Goal: Task Accomplishment & Management: Manage account settings

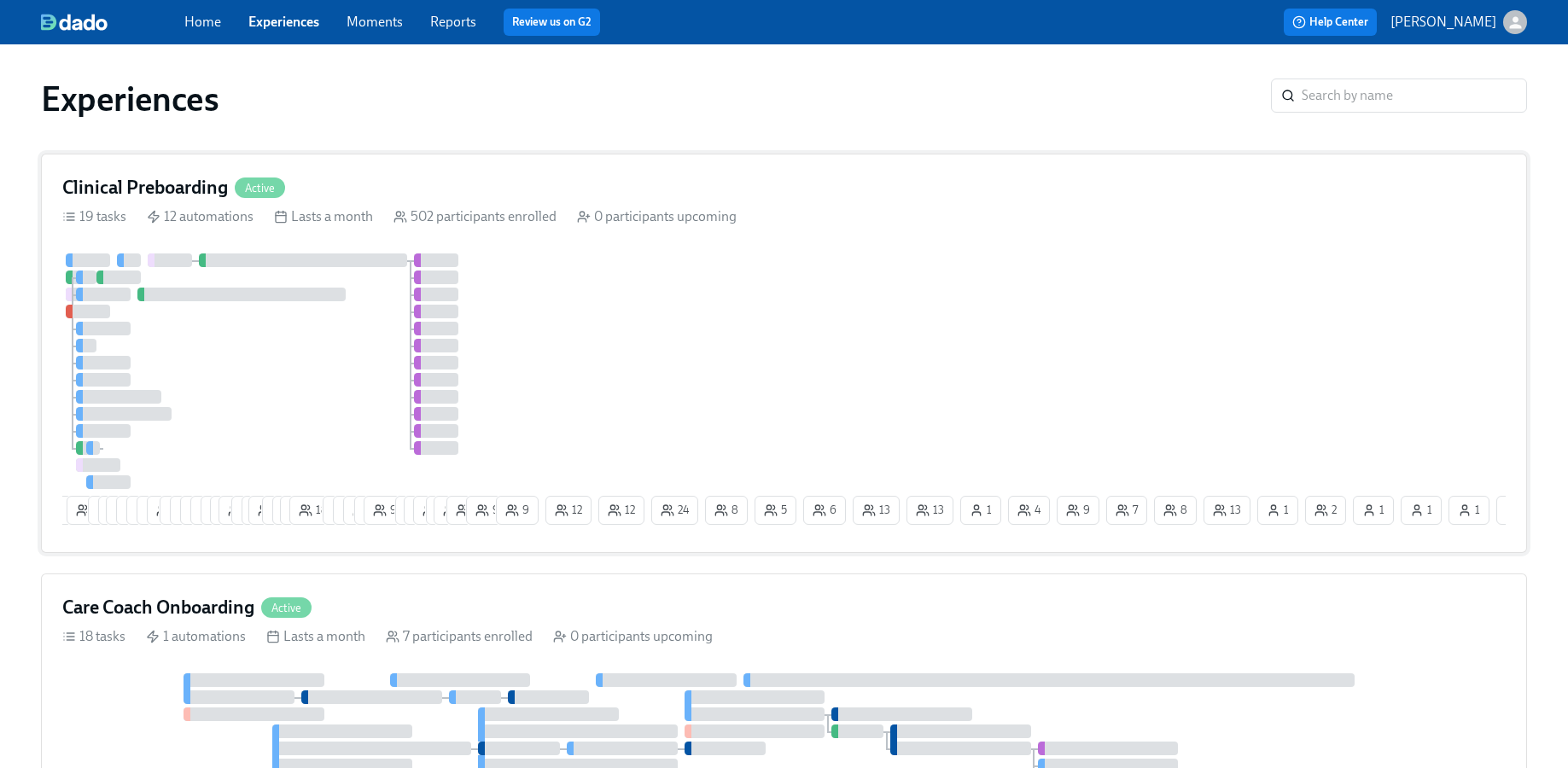
click at [977, 282] on div "1 6 8 5 4 24 23 15 13 13 3 3 5 7 3 8 27 4 2 19 7 7 11 18 9 8 9 4 9 7 17 14 3 23…" at bounding box center [784, 393] width 1443 height 279
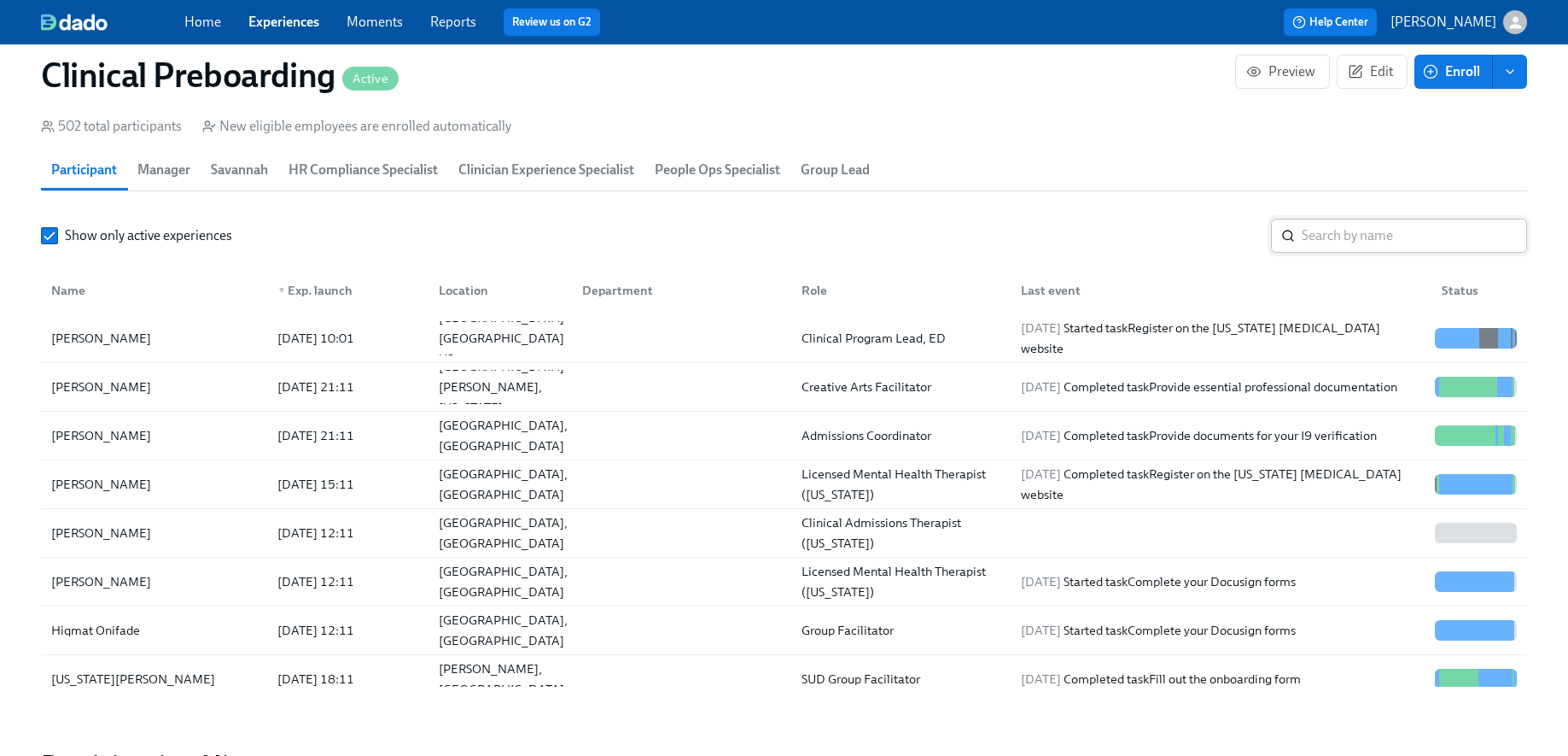
click at [1331, 238] on input "search" at bounding box center [1414, 235] width 226 height 34
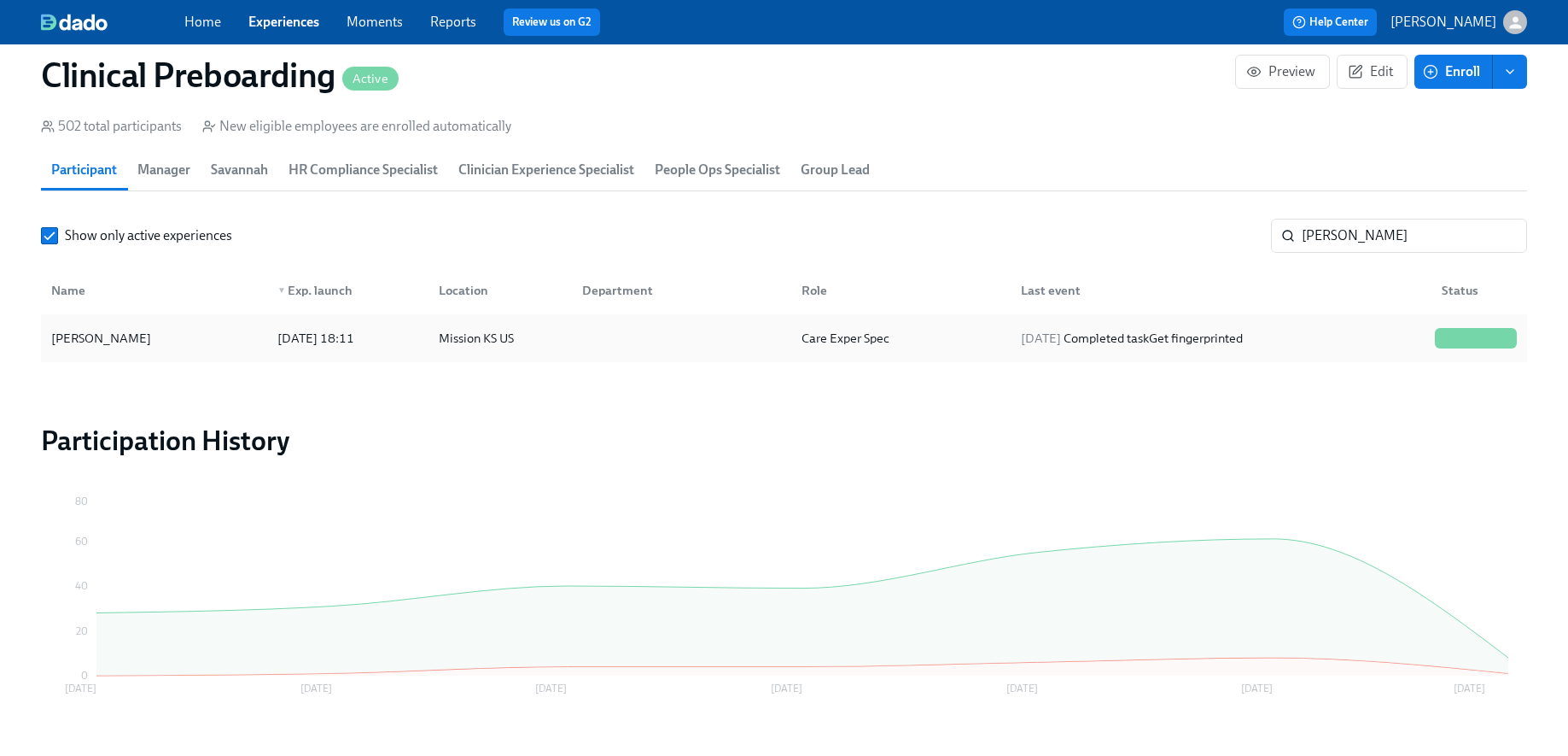
click at [135, 332] on div "Morgan Taylor" at bounding box center [101, 338] width 113 height 20
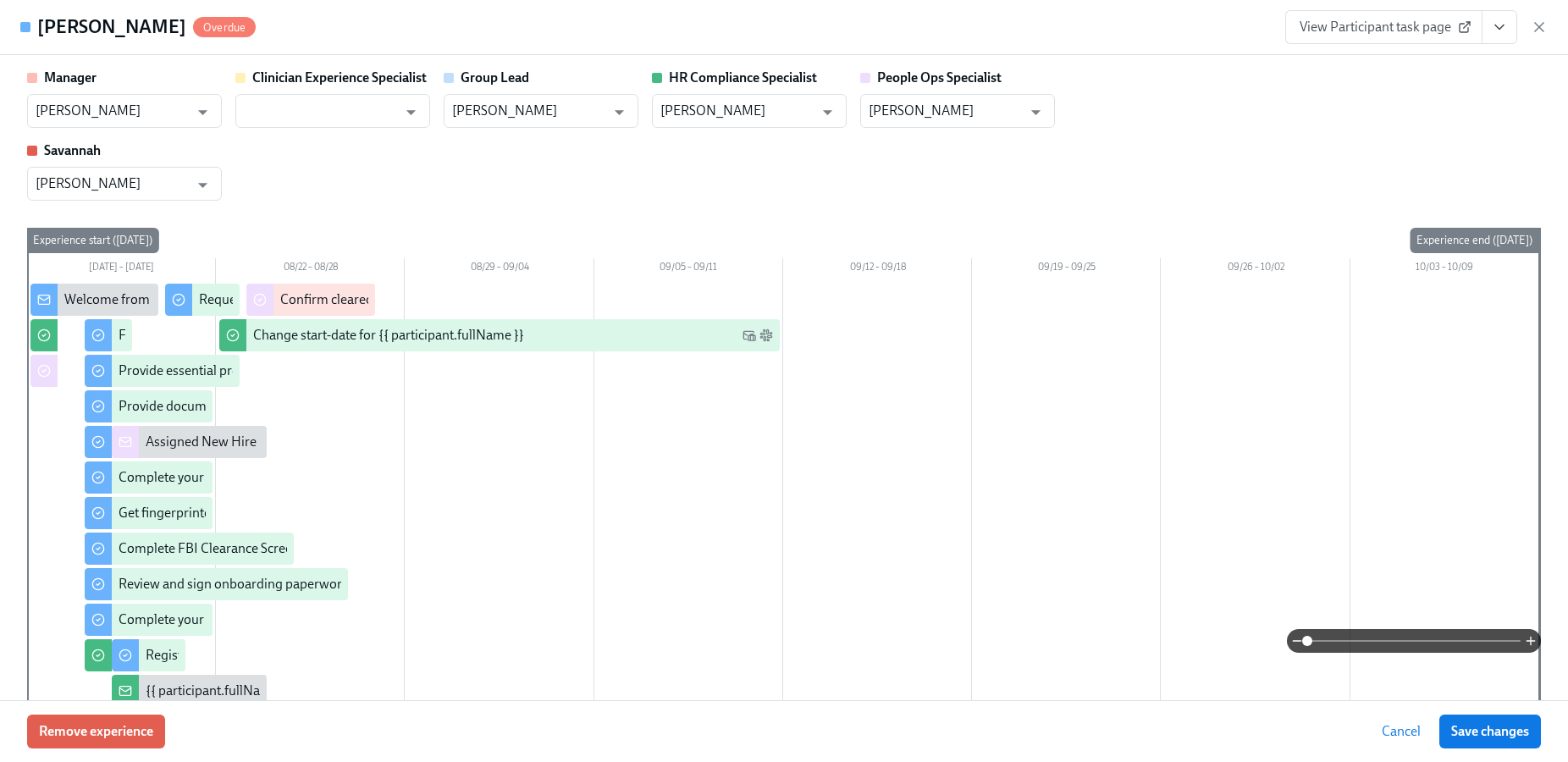
scroll to position [0, 21260]
click at [1492, 27] on icon "View task page" at bounding box center [1500, 27] width 17 height 17
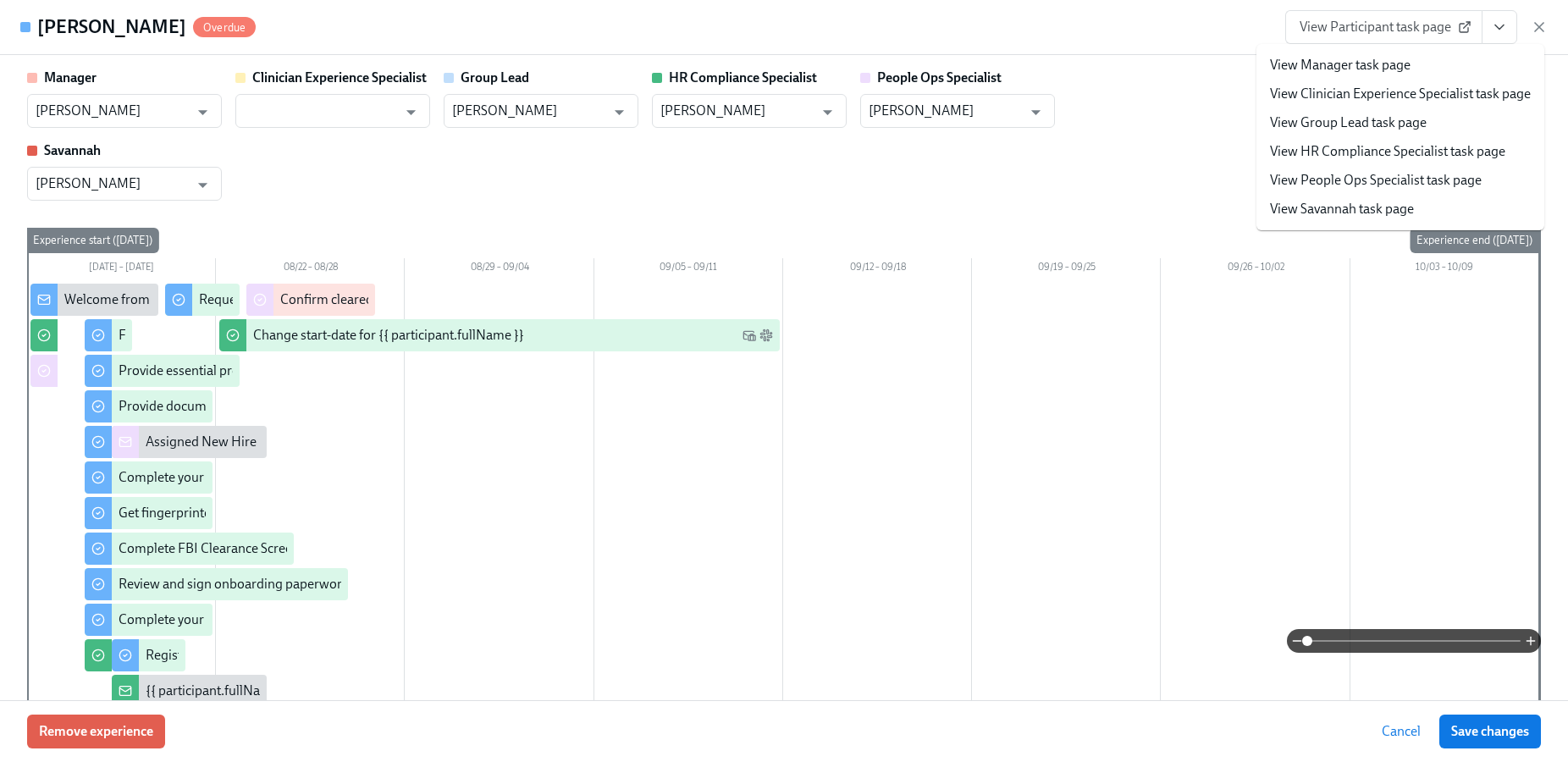
click at [1414, 145] on link "View HR Compliance Specialist task page" at bounding box center [1388, 151] width 236 height 18
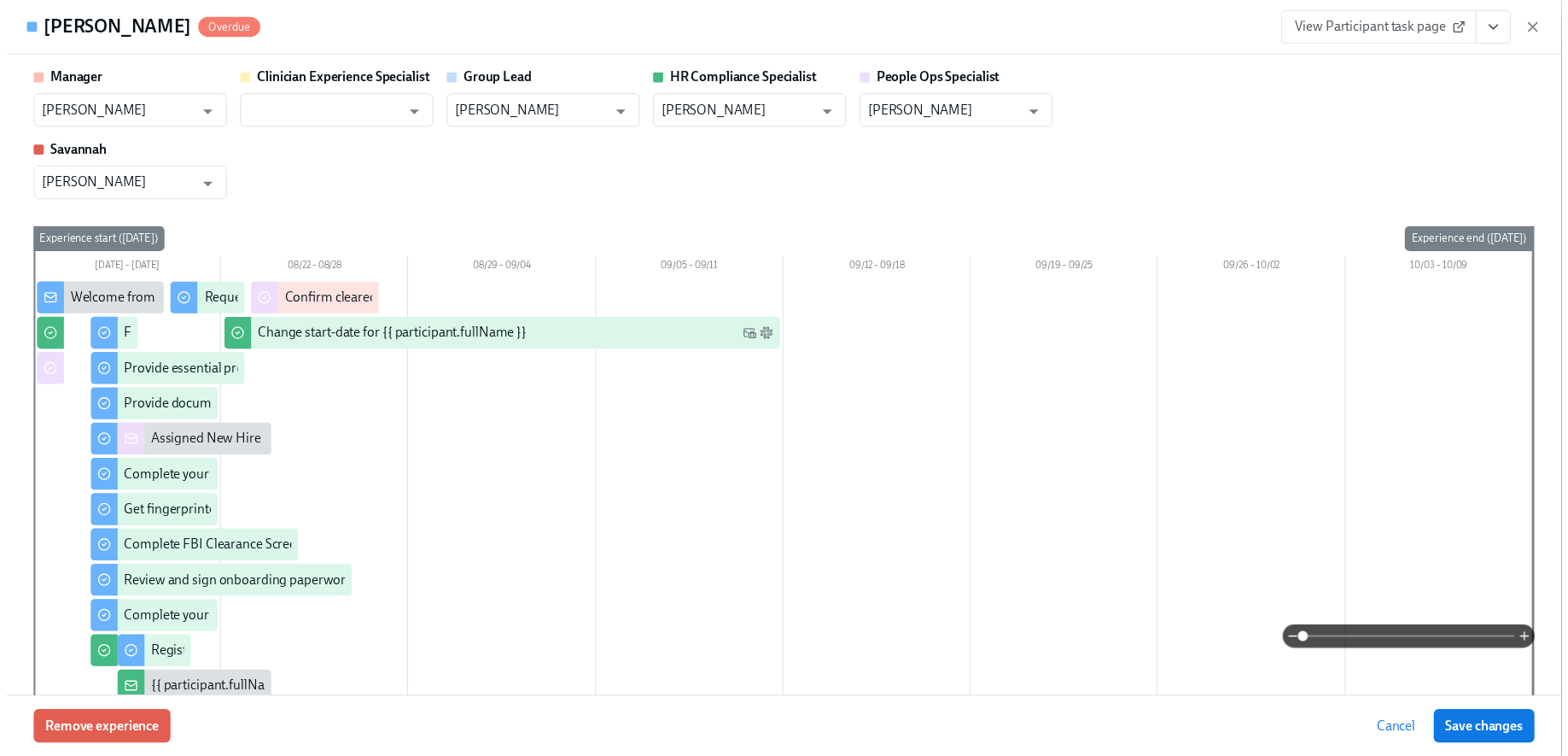
scroll to position [1861, 0]
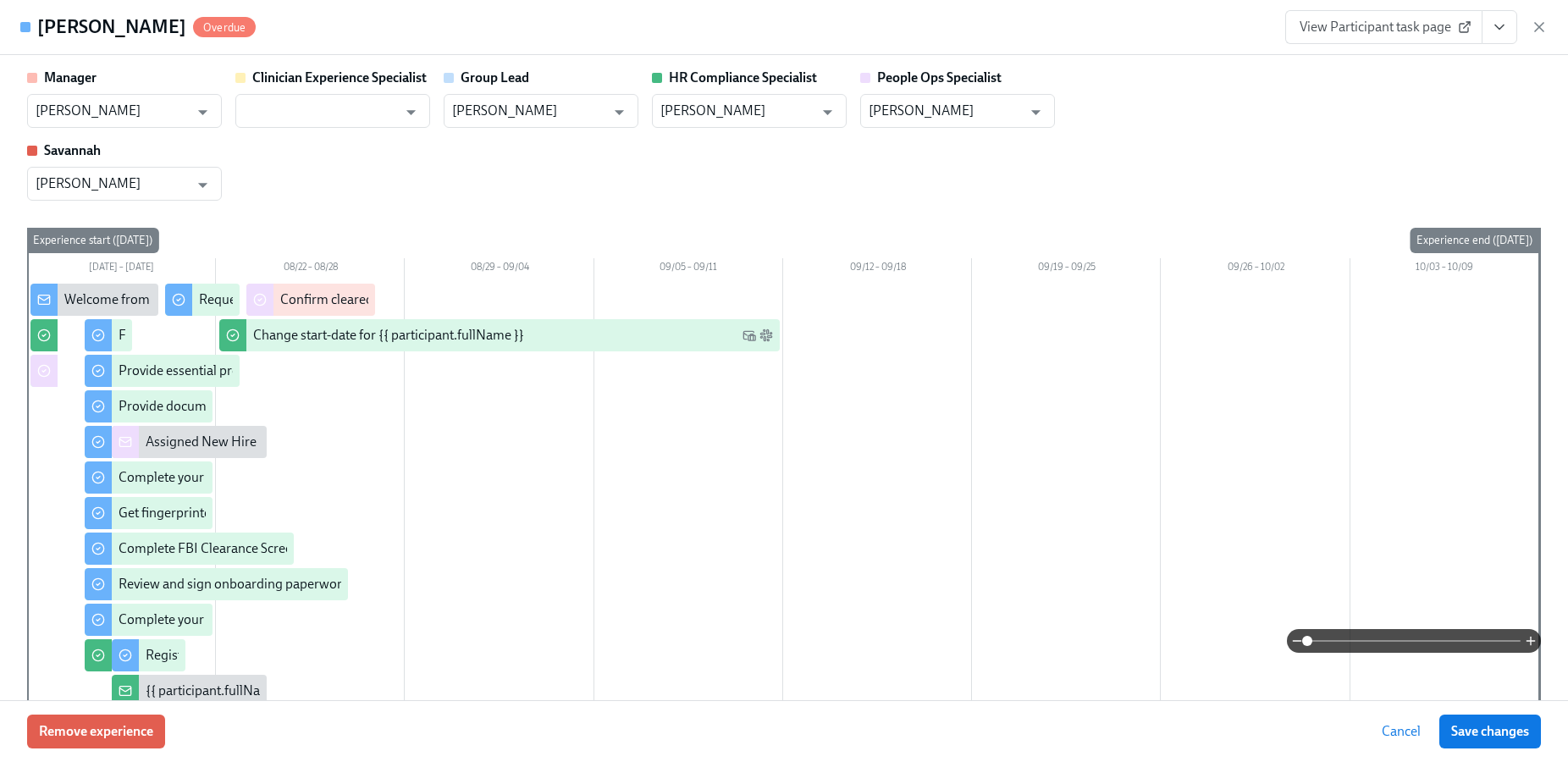
click at [1491, 26] on button "View task page" at bounding box center [1500, 27] width 36 height 34
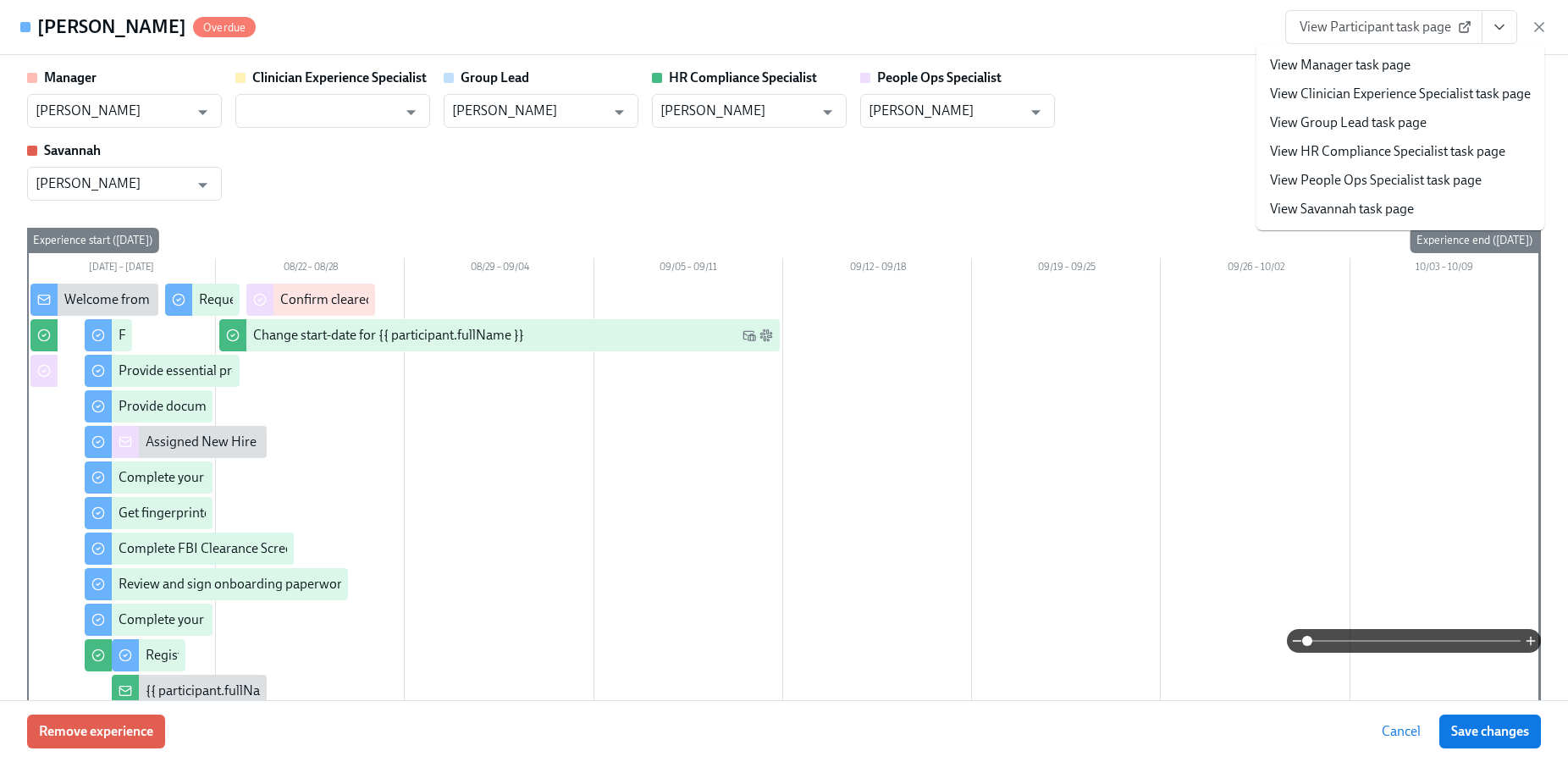
click at [1358, 174] on link "View People Ops Specialist task page" at bounding box center [1376, 181] width 212 height 18
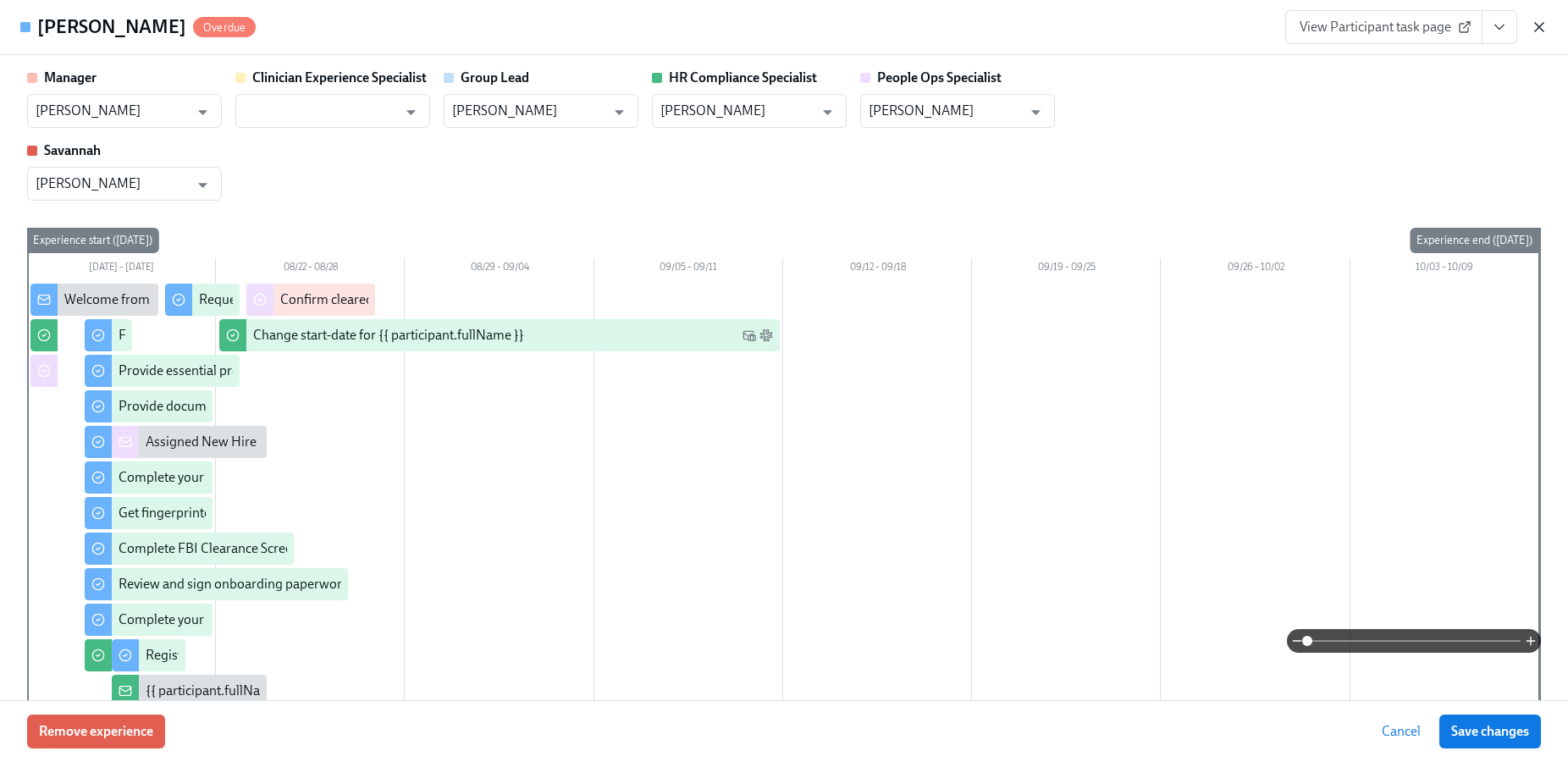
click at [1542, 27] on icon "button" at bounding box center [1539, 27] width 17 height 17
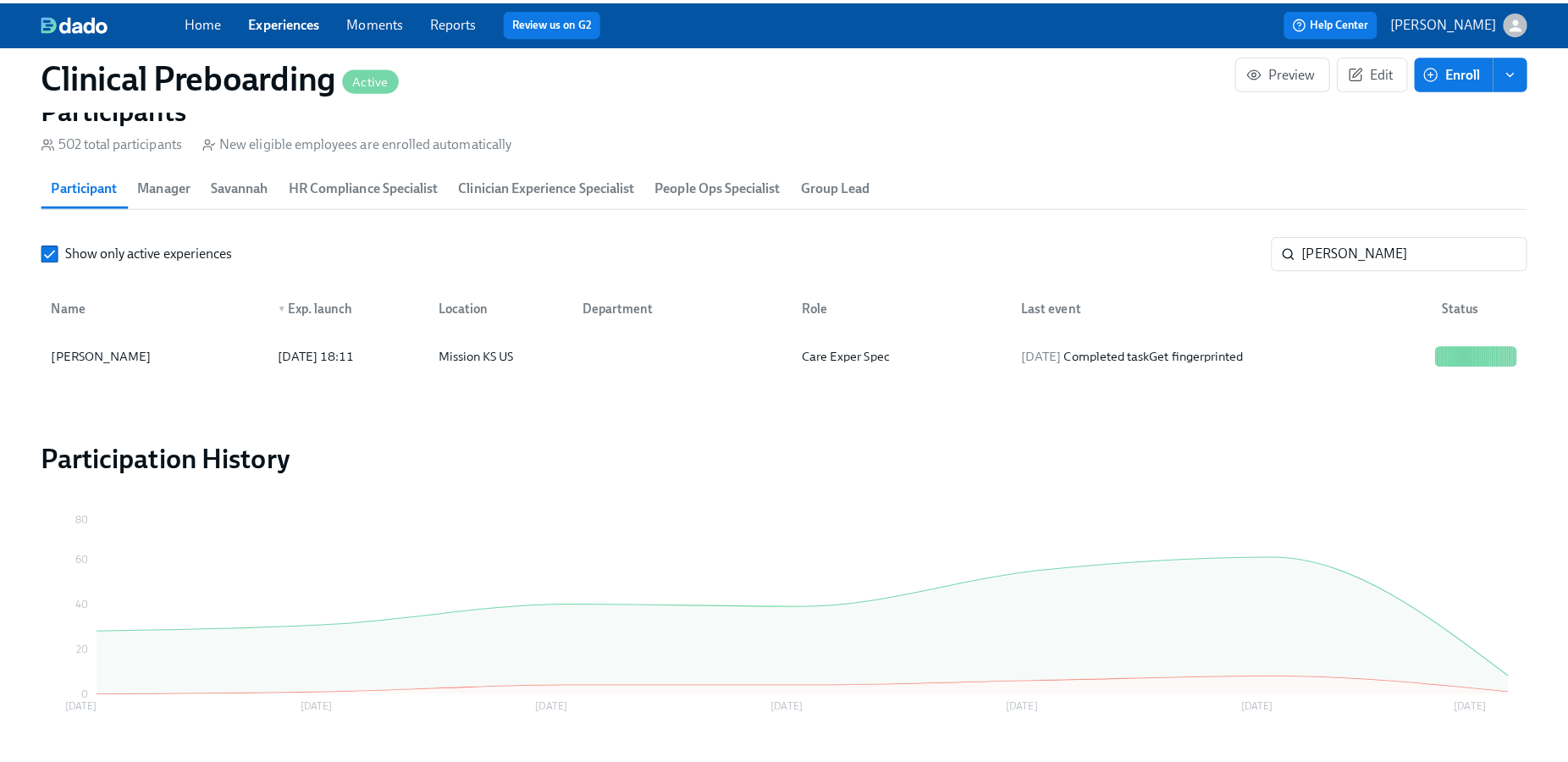
scroll to position [0, 21247]
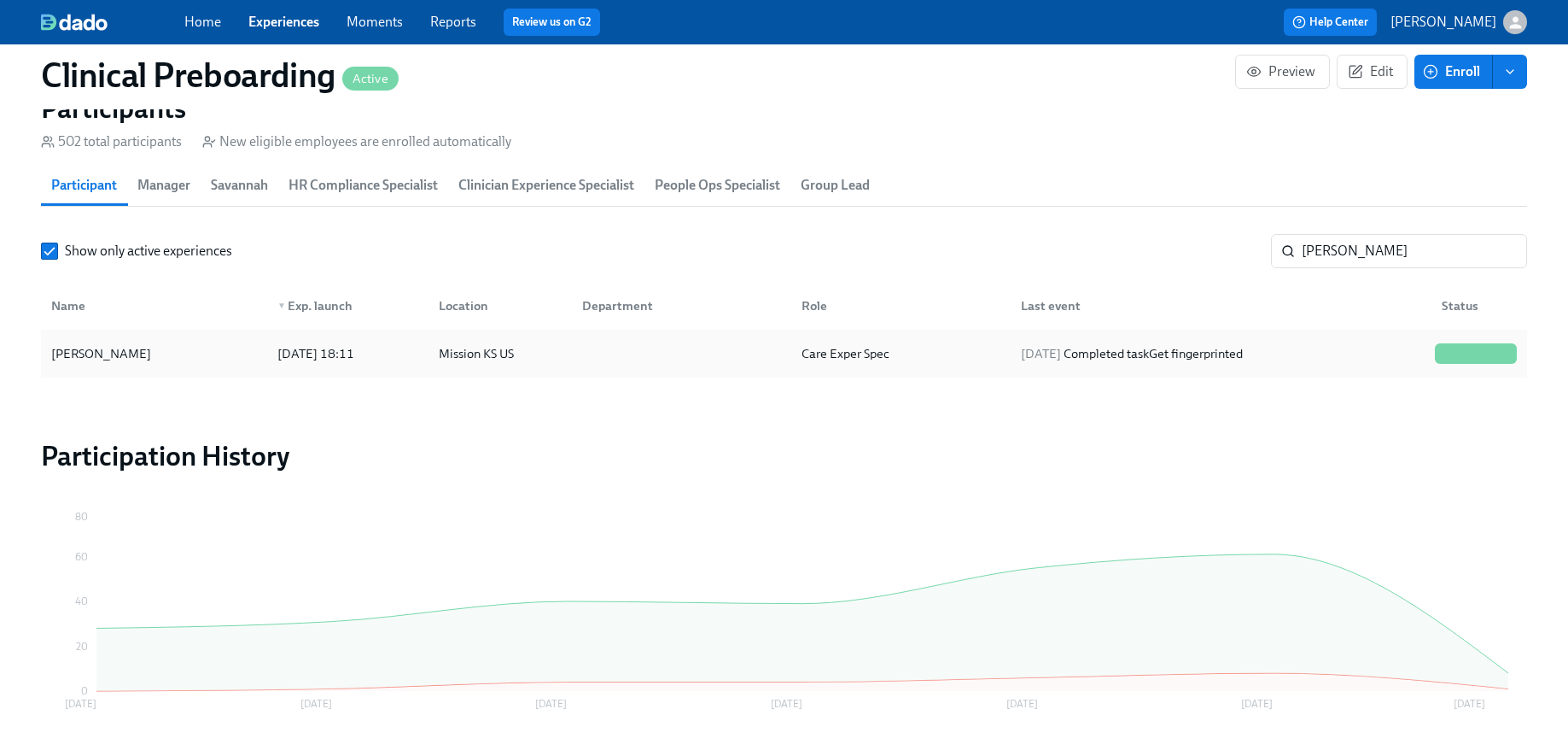
click at [145, 345] on div "Morgan Taylor" at bounding box center [154, 353] width 219 height 34
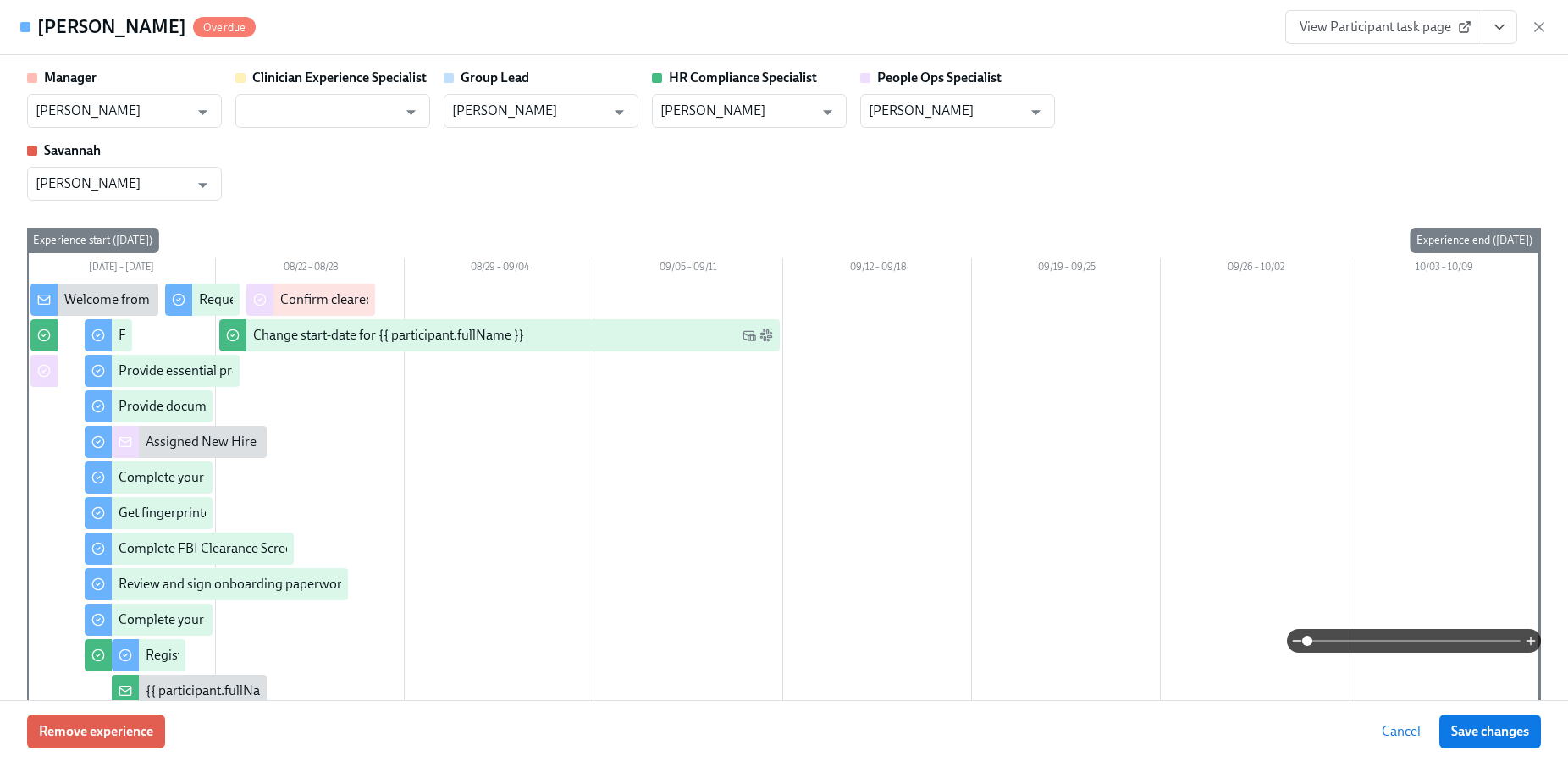
click at [1487, 27] on button "View task page" at bounding box center [1500, 27] width 36 height 34
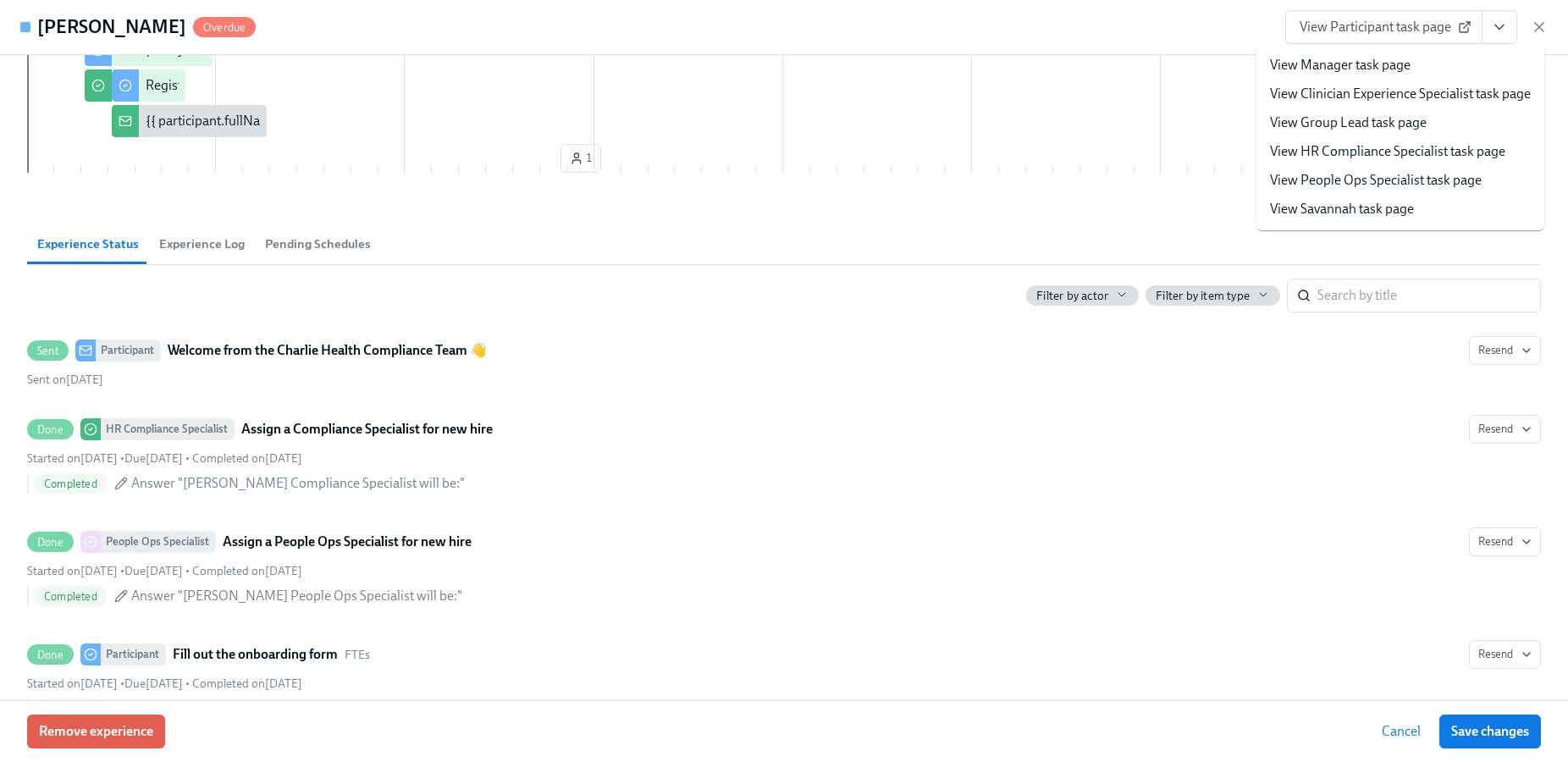
scroll to position [571, 0]
click at [1535, 24] on icon "button" at bounding box center [1539, 27] width 17 height 17
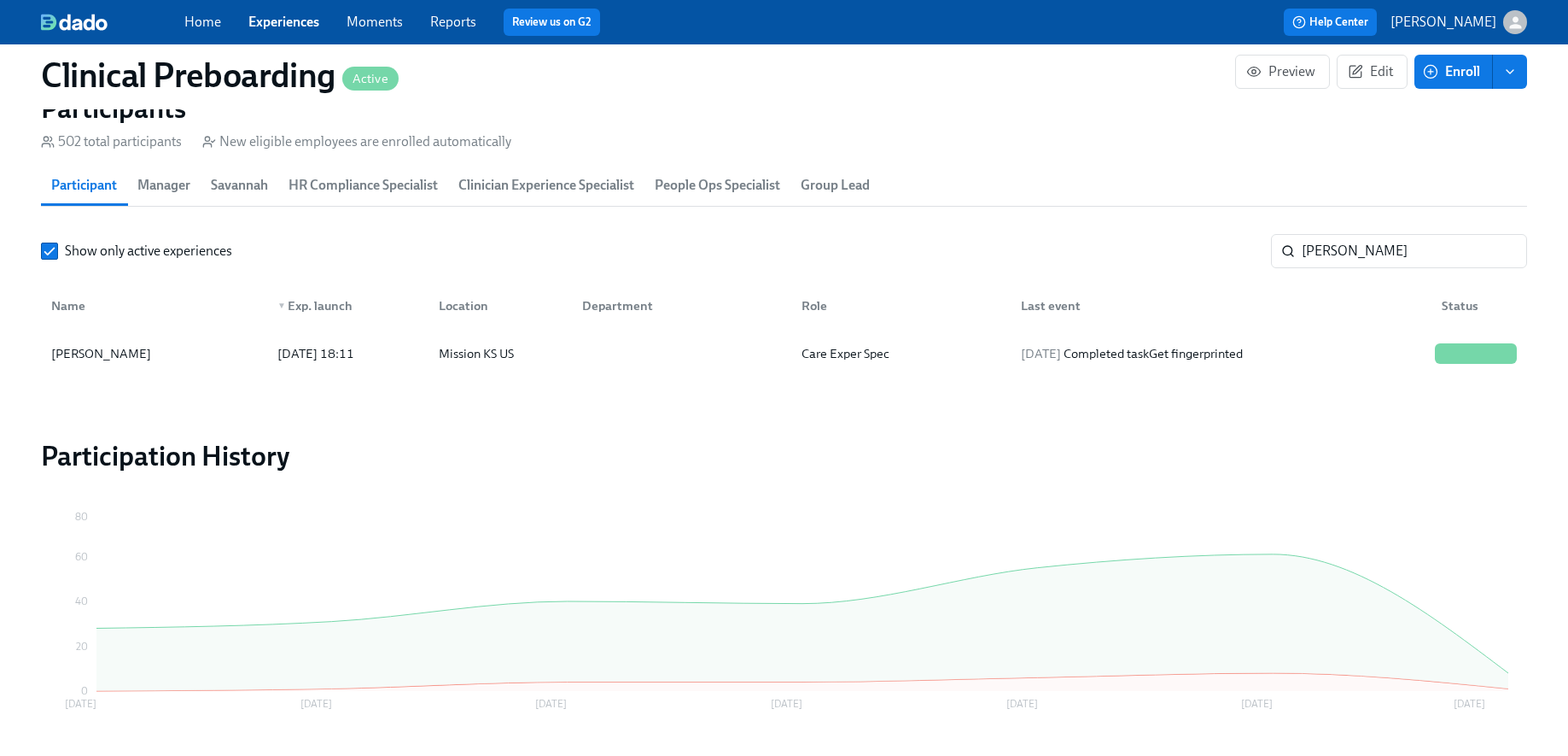
click at [694, 185] on span "People Ops Specialist" at bounding box center [717, 186] width 125 height 24
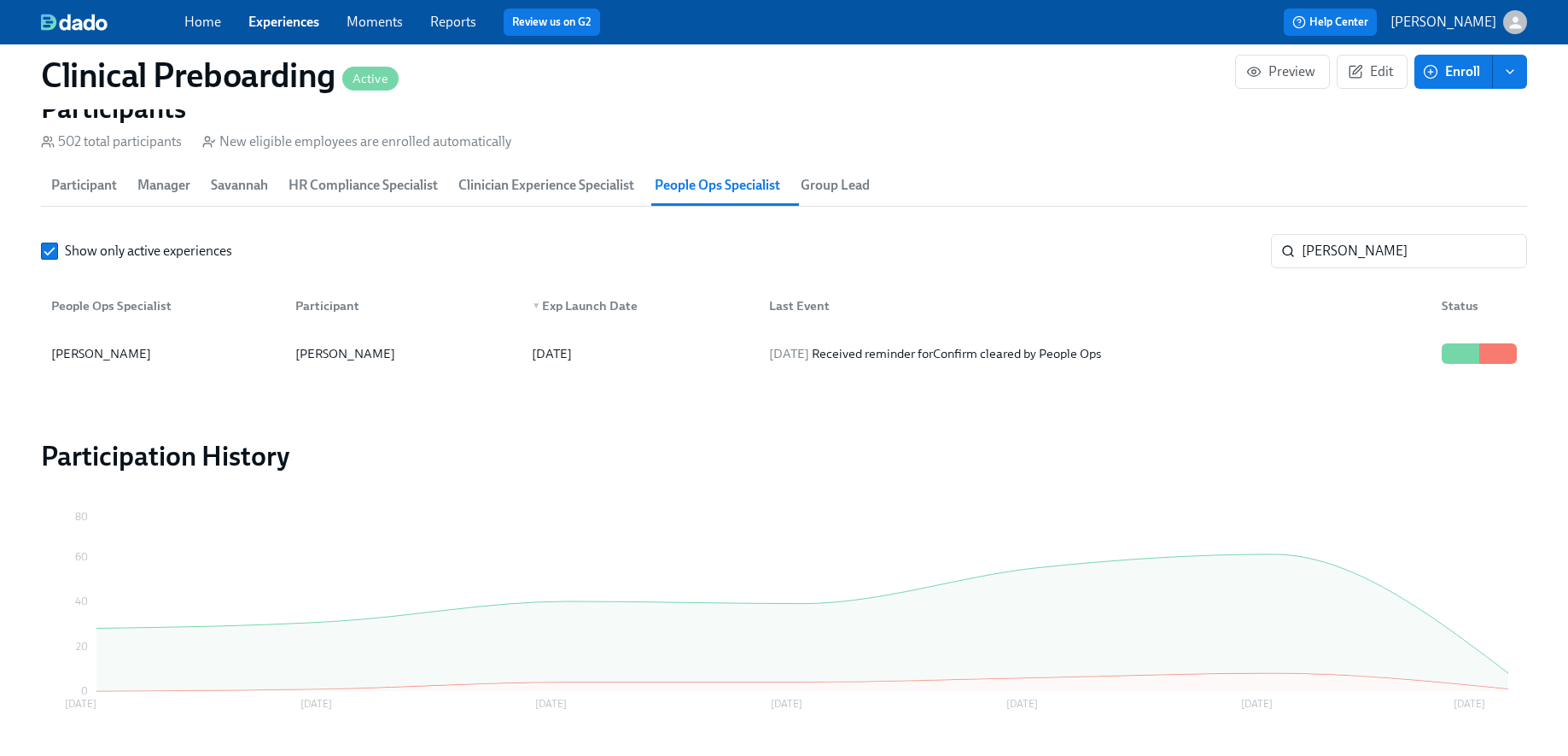
click at [103, 179] on span "Participant" at bounding box center [84, 186] width 66 height 24
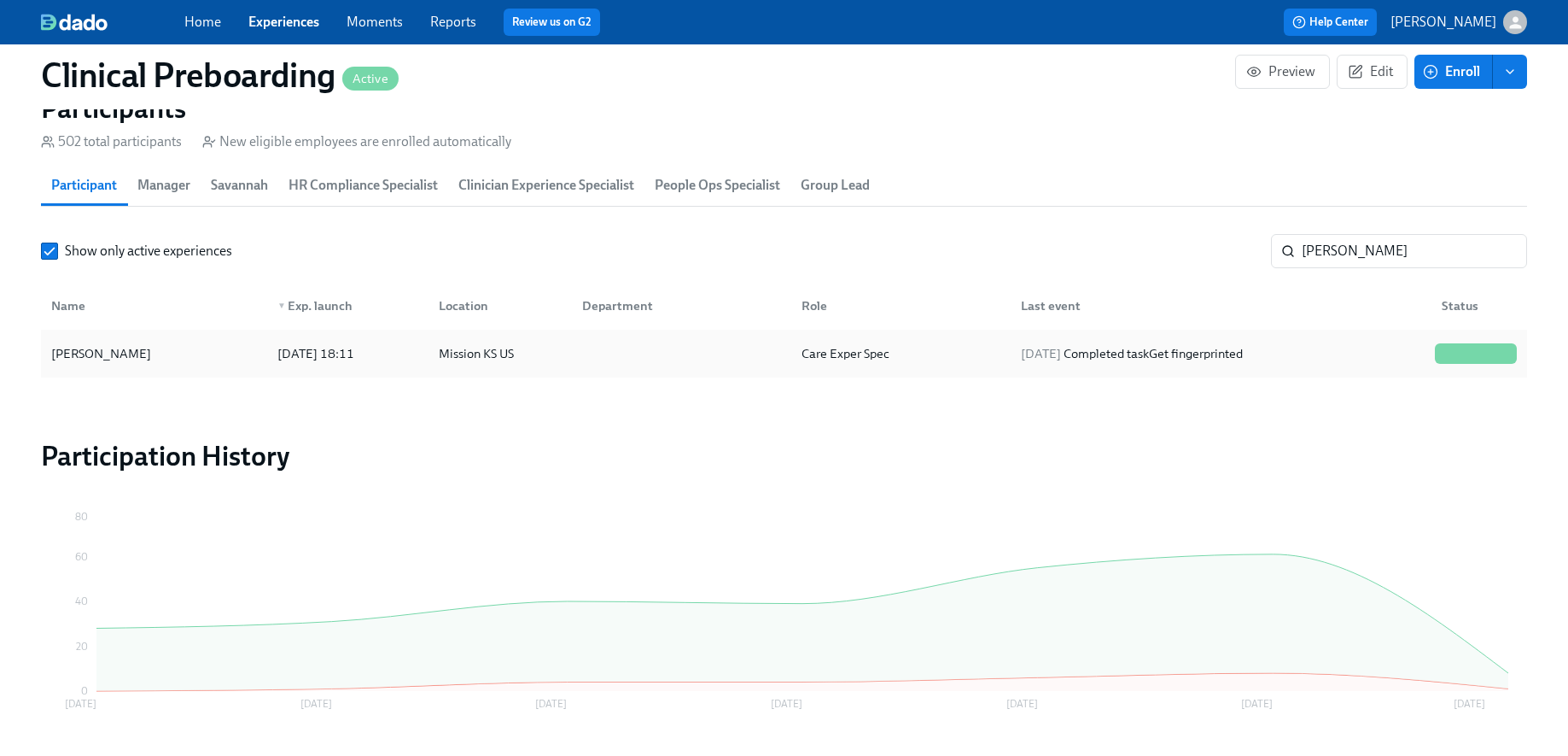
click at [182, 346] on div "Morgan Taylor" at bounding box center [154, 353] width 219 height 34
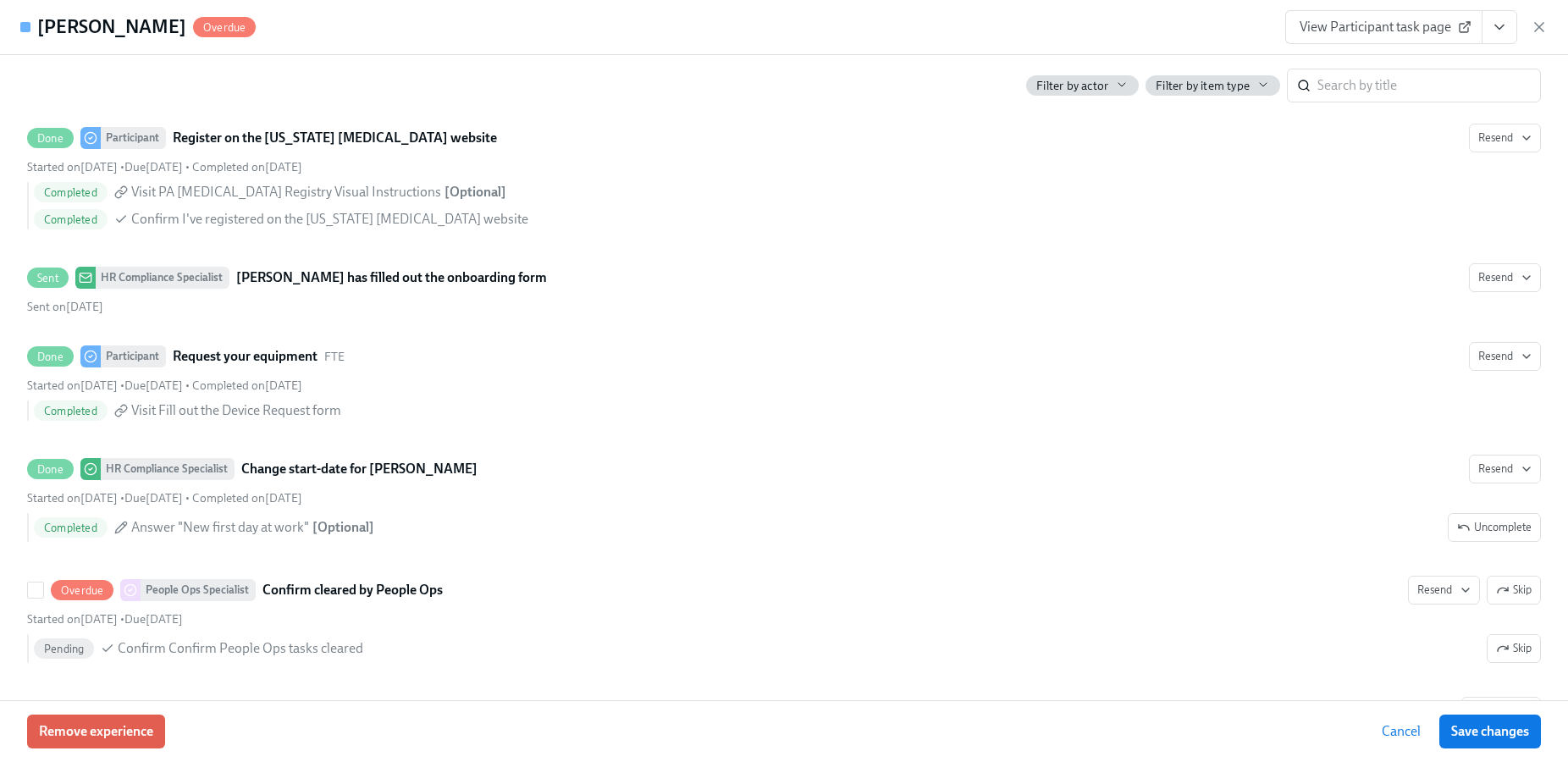
scroll to position [3312, 0]
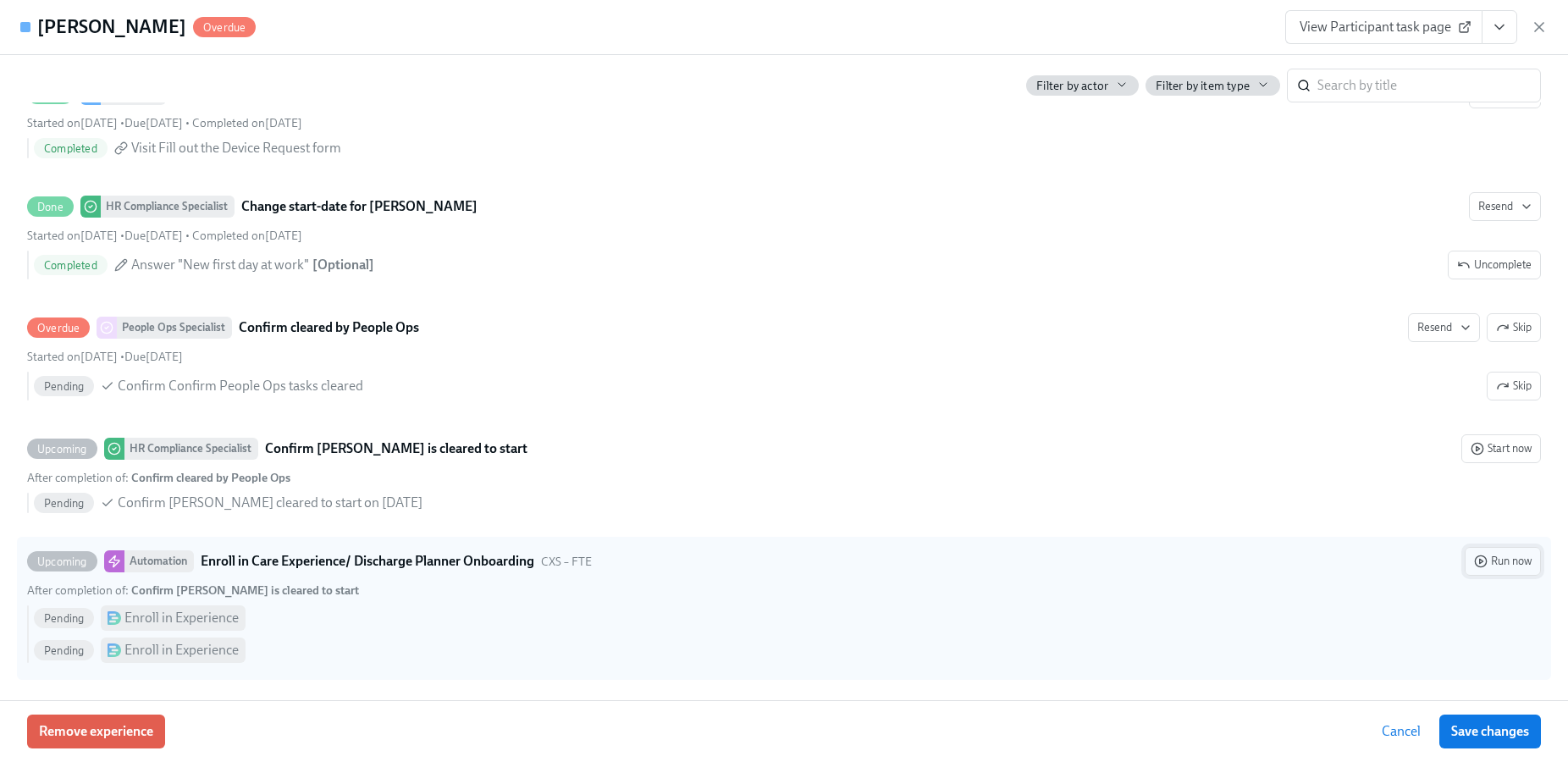
click at [1502, 560] on span "Run now" at bounding box center [1503, 561] width 58 height 17
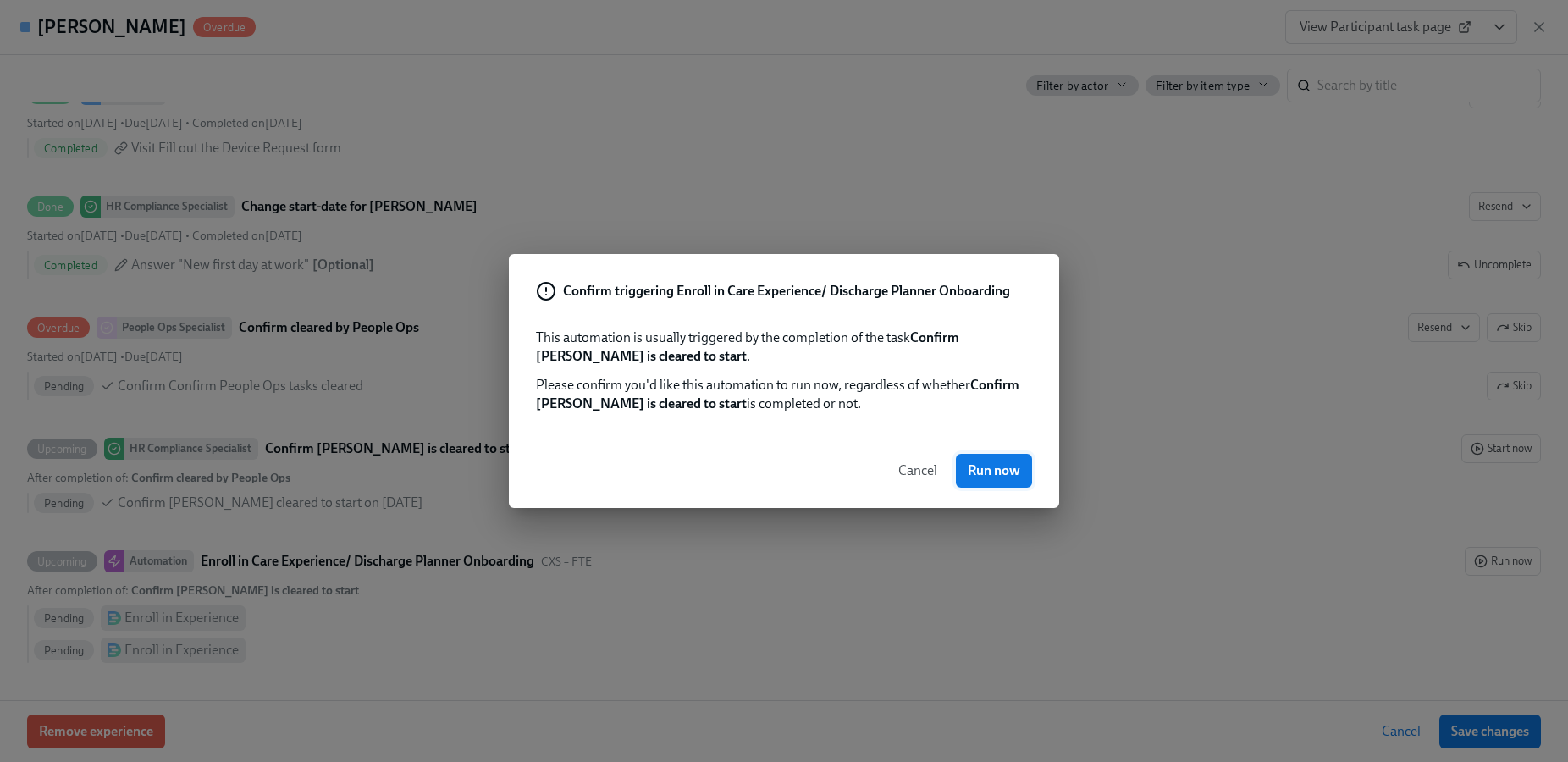
click at [1012, 468] on span "Run now" at bounding box center [994, 471] width 53 height 17
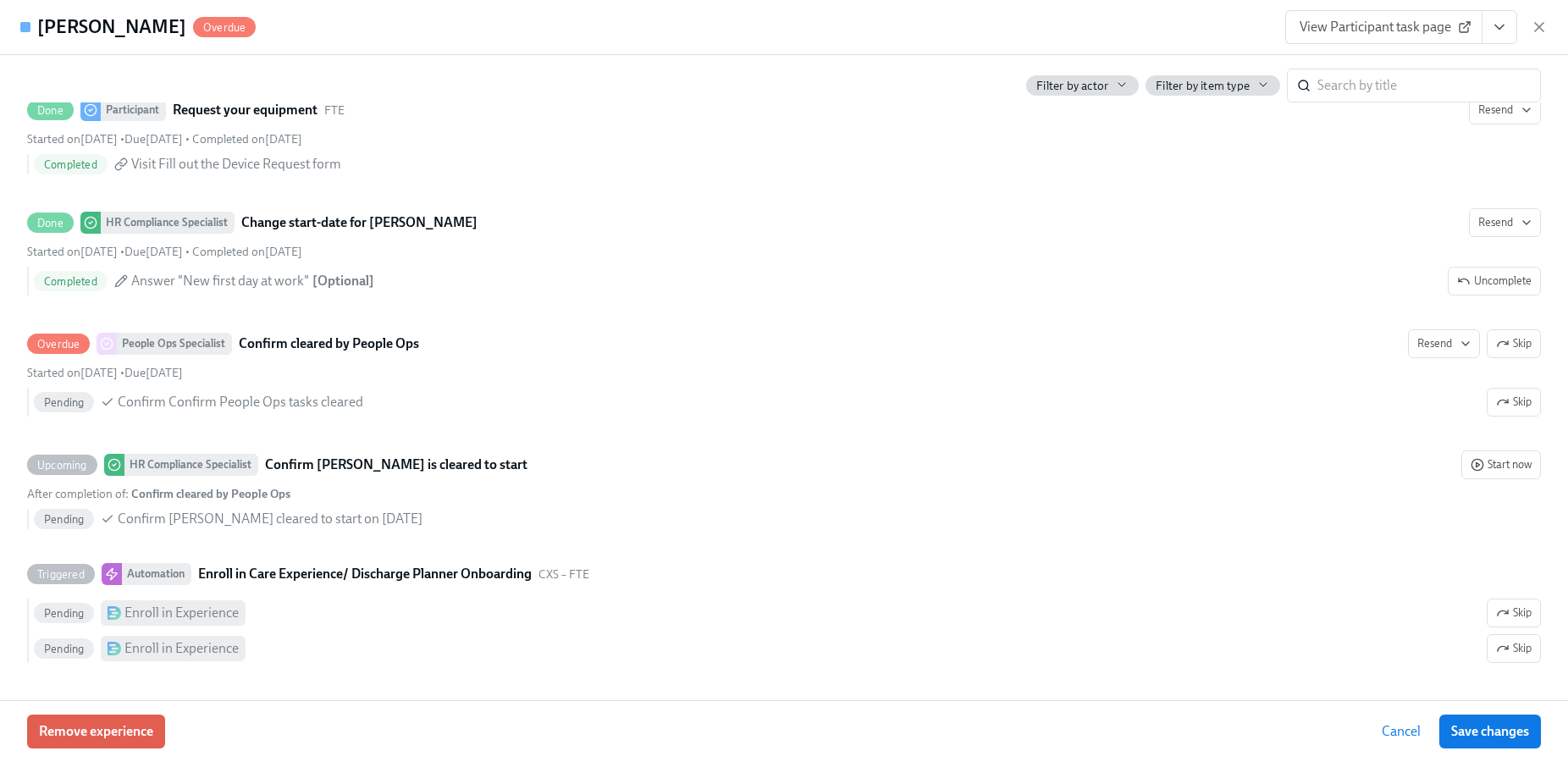
scroll to position [0, 21260]
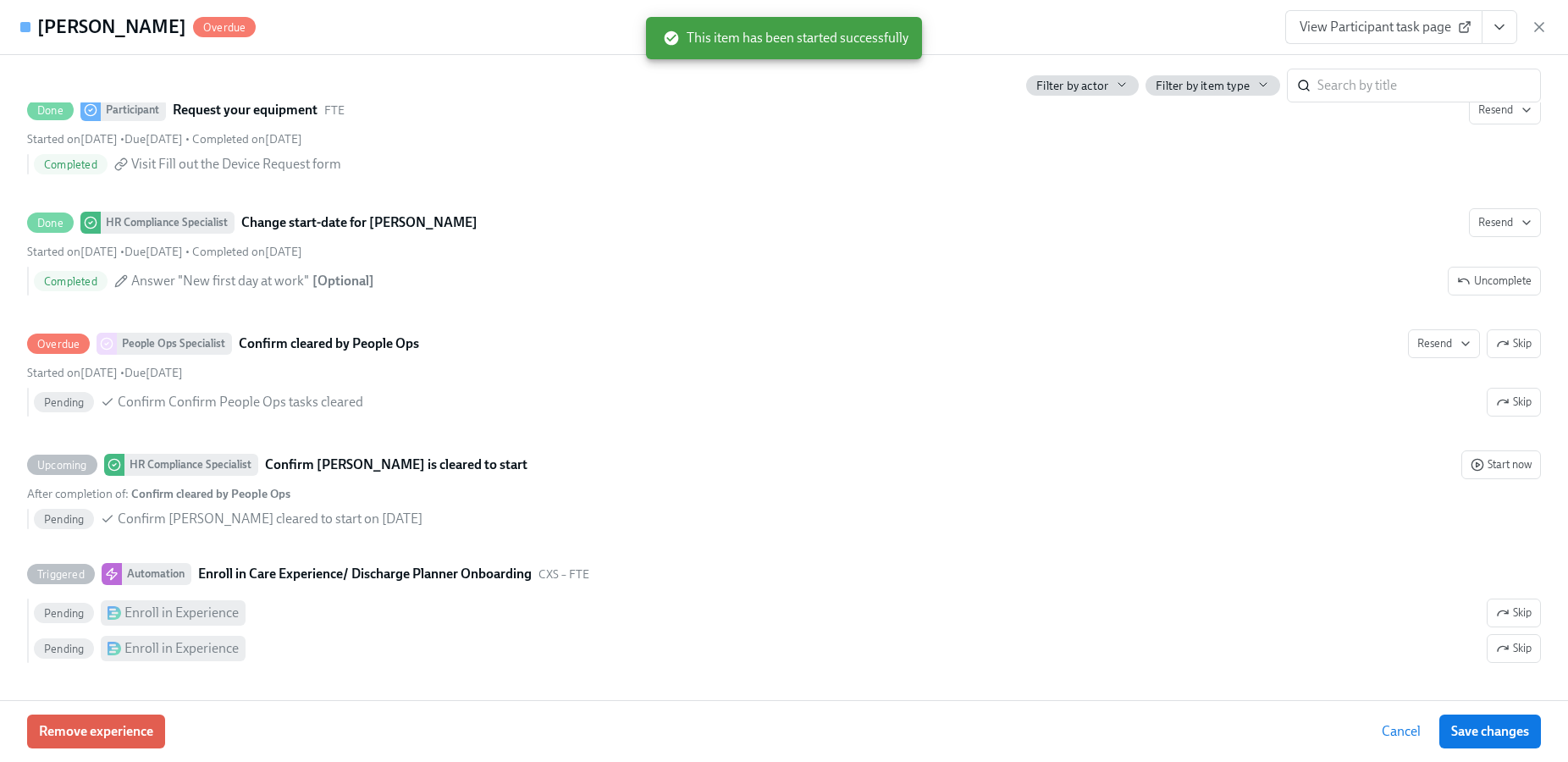
click at [1494, 24] on icon "View task page" at bounding box center [1500, 27] width 17 height 17
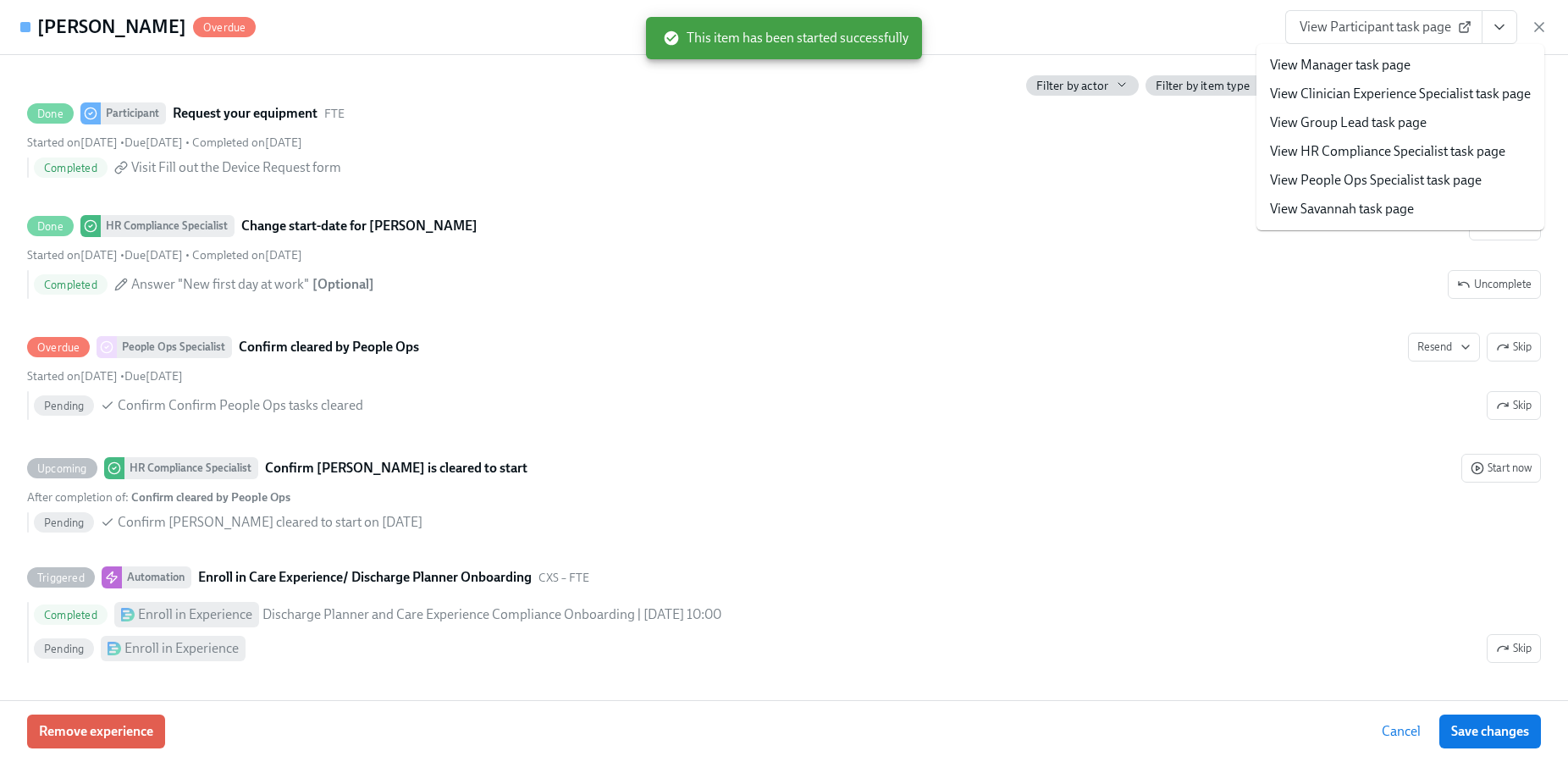
scroll to position [3292, 0]
click at [1363, 152] on link "View HR Compliance Specialist task page" at bounding box center [1388, 151] width 236 height 18
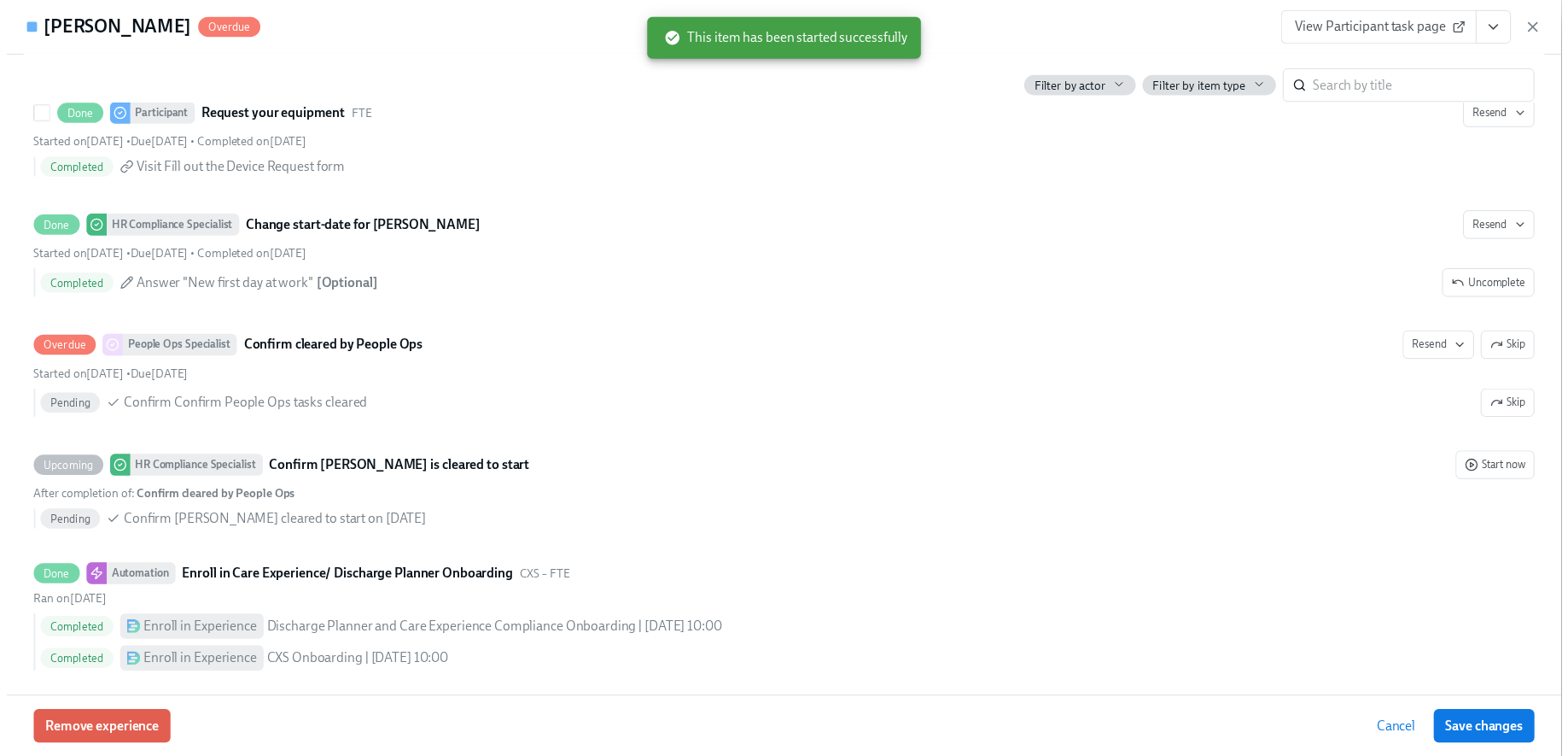
scroll to position [3331, 0]
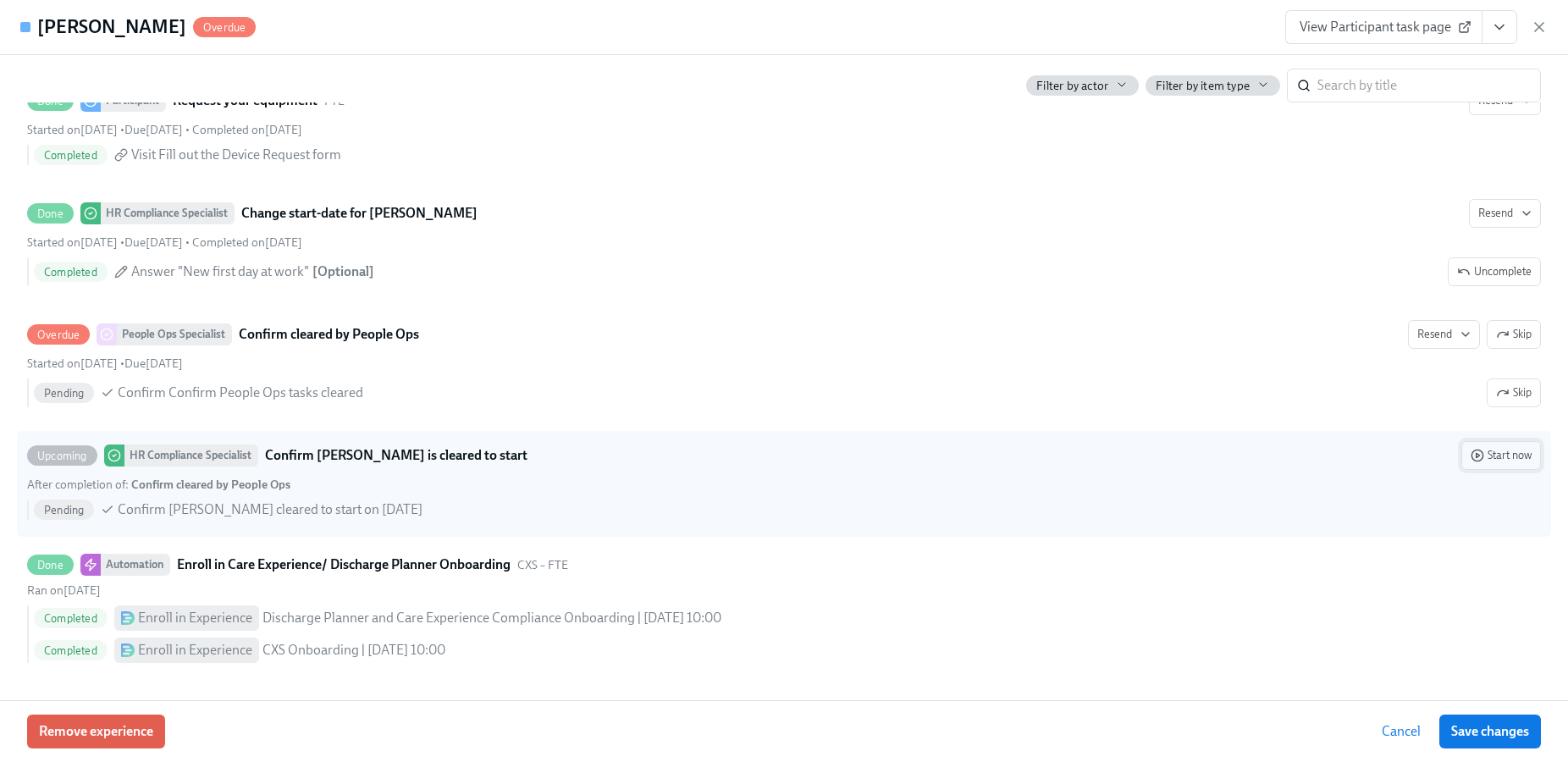
click at [1477, 454] on polygon "button" at bounding box center [1479, 455] width 4 height 5
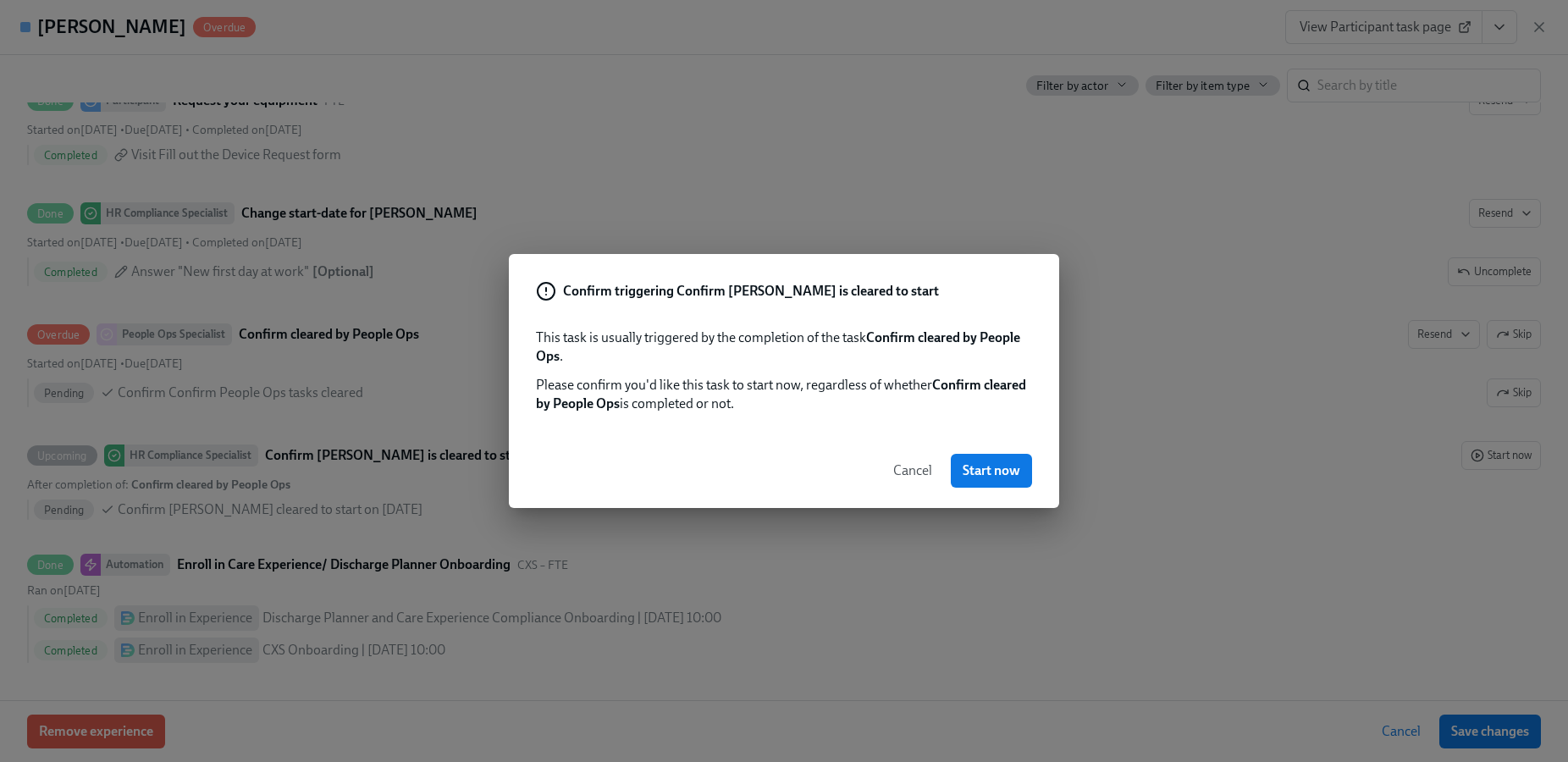
click at [900, 469] on span "Cancel" at bounding box center [913, 471] width 39 height 17
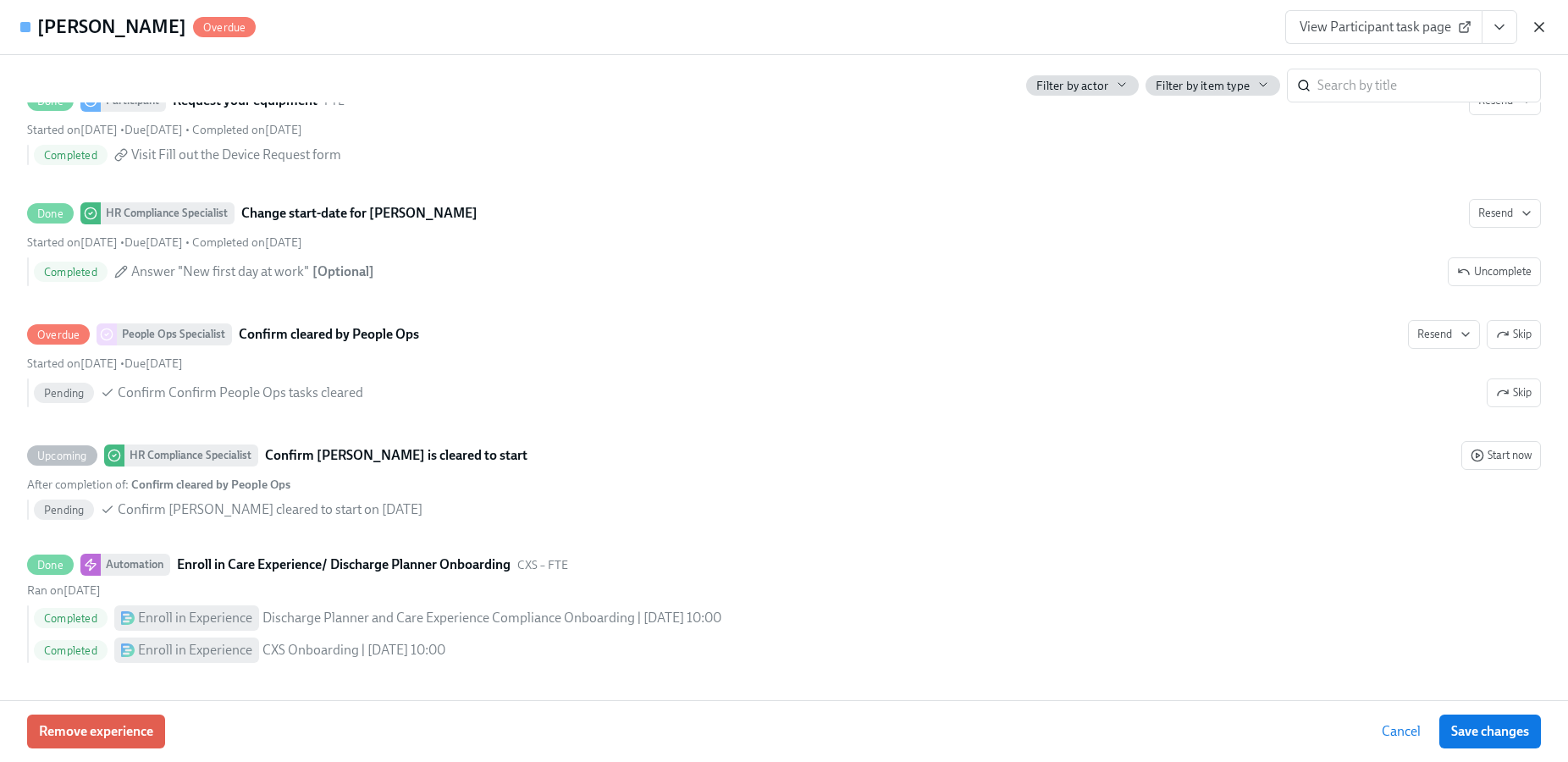
click at [1536, 29] on icon "button" at bounding box center [1539, 27] width 8 height 8
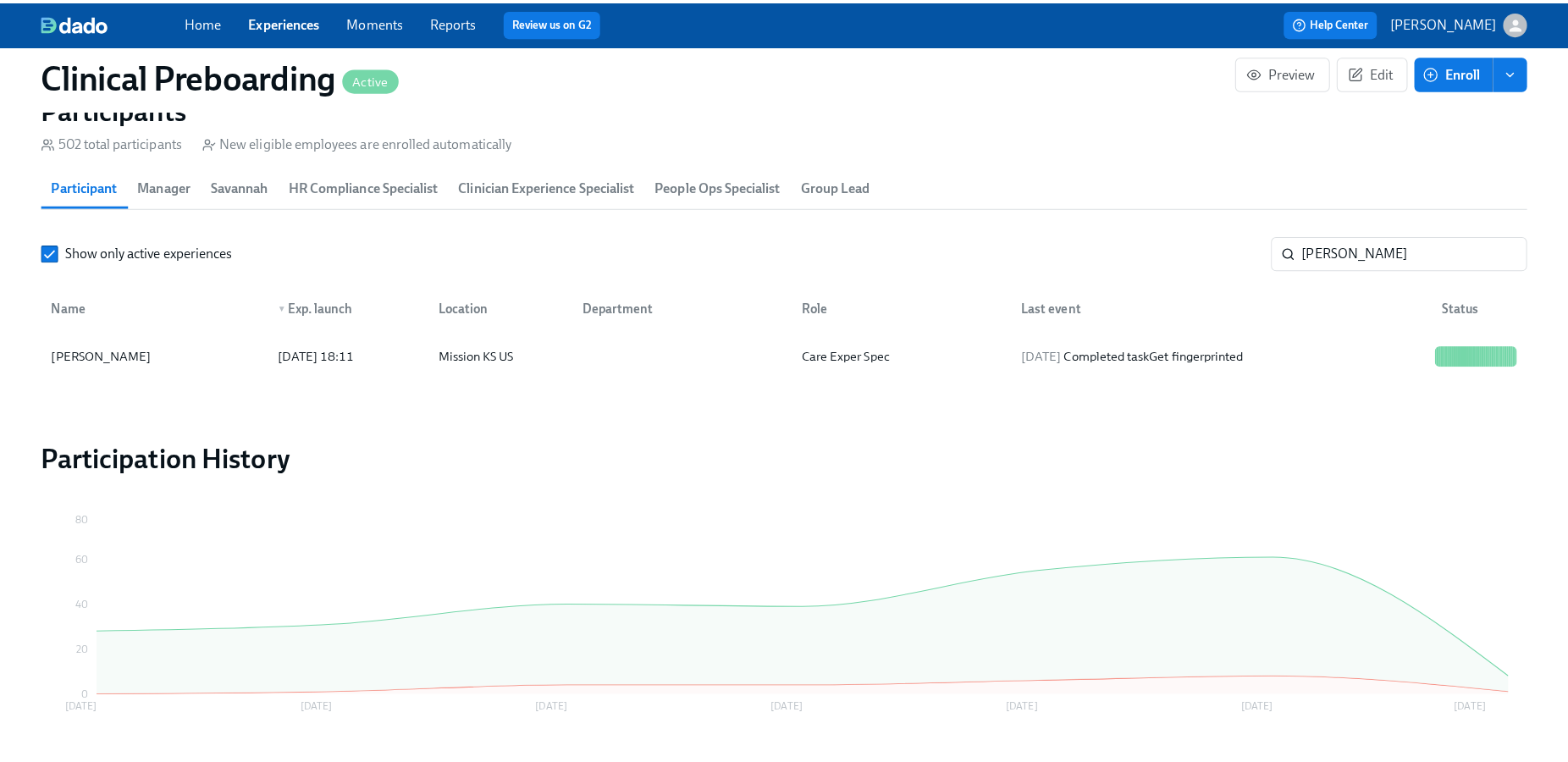
scroll to position [0, 21247]
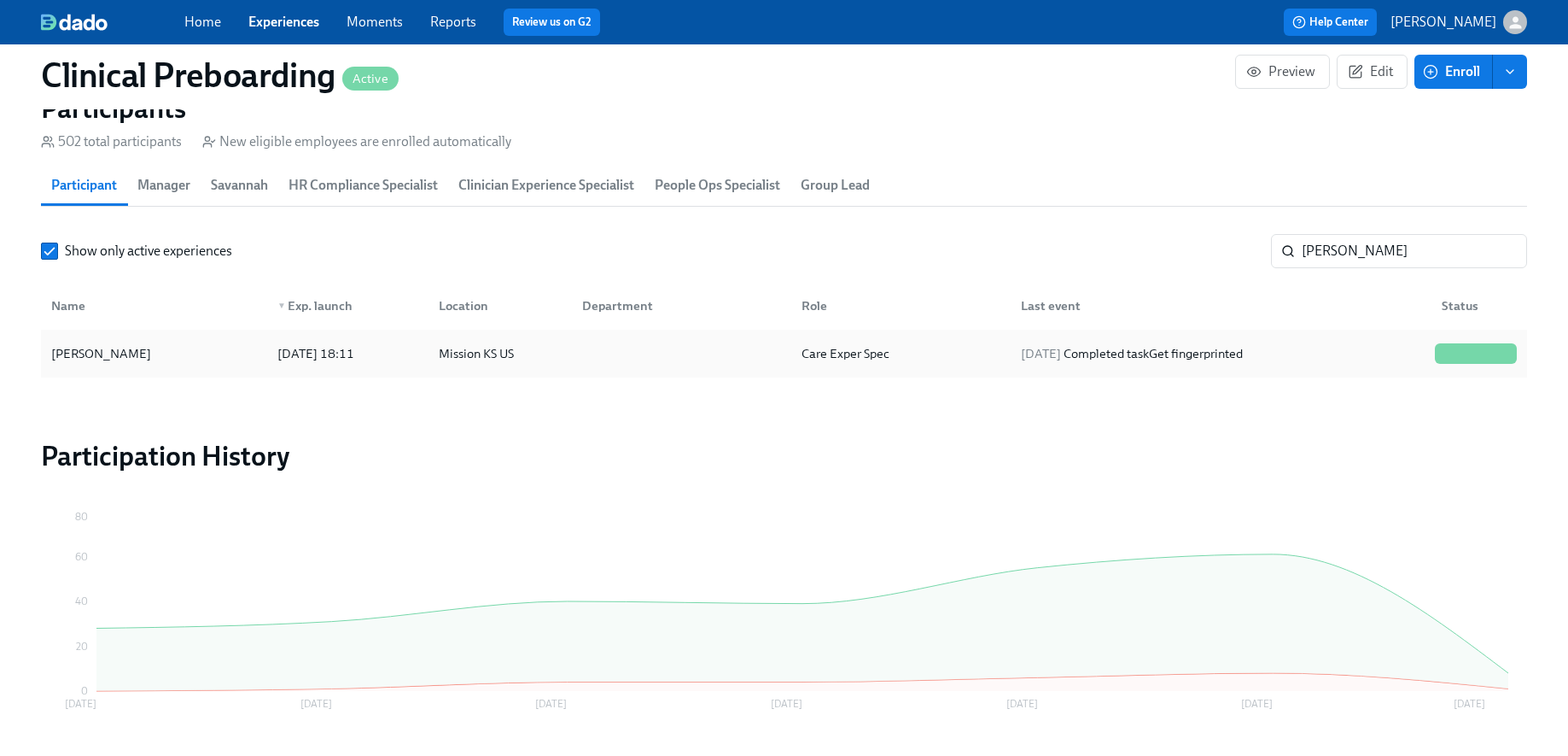
click at [365, 364] on div "2025/08/15 18:11" at bounding box center [344, 353] width 162 height 34
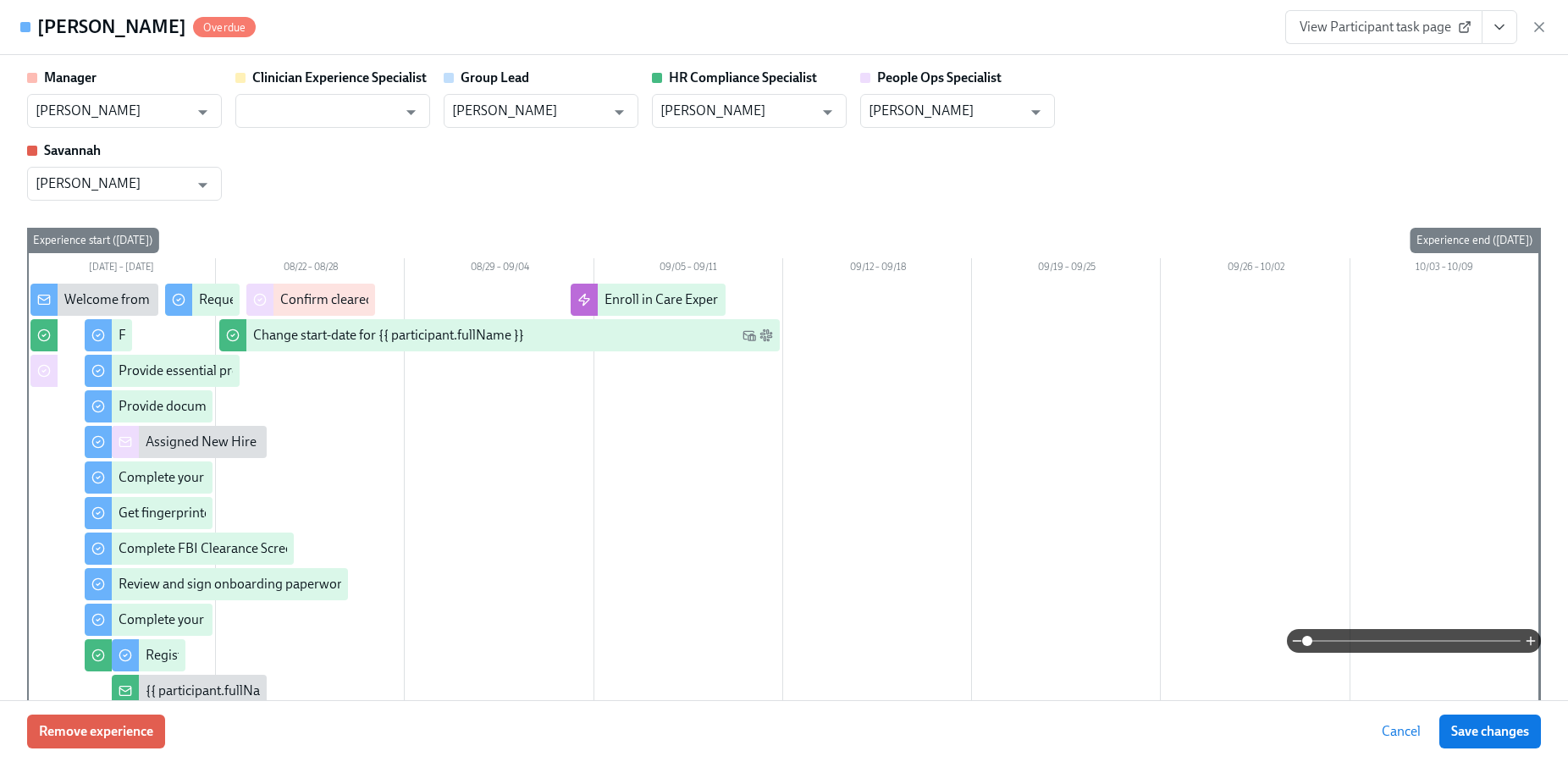
click at [1504, 26] on icon "View task page" at bounding box center [1499, 28] width 8 height 5
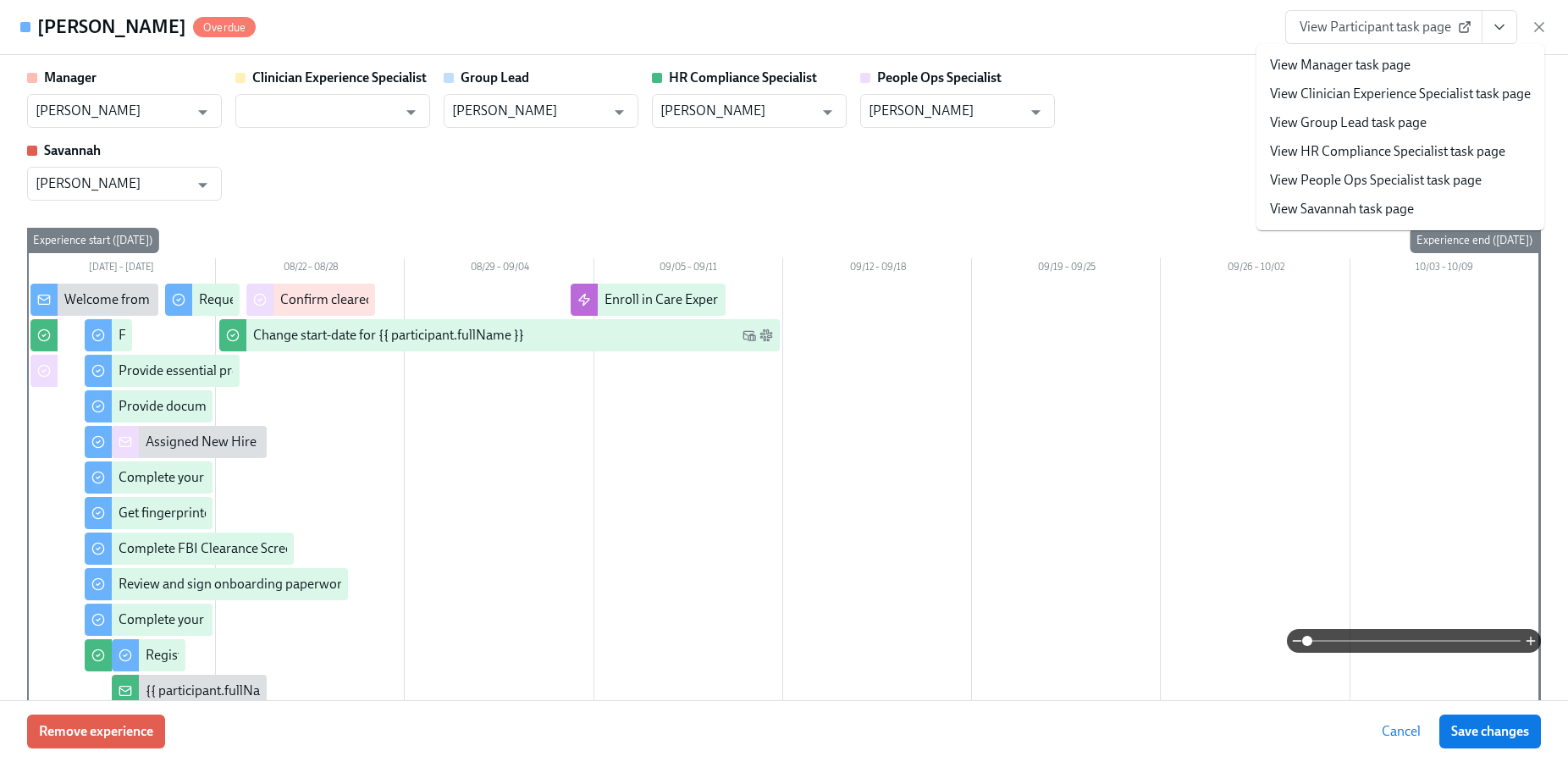
click at [1332, 140] on li "View HR Compliance Specialist task page" at bounding box center [1400, 151] width 288 height 29
click at [1359, 156] on link "View HR Compliance Specialist task page" at bounding box center [1388, 151] width 236 height 18
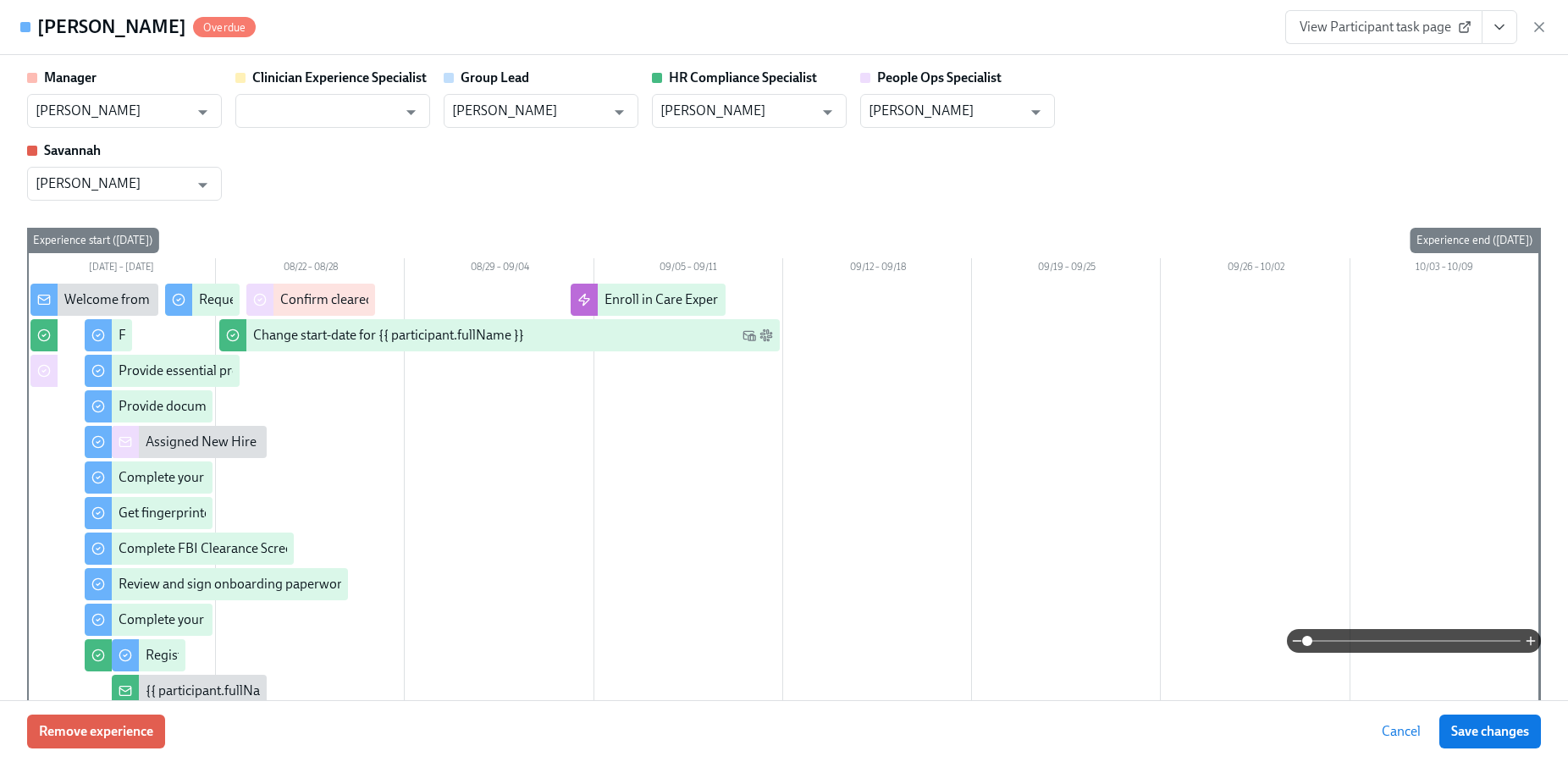
click at [1441, 25] on span "View Participant task page" at bounding box center [1384, 27] width 169 height 17
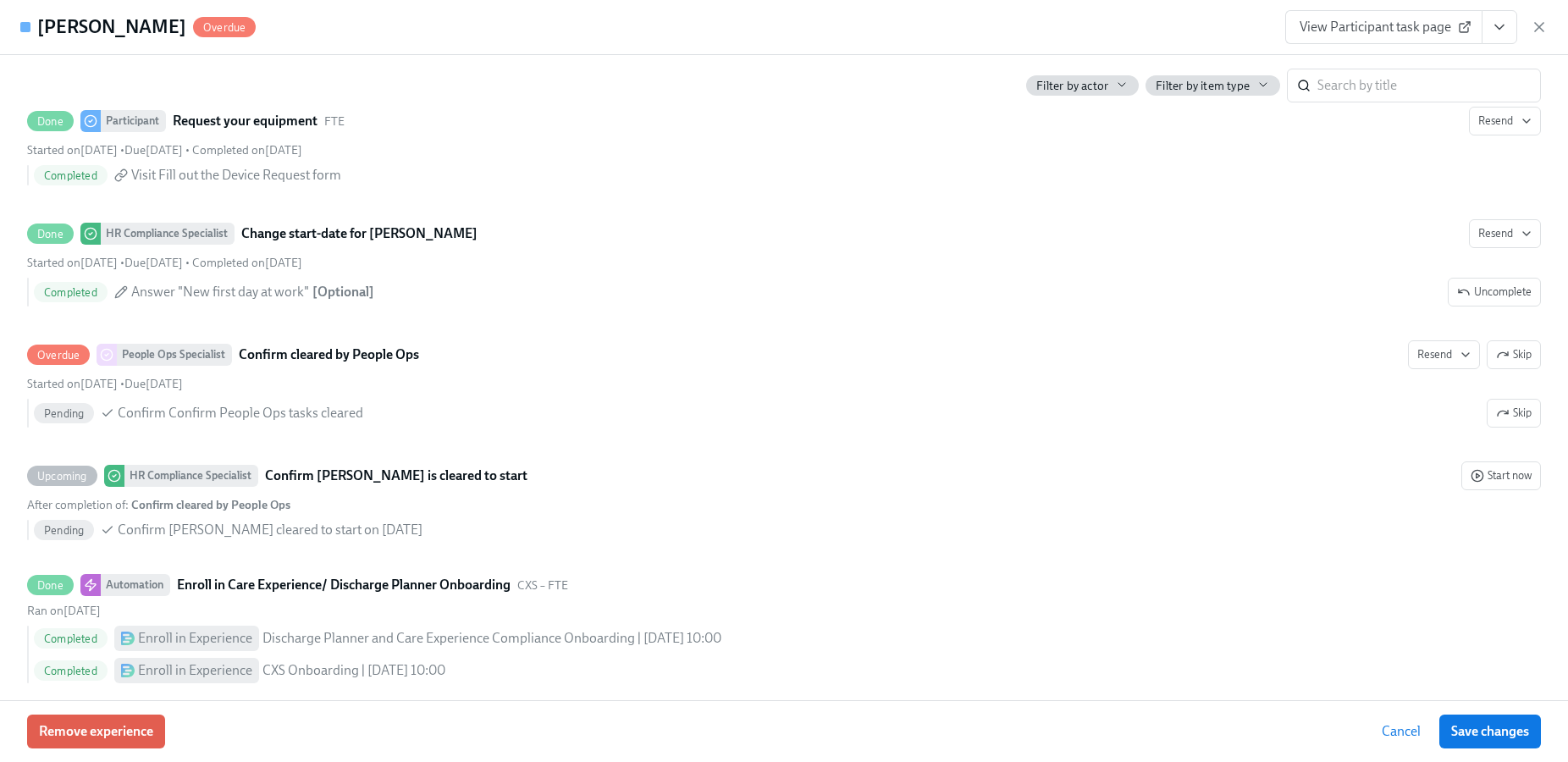
scroll to position [3305, 0]
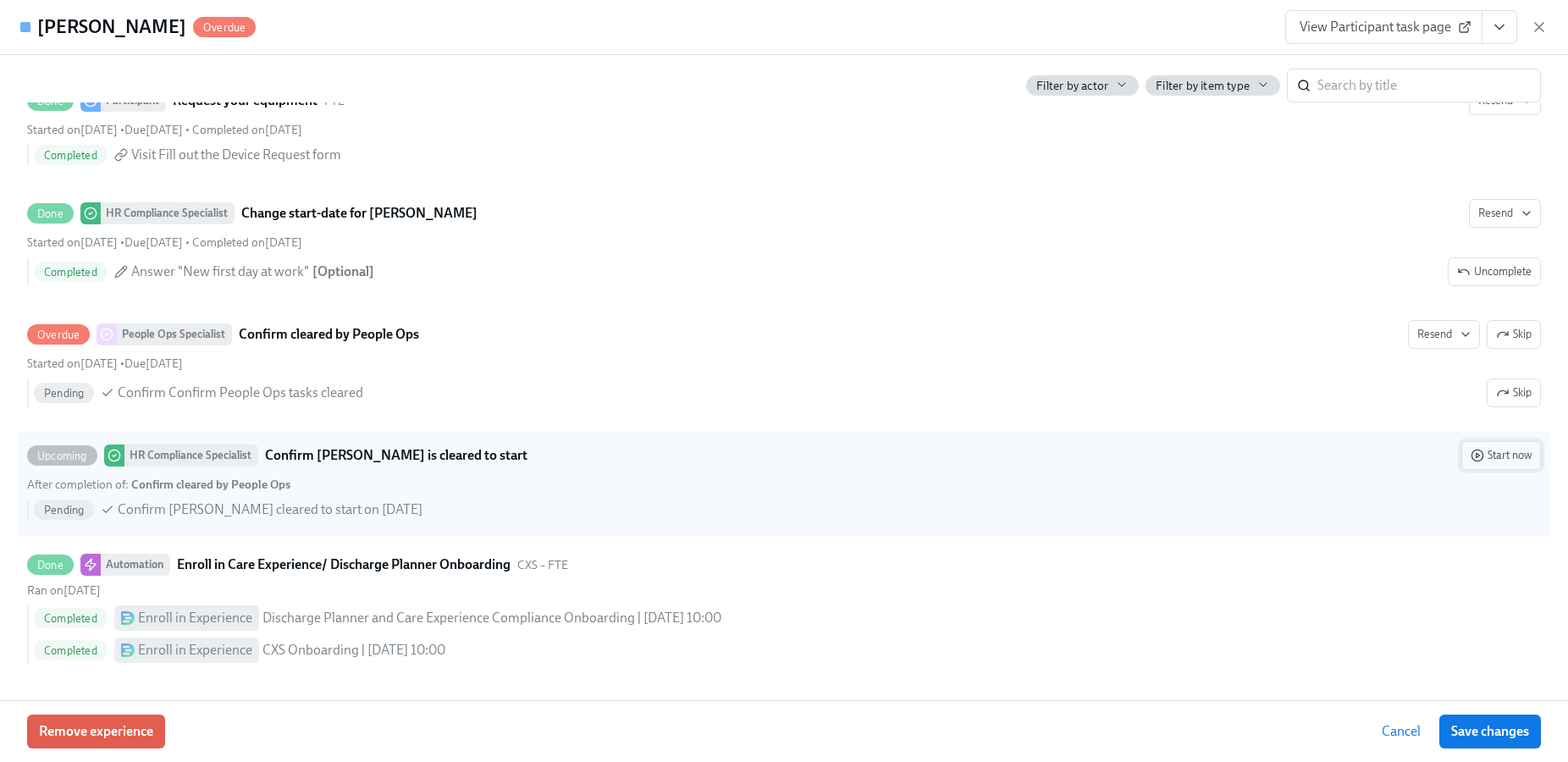
click at [1472, 460] on span "Start now" at bounding box center [1502, 455] width 61 height 17
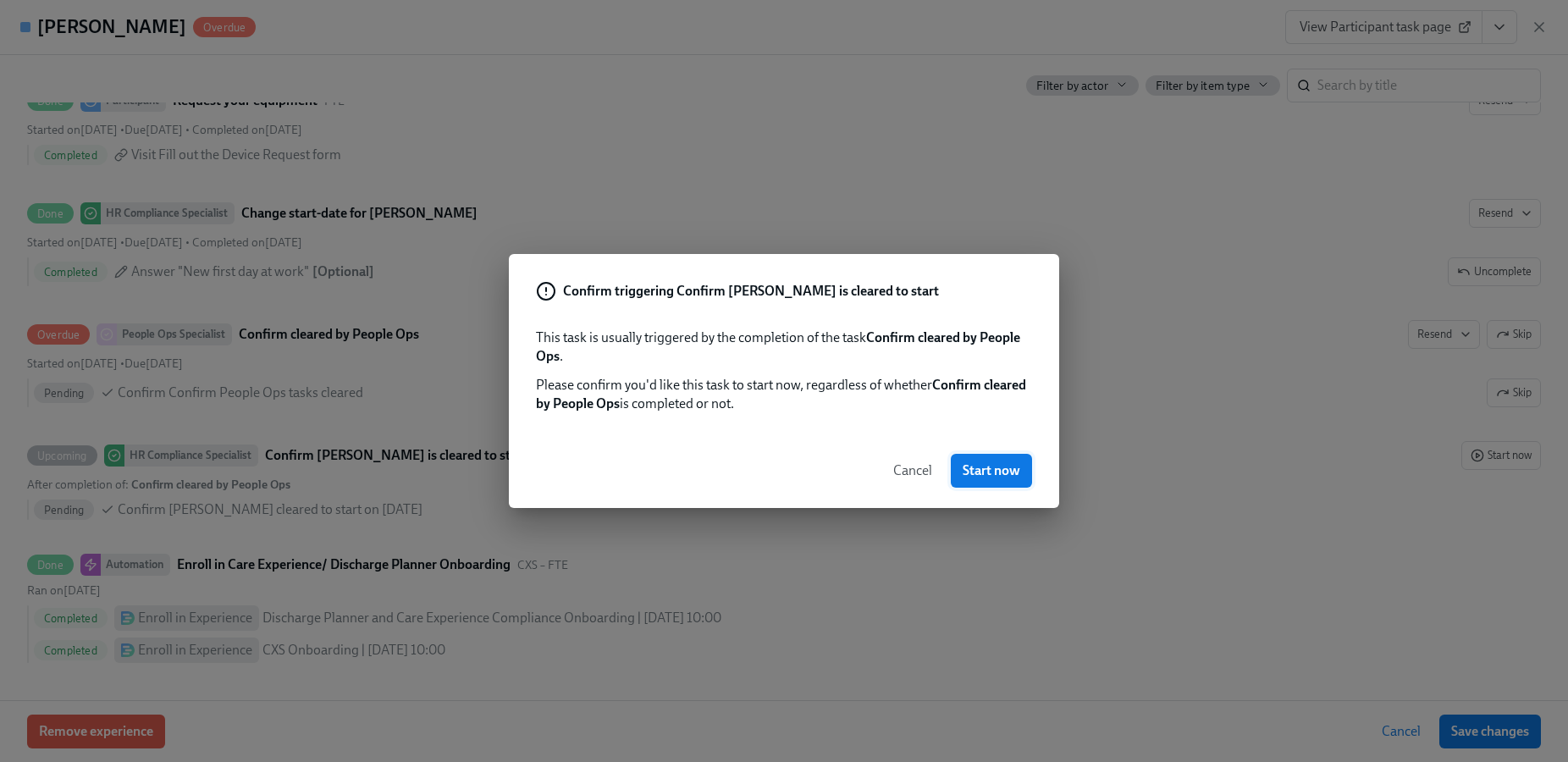
click at [977, 463] on span "Start now" at bounding box center [991, 471] width 58 height 17
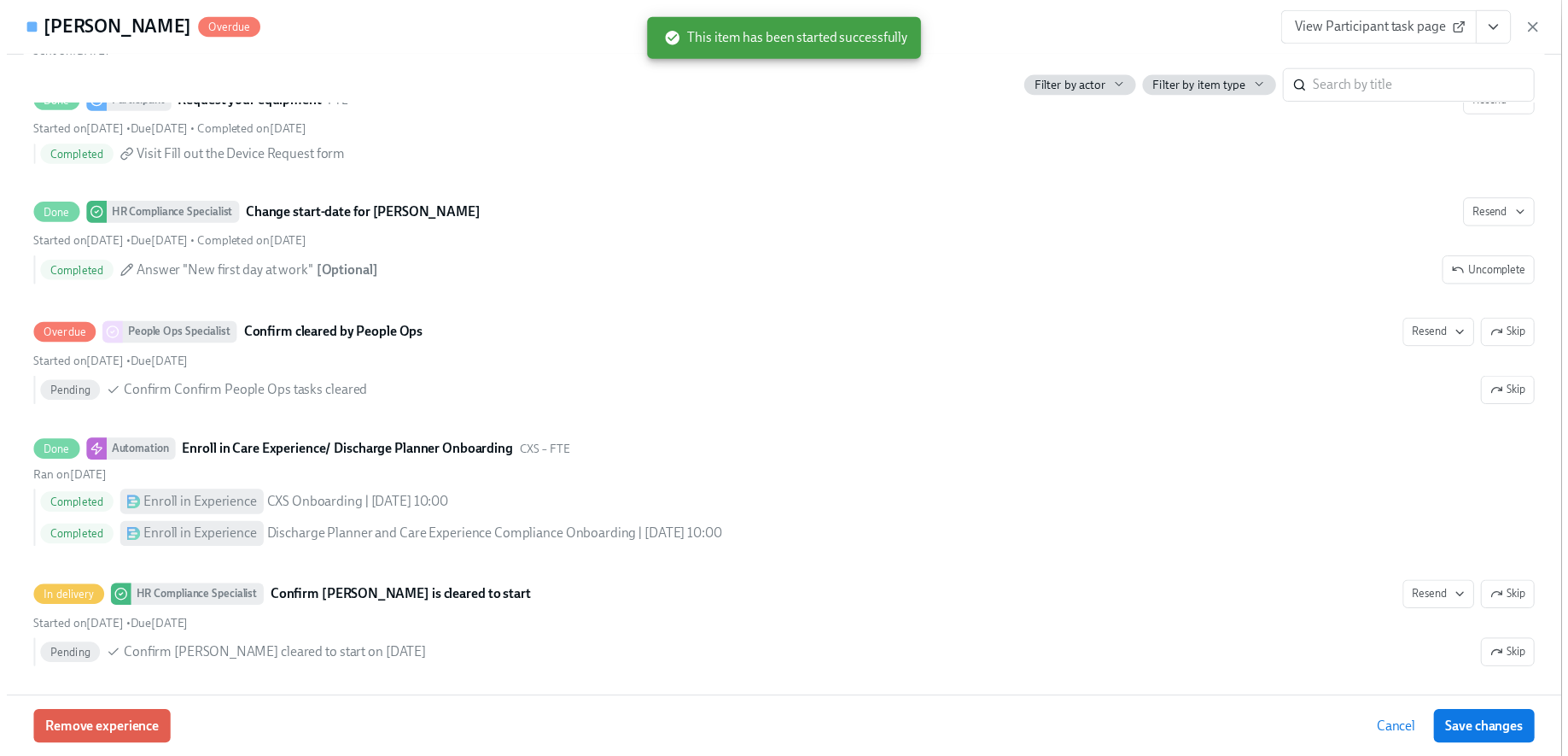
scroll to position [0, 21424]
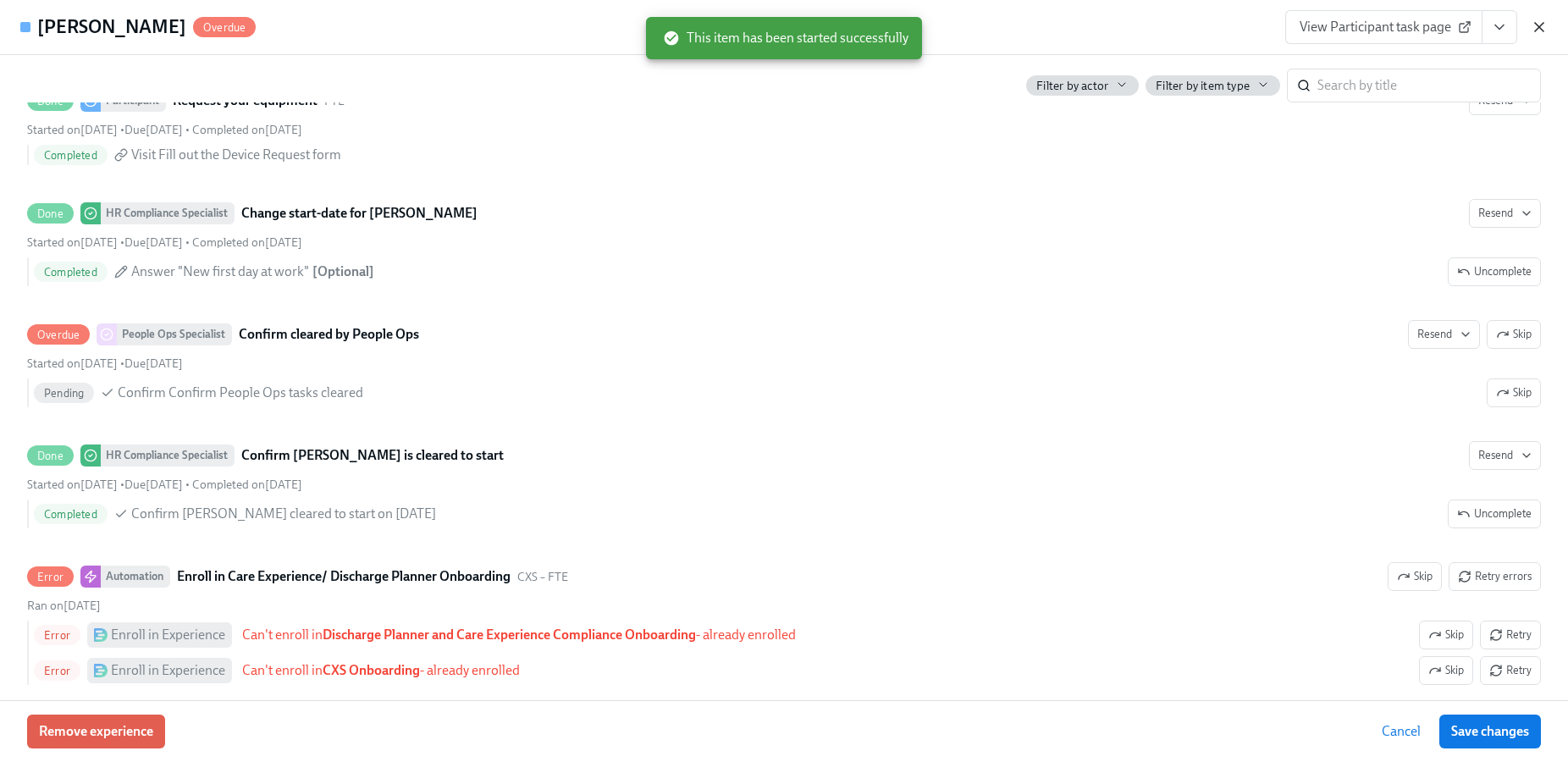
click at [1544, 24] on icon "button" at bounding box center [1539, 27] width 17 height 17
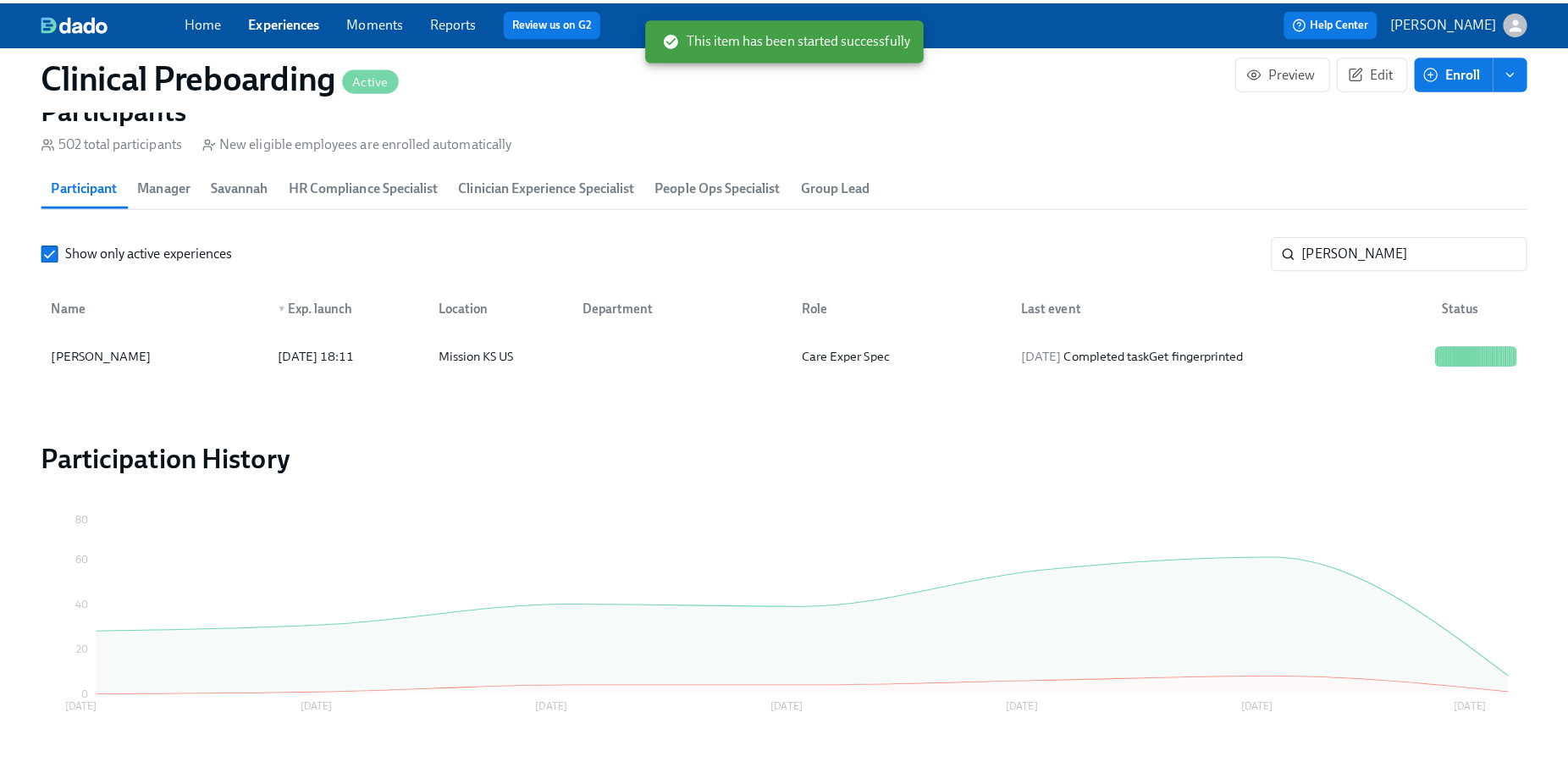
scroll to position [0, 21247]
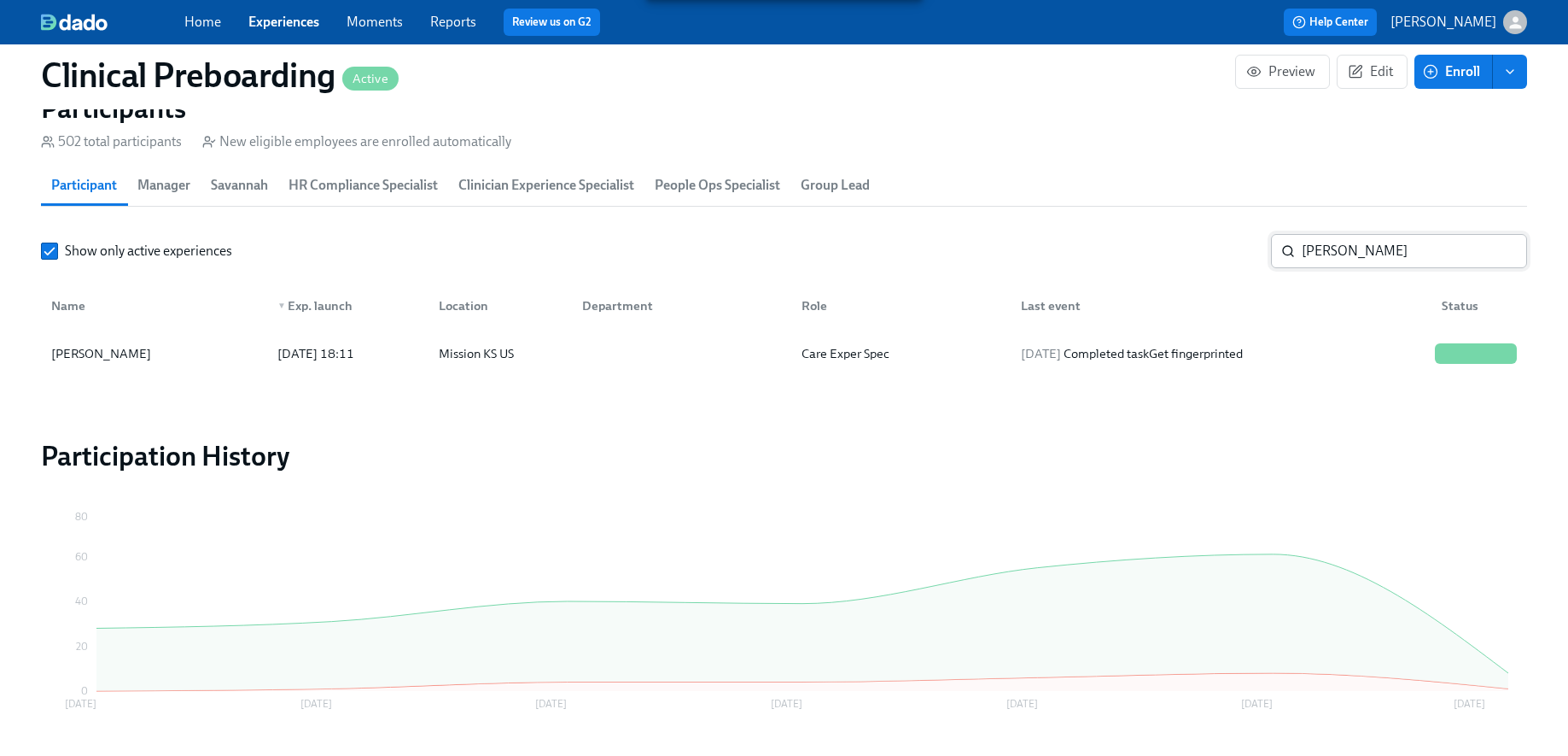
click at [1321, 241] on input "morgan" at bounding box center [1414, 251] width 226 height 34
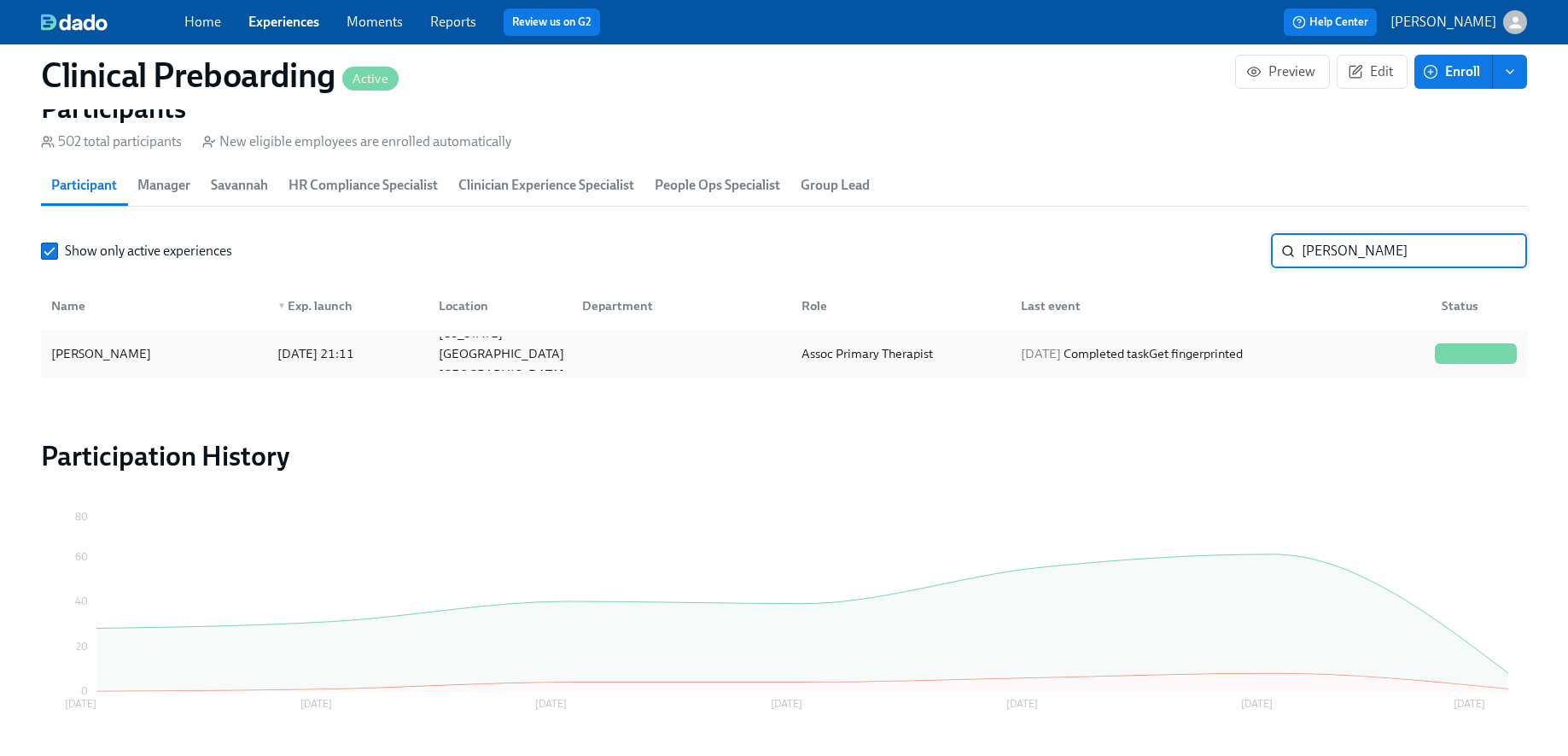
click at [224, 349] on div "Lyndsay Stone" at bounding box center [154, 353] width 219 height 34
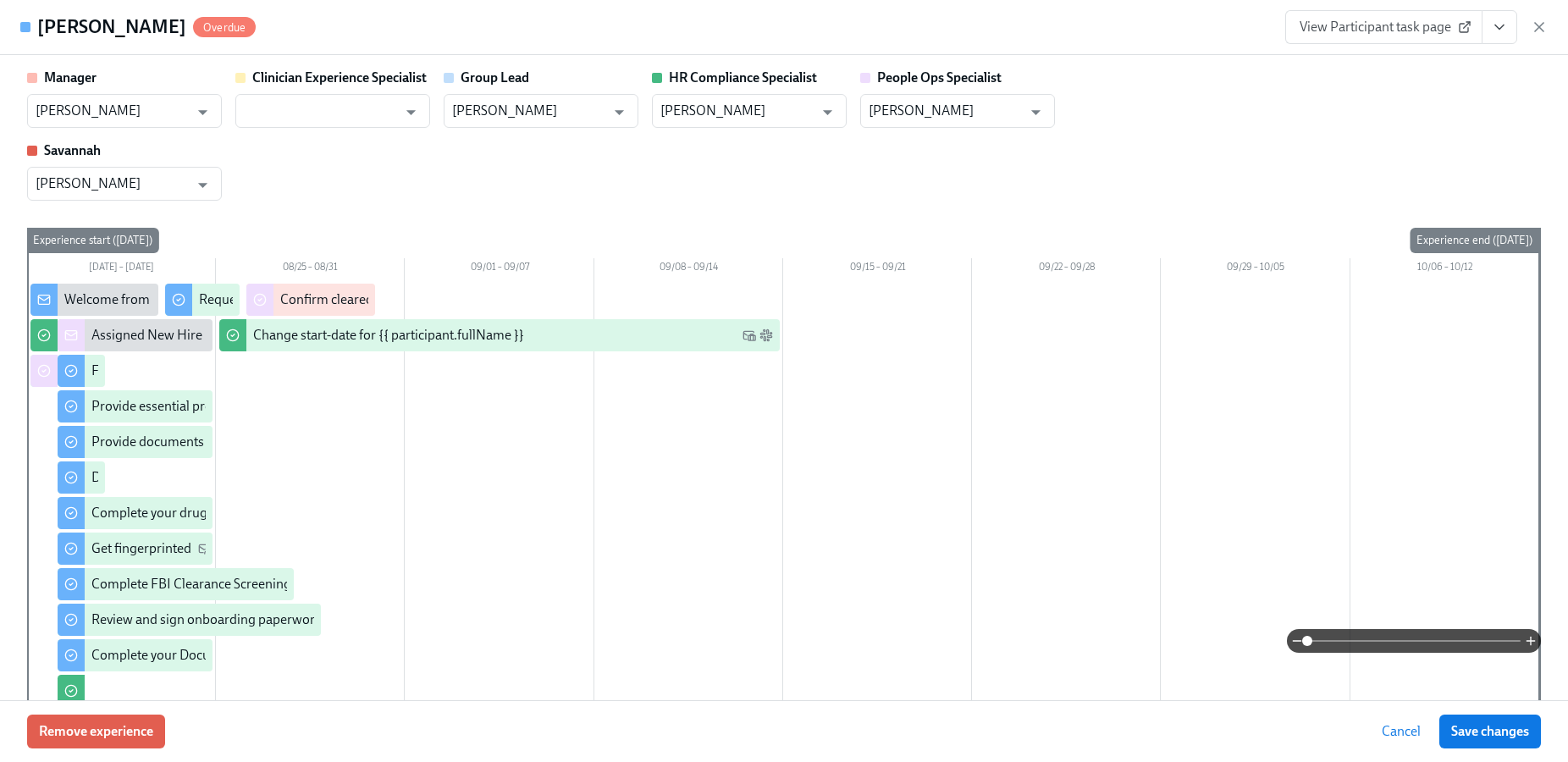
click at [1495, 33] on icon "View task page" at bounding box center [1500, 27] width 17 height 17
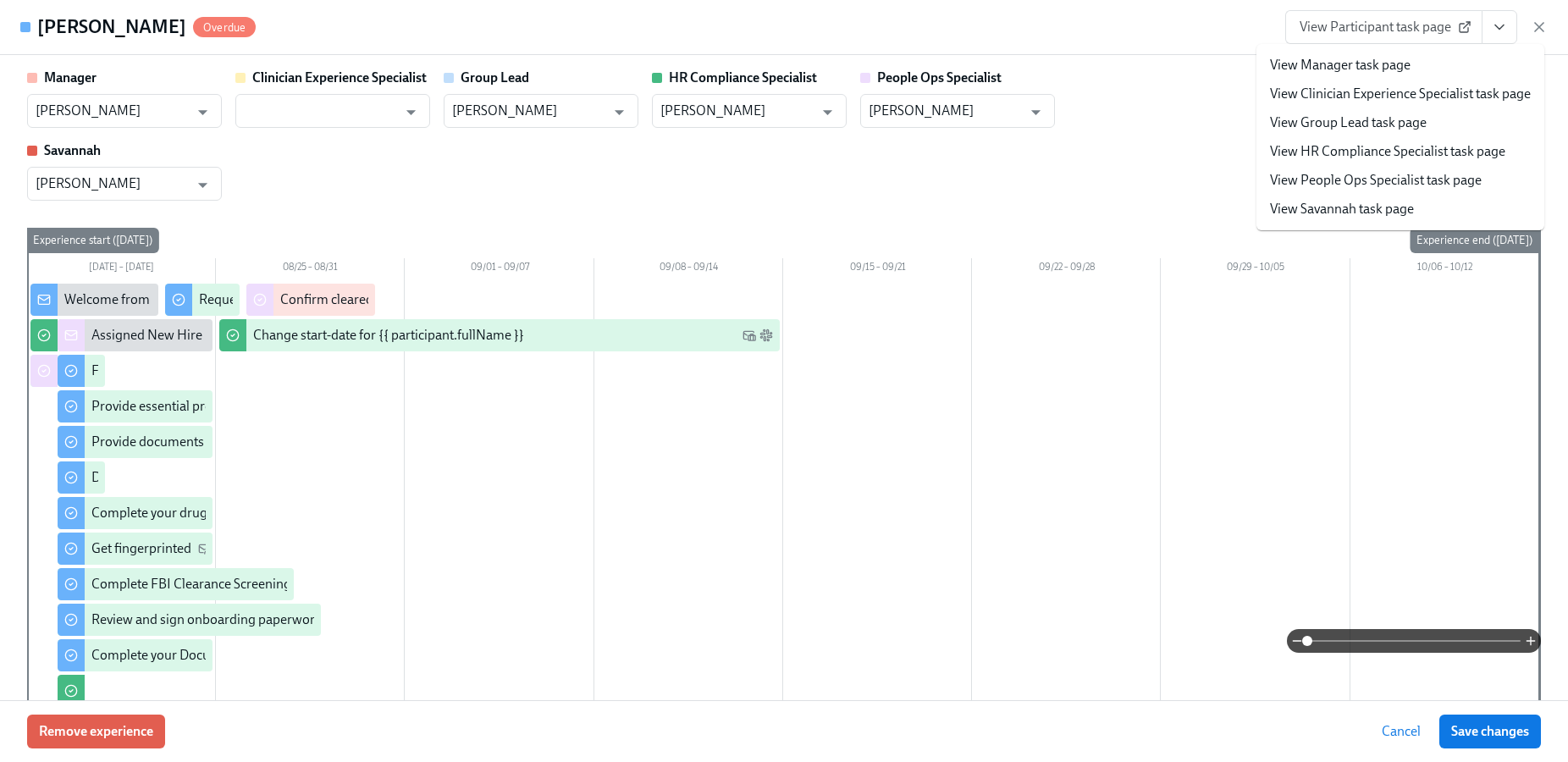
click at [1203, 59] on div "Manager Stephanie Pennacchia ​ Clinician Experience Specialist ​ Group Lead Ste…" at bounding box center [784, 378] width 1568 height 645
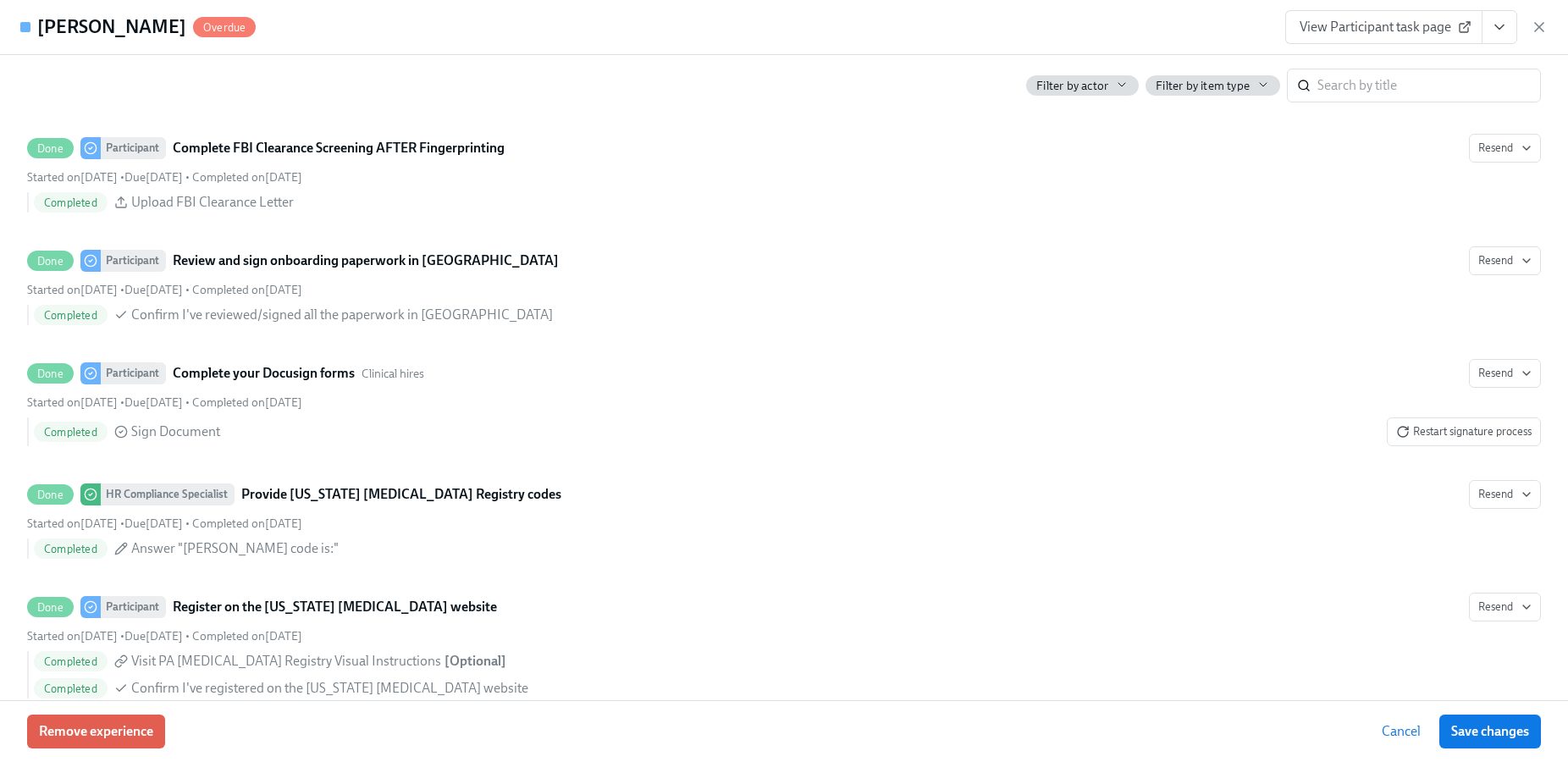
scroll to position [3378, 0]
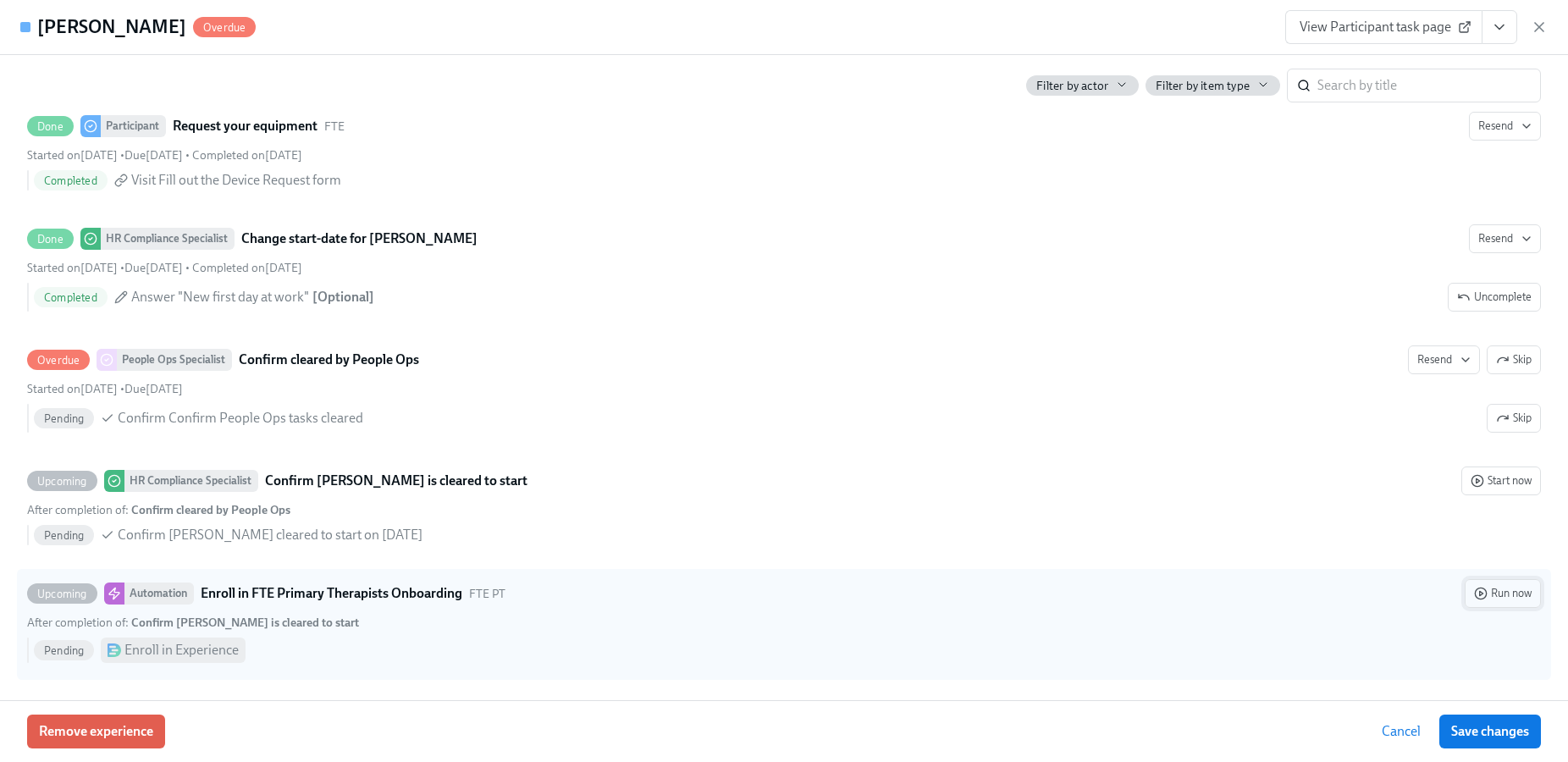
click at [1493, 598] on span "Run now" at bounding box center [1503, 593] width 58 height 17
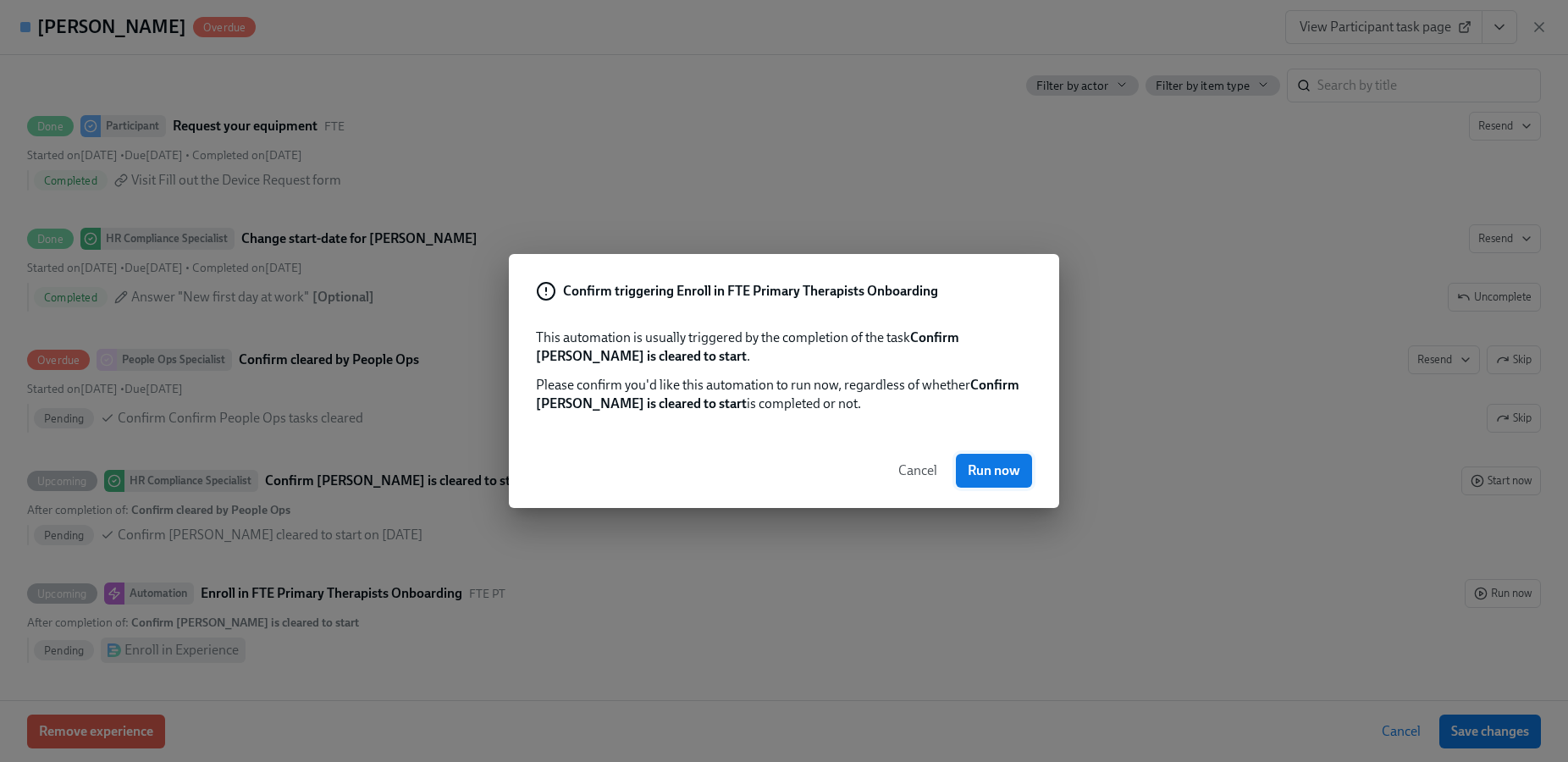
click at [978, 471] on span "Run now" at bounding box center [994, 471] width 53 height 17
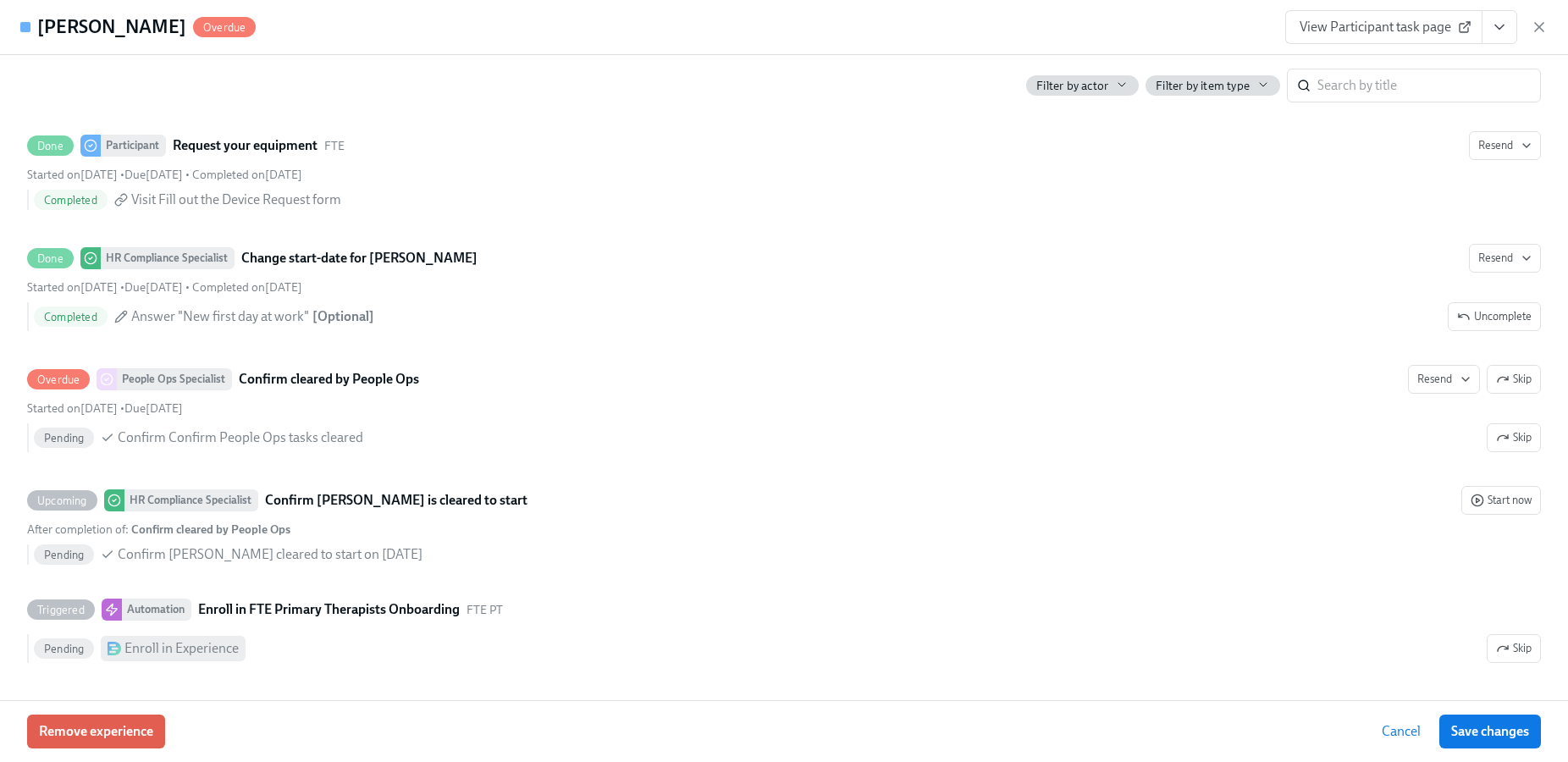
scroll to position [0, 21260]
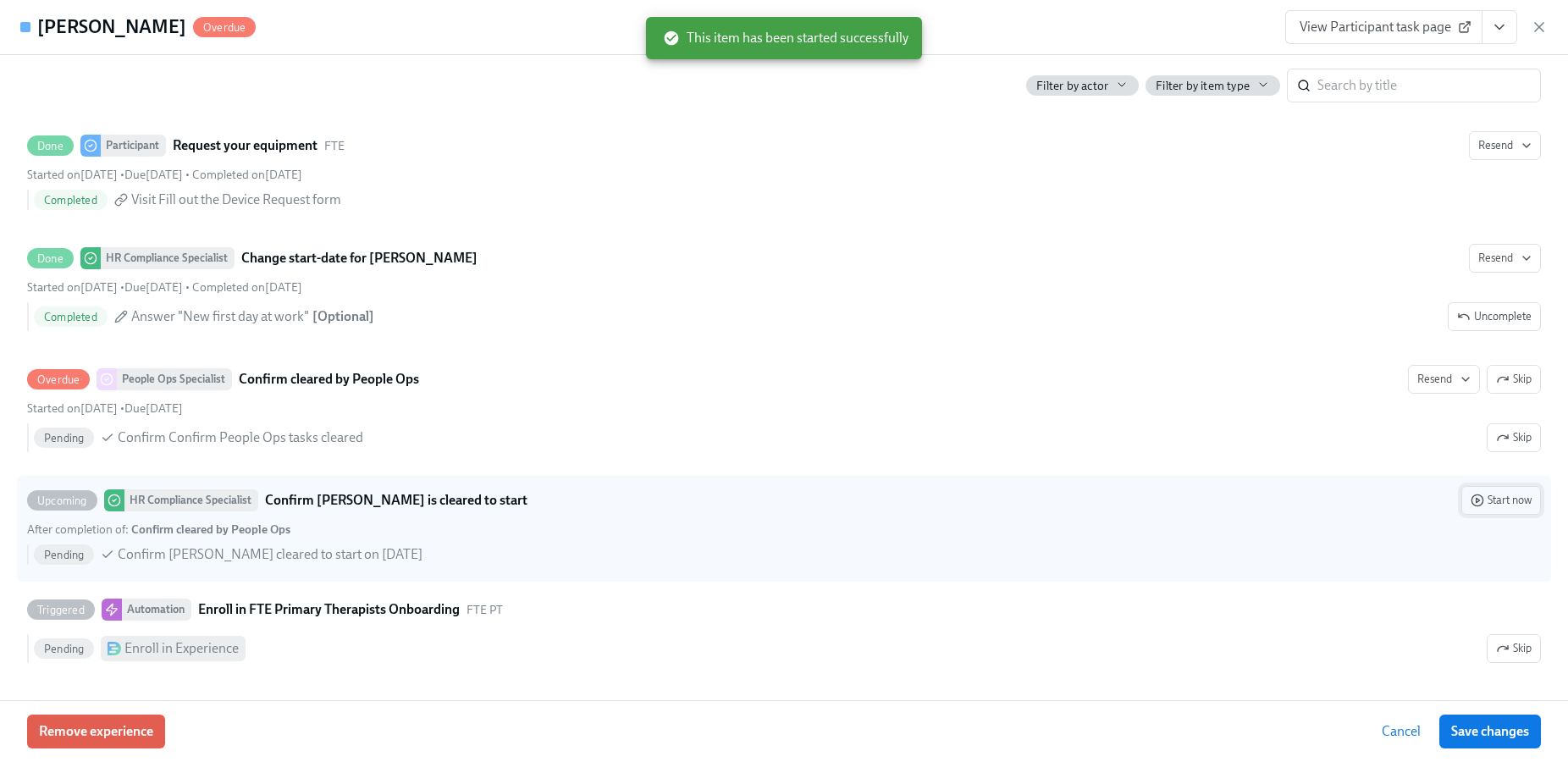
click at [1471, 497] on span "Start now" at bounding box center [1502, 500] width 61 height 17
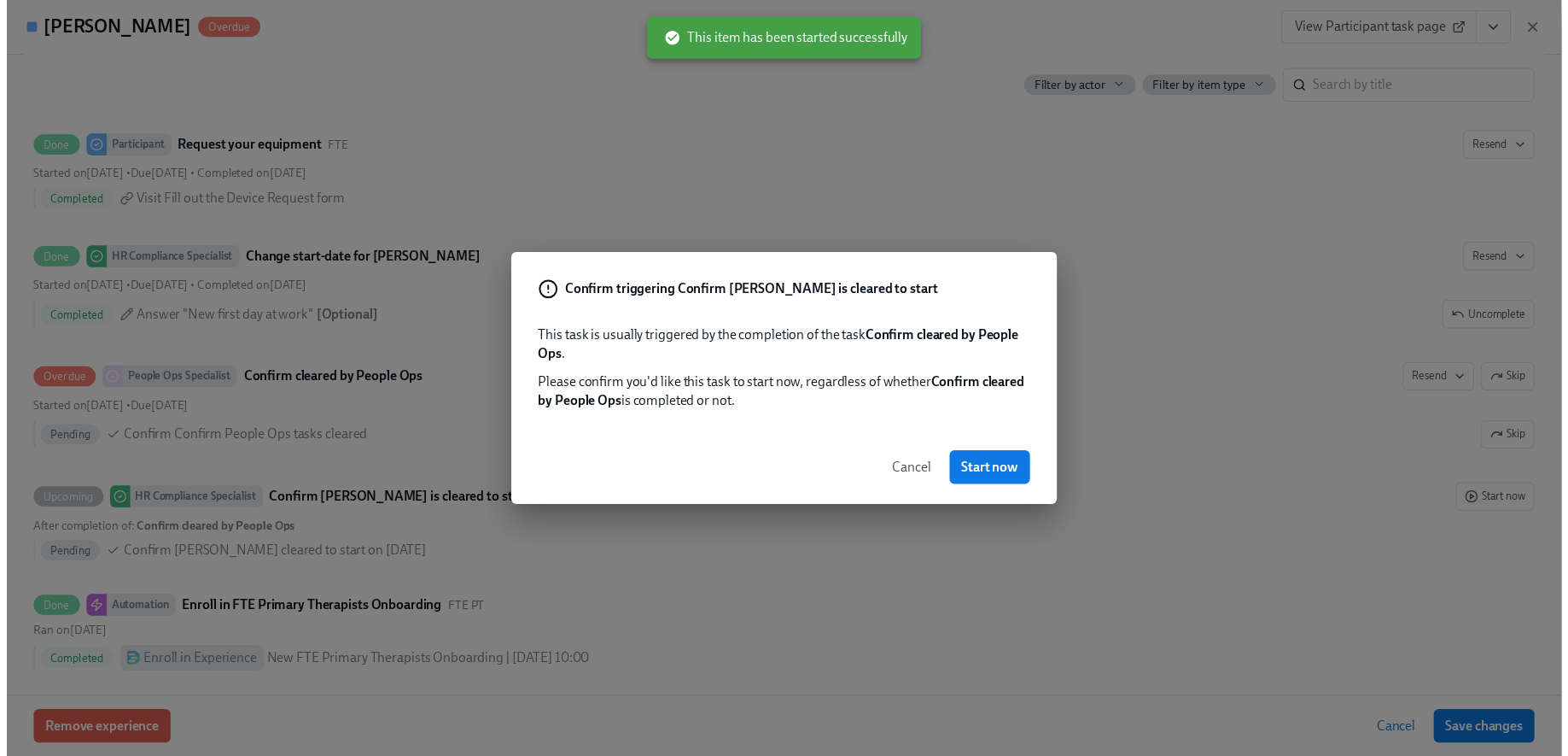
scroll to position [3382, 0]
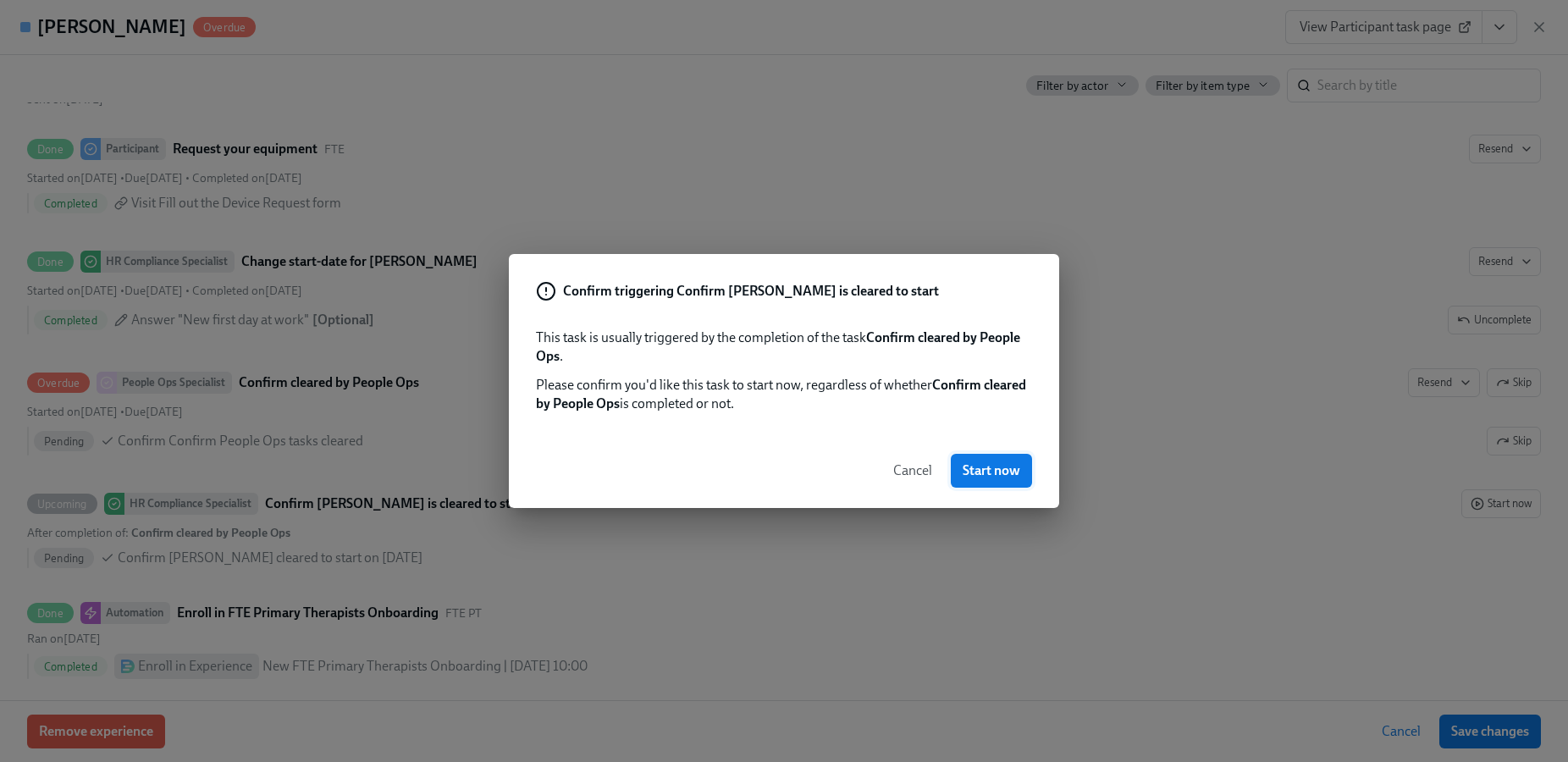
click at [1016, 466] on span "Start now" at bounding box center [991, 471] width 58 height 17
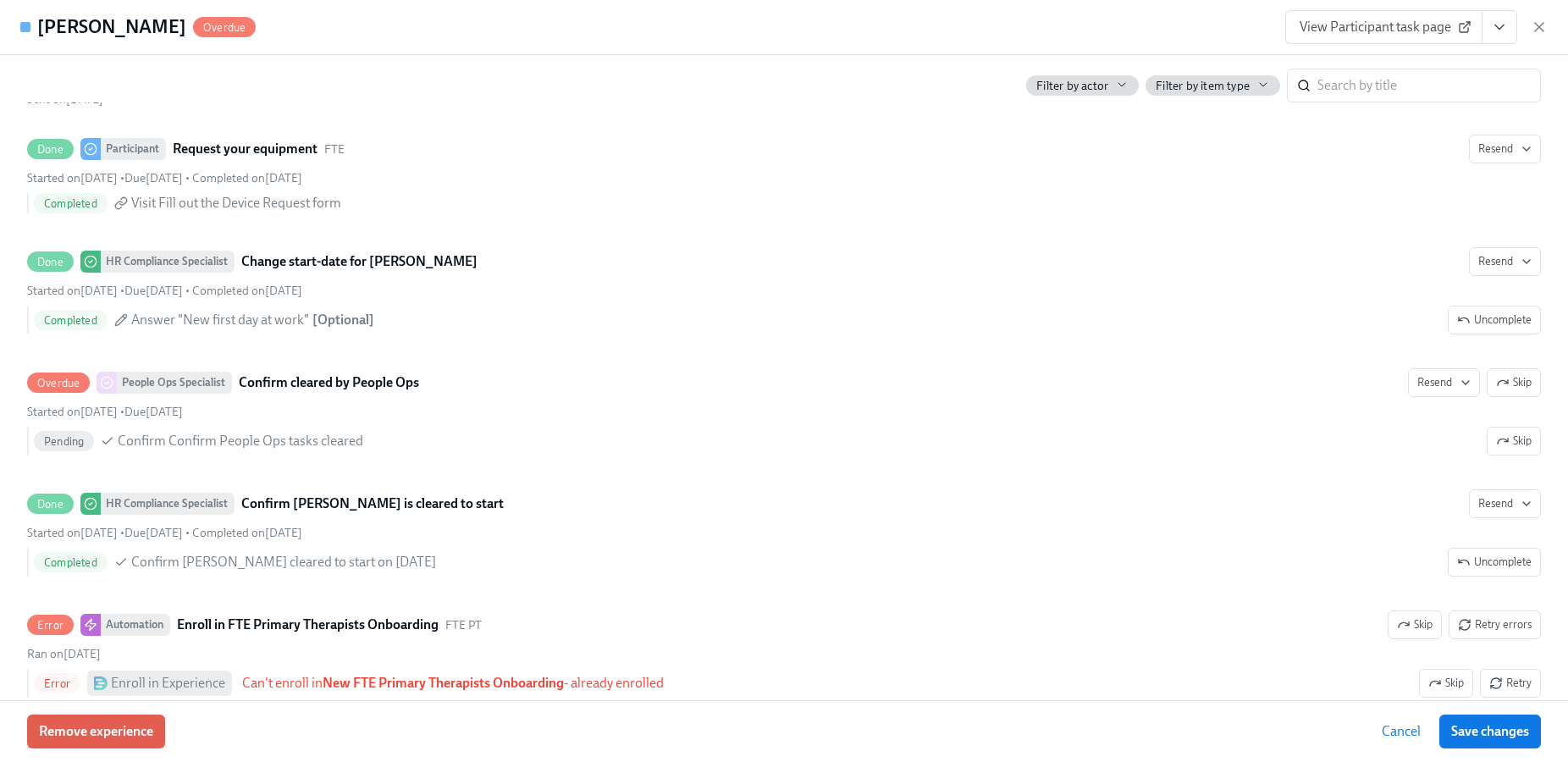
click at [1551, 29] on div "Lyndsay Stone Overdue View Participant task page" at bounding box center [784, 28] width 1568 height 55
click at [1535, 29] on icon "button" at bounding box center [1539, 27] width 17 height 17
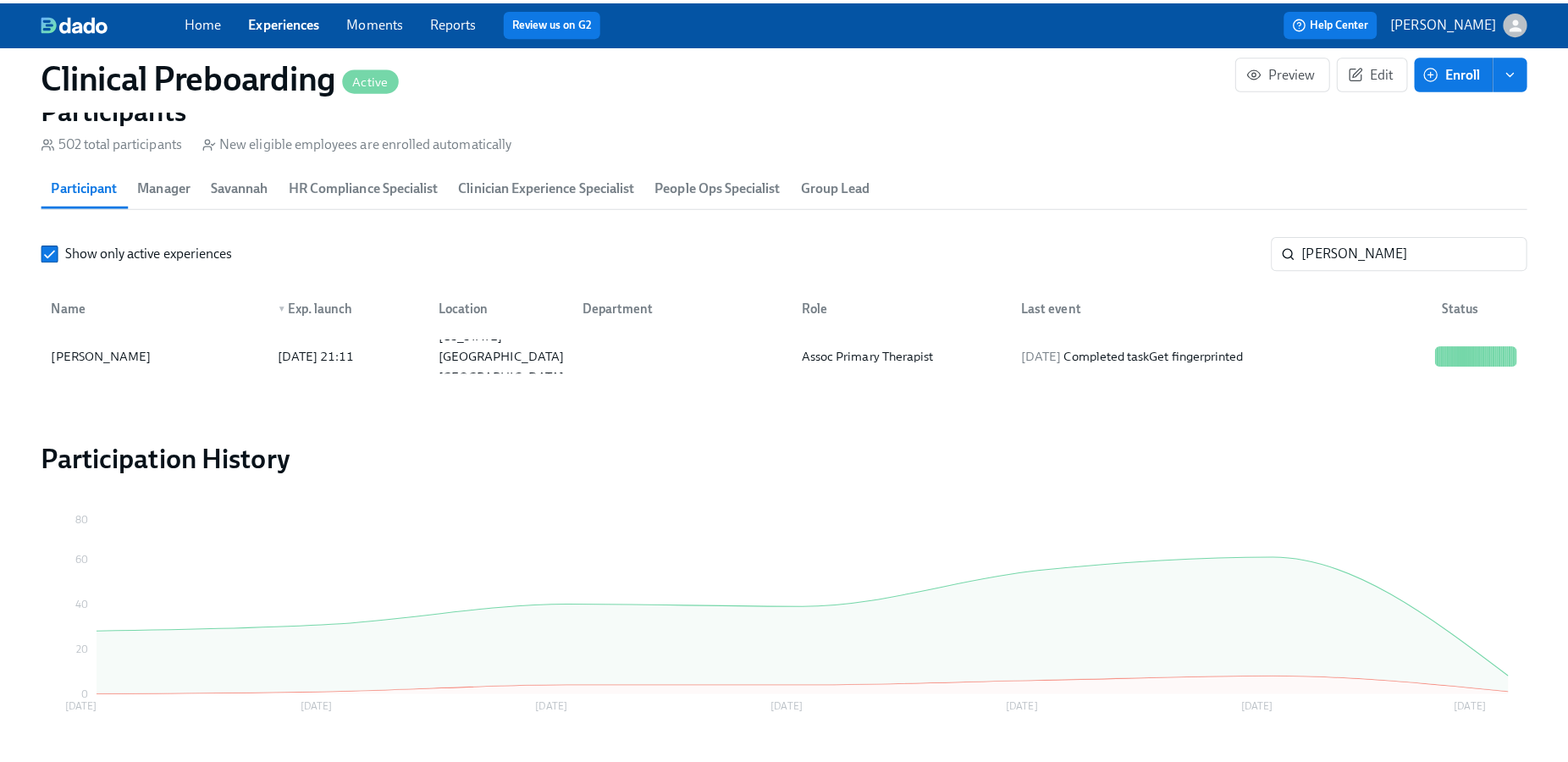
scroll to position [0, 21247]
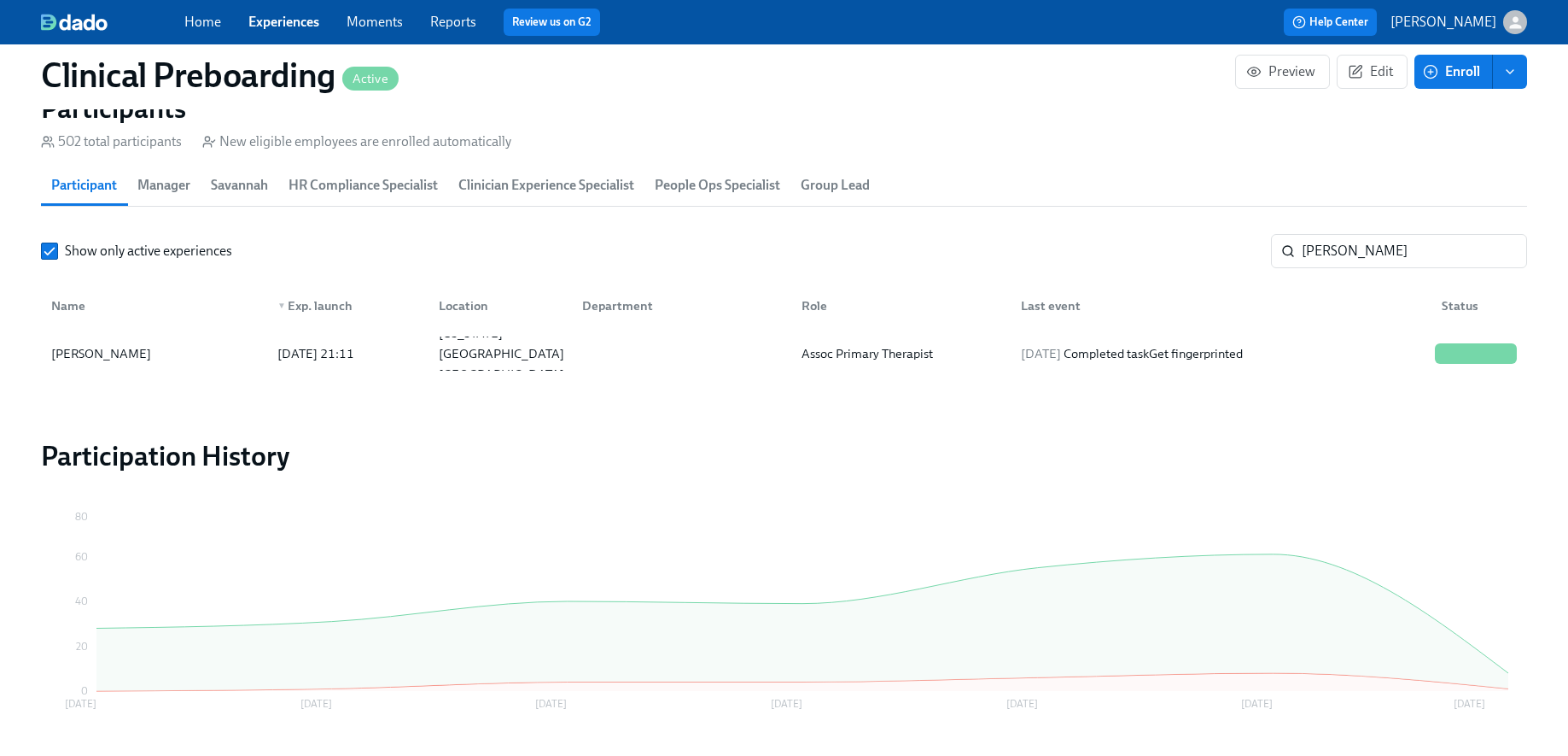
click at [1411, 220] on section "Participants 502 total participants New eligible employees are enrolled automat…" at bounding box center [784, 237] width 1485 height 293
click at [1390, 236] on input "lyndsay" at bounding box center [1414, 251] width 226 height 34
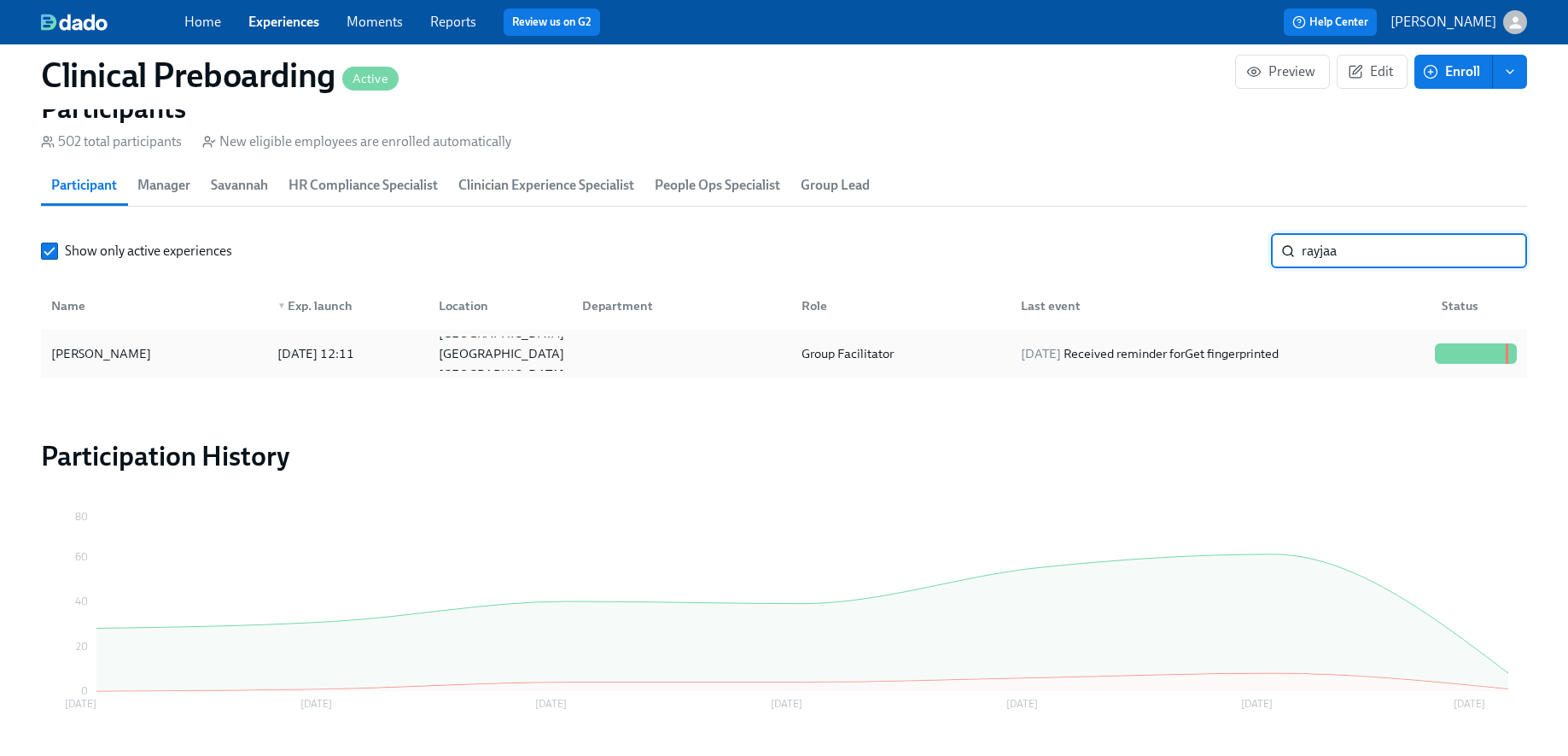
type input "rayjaa"
click at [175, 365] on div "[PERSON_NAME]" at bounding box center [154, 353] width 219 height 34
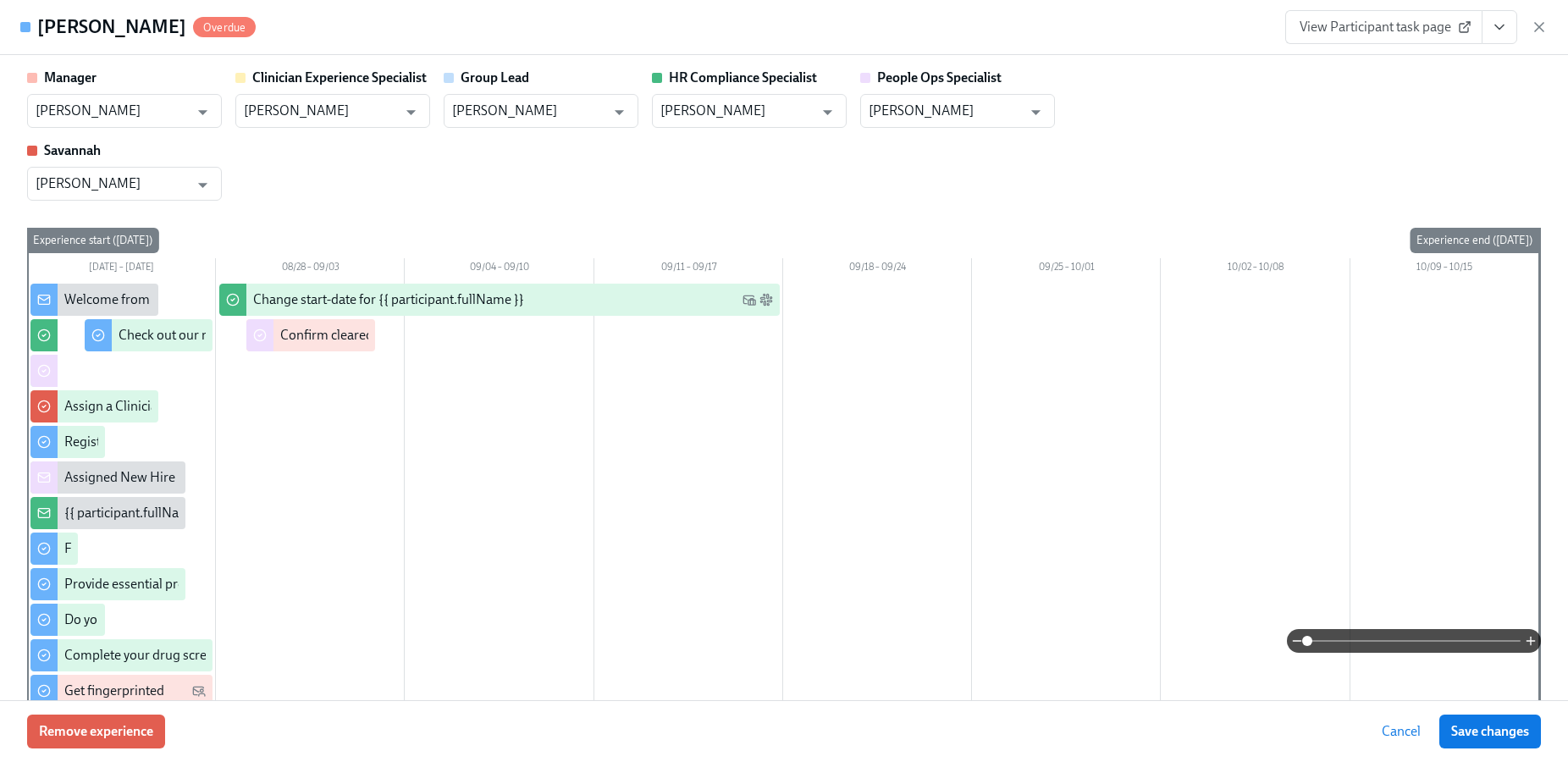
click at [1508, 29] on button "View task page" at bounding box center [1500, 27] width 36 height 34
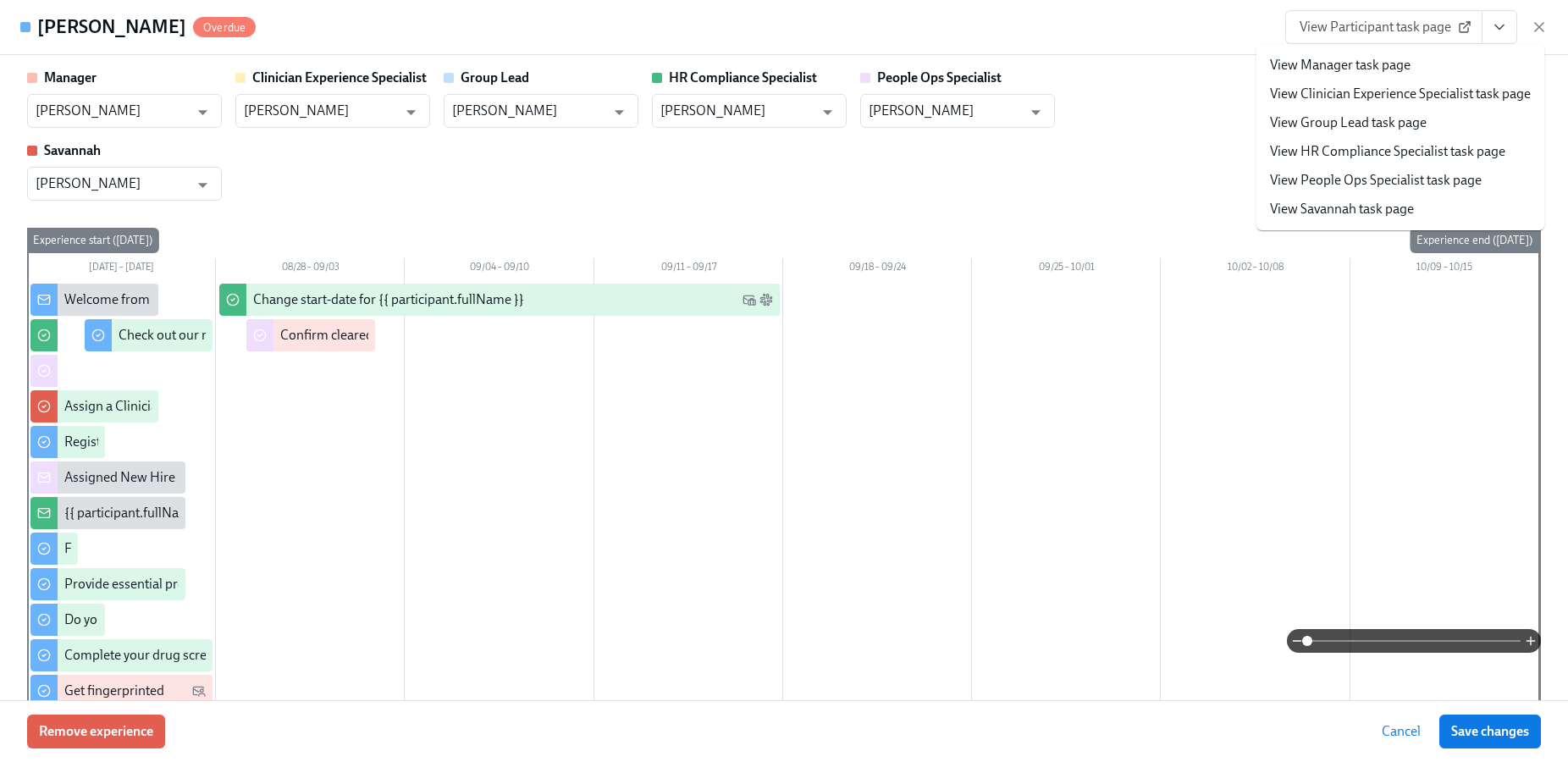
click at [1125, 37] on div "RayJaa Turner Overdue View Participant task page View Manager task page View Cl…" at bounding box center [784, 28] width 1568 height 55
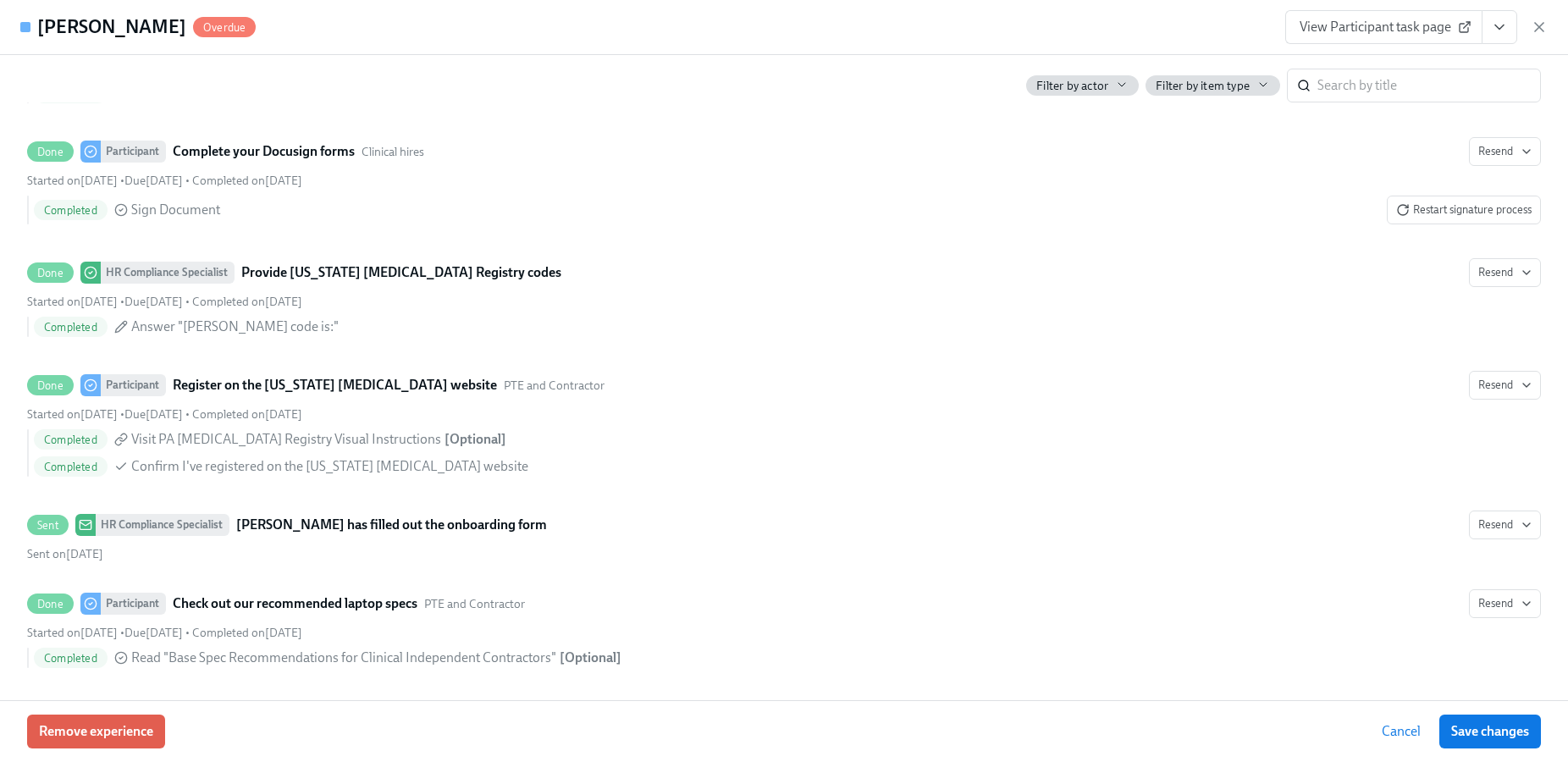
scroll to position [3414, 0]
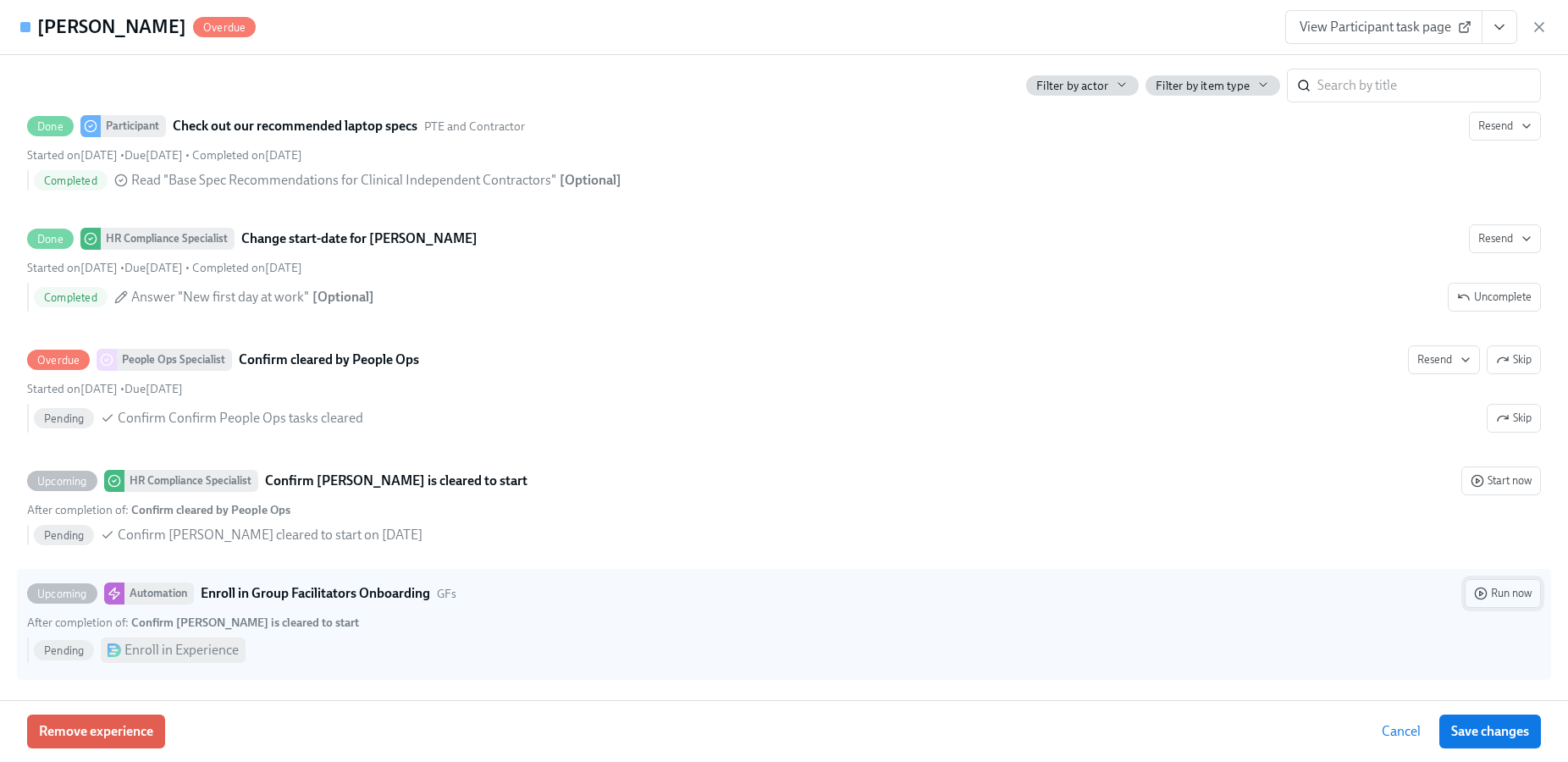
click at [1477, 592] on span "Run now" at bounding box center [1503, 593] width 58 height 17
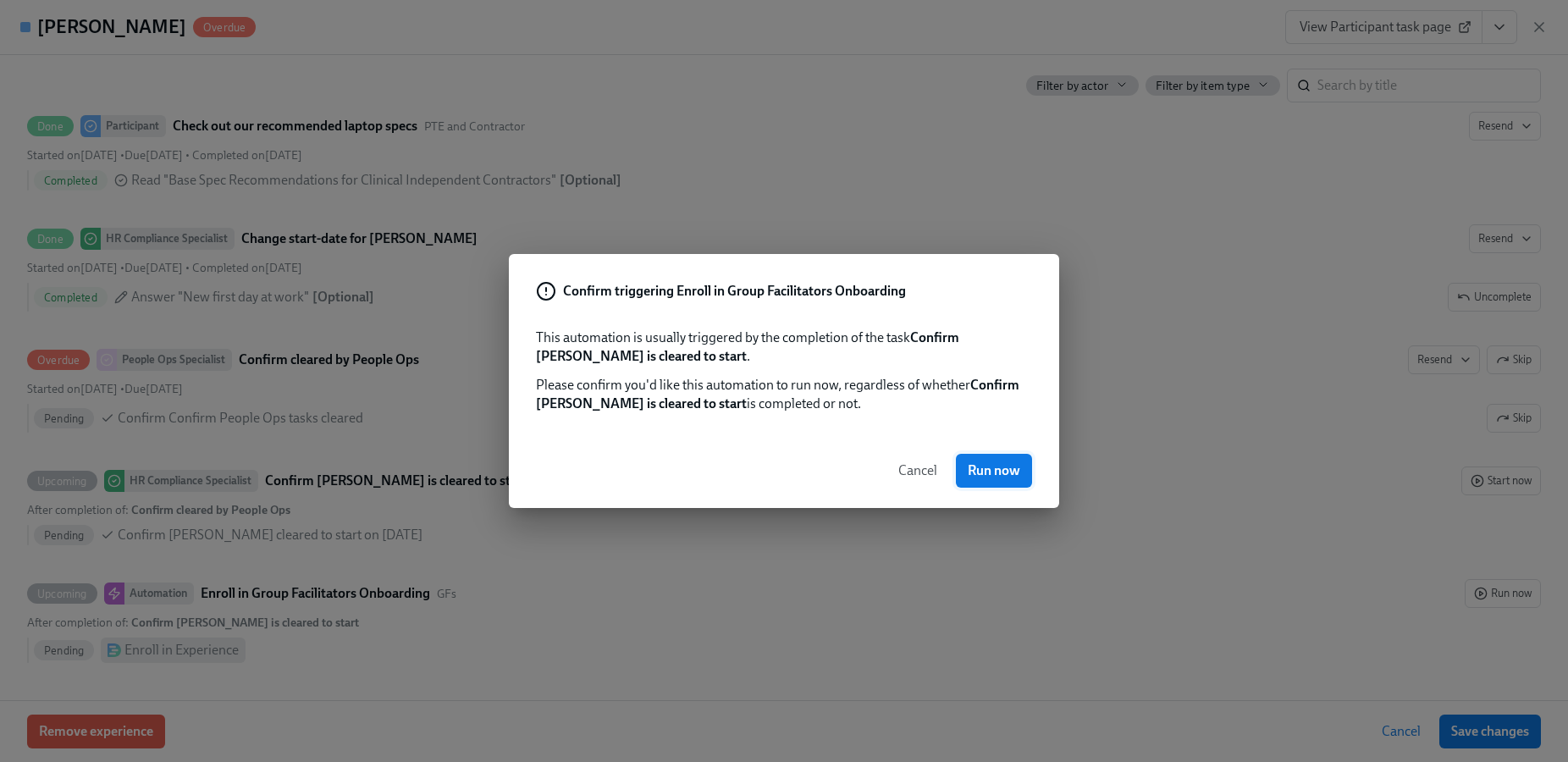
click at [1005, 484] on button "Run now" at bounding box center [994, 471] width 76 height 34
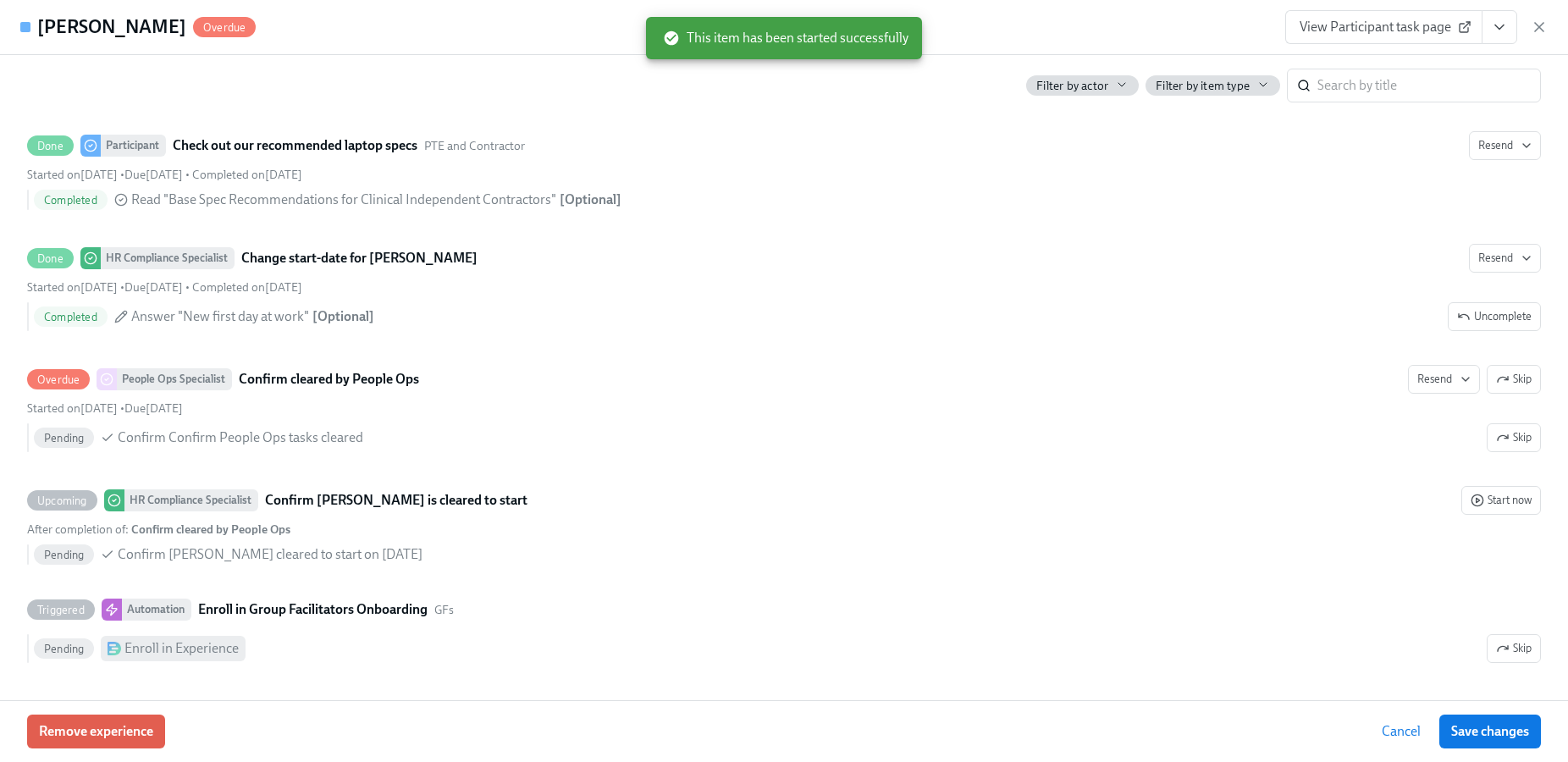
scroll to position [0, 21260]
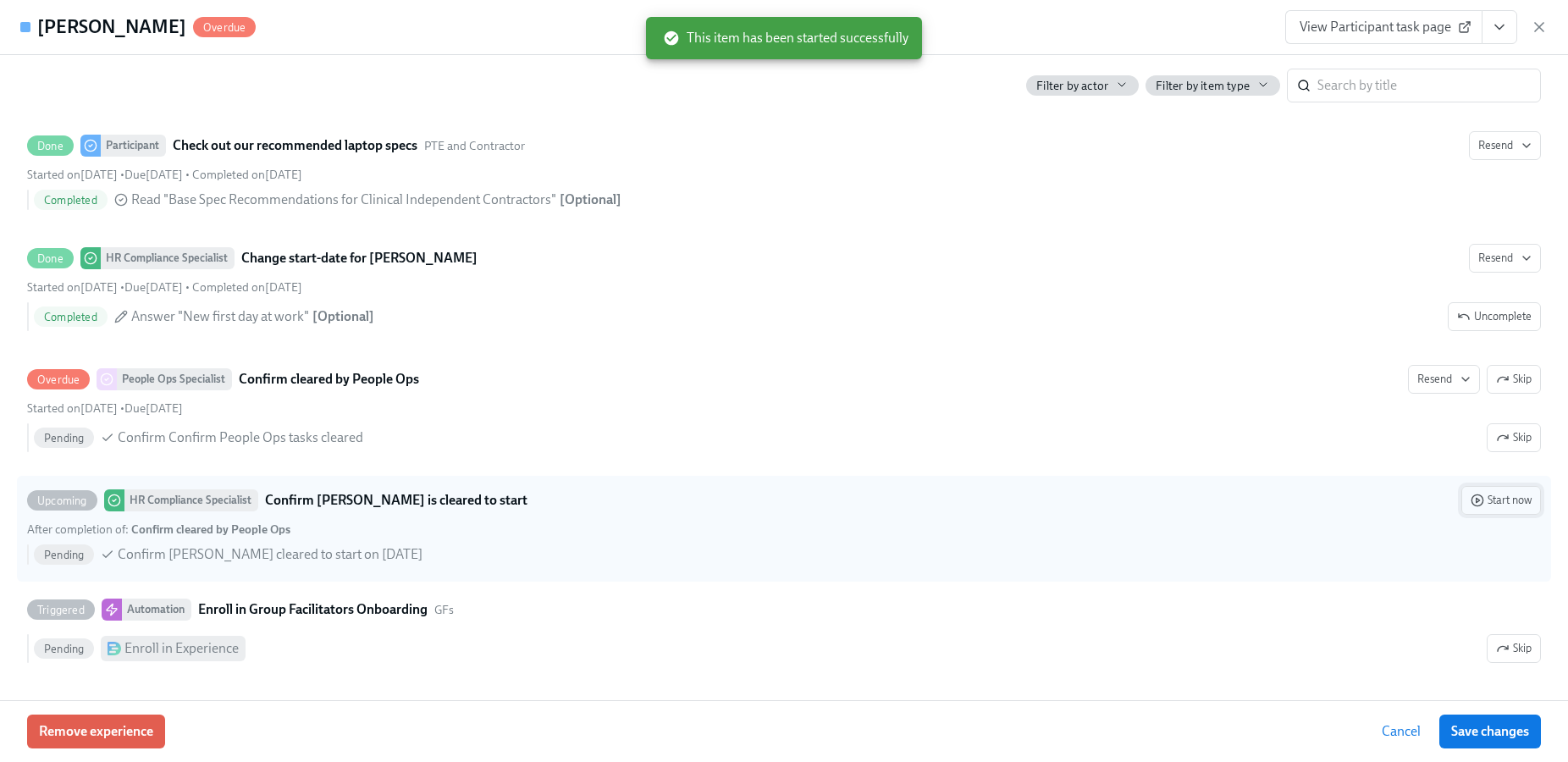
click at [1478, 500] on span "Start now" at bounding box center [1502, 500] width 61 height 17
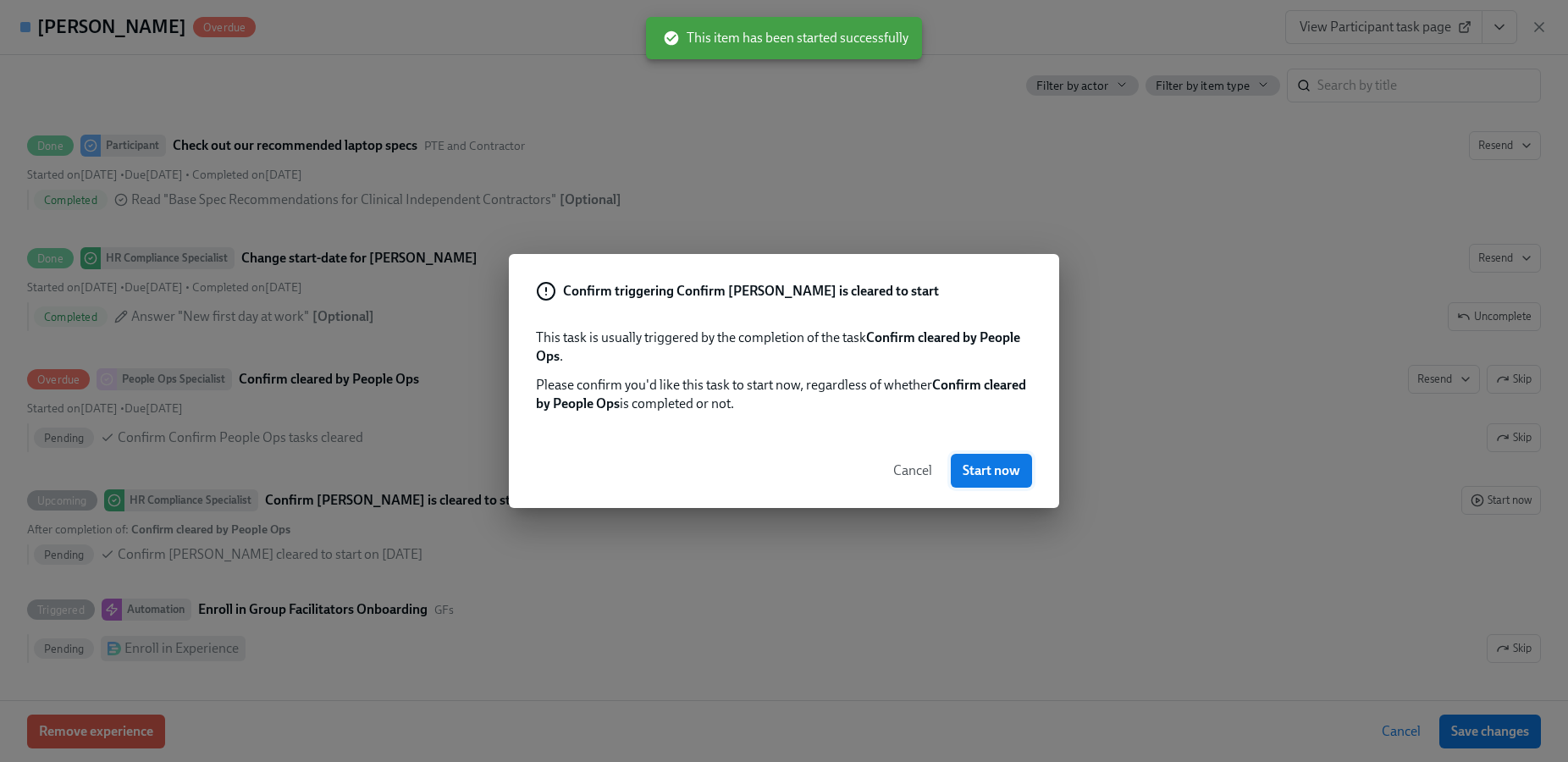
click at [981, 471] on span "Start now" at bounding box center [991, 471] width 58 height 17
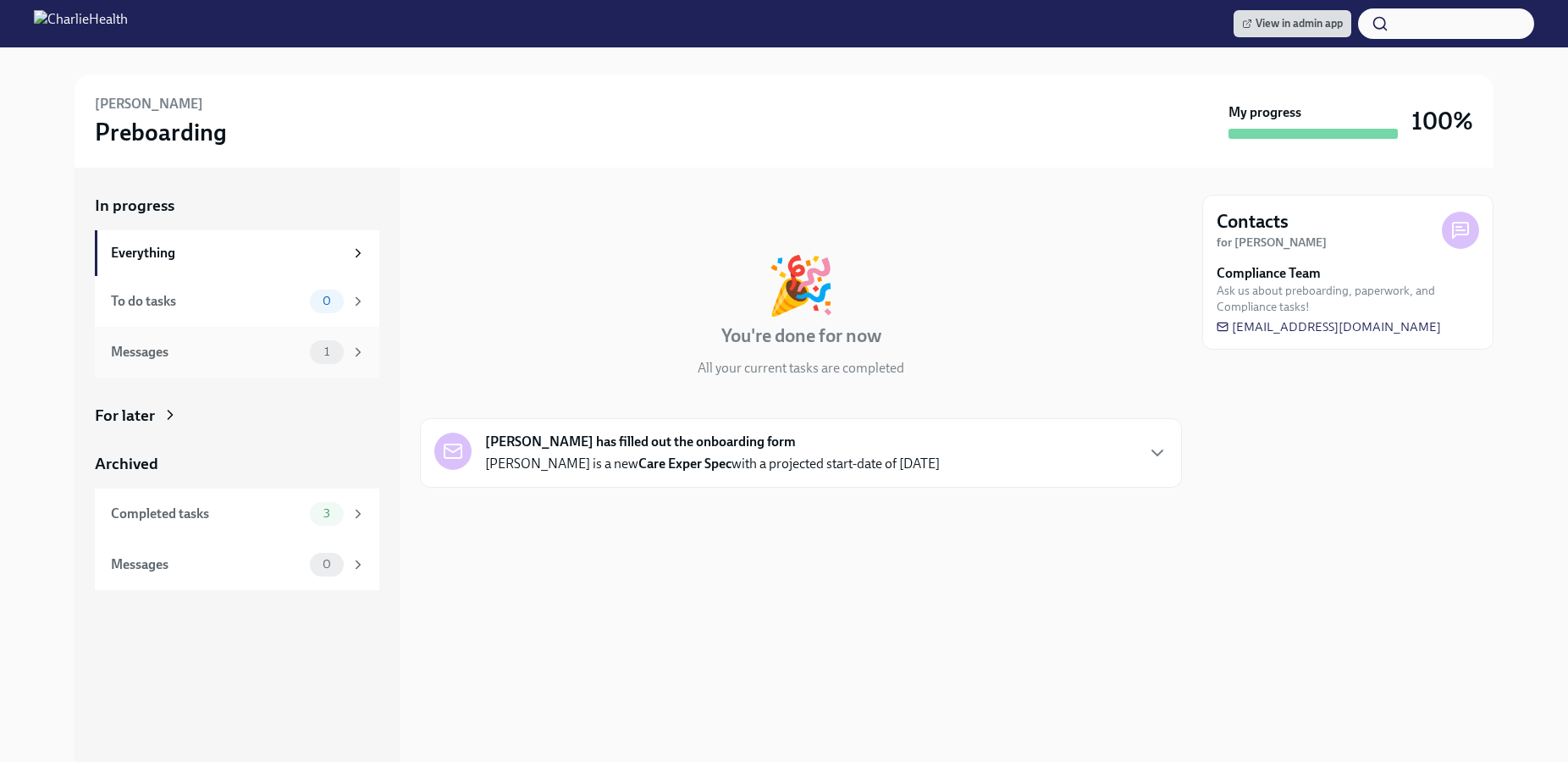
click at [290, 354] on div "Messages" at bounding box center [206, 352] width 193 height 18
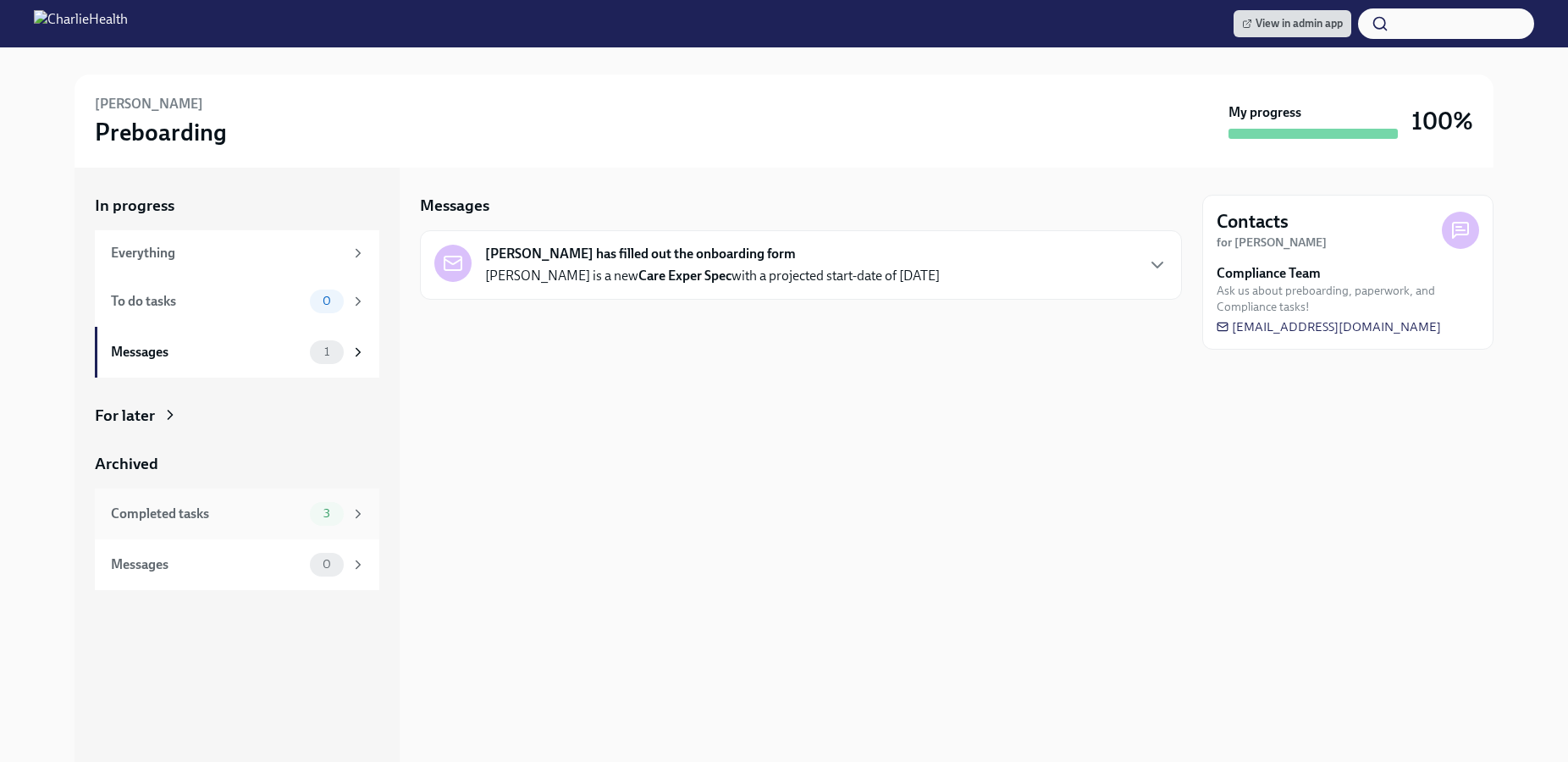
click at [270, 509] on div "Completed tasks" at bounding box center [206, 514] width 193 height 18
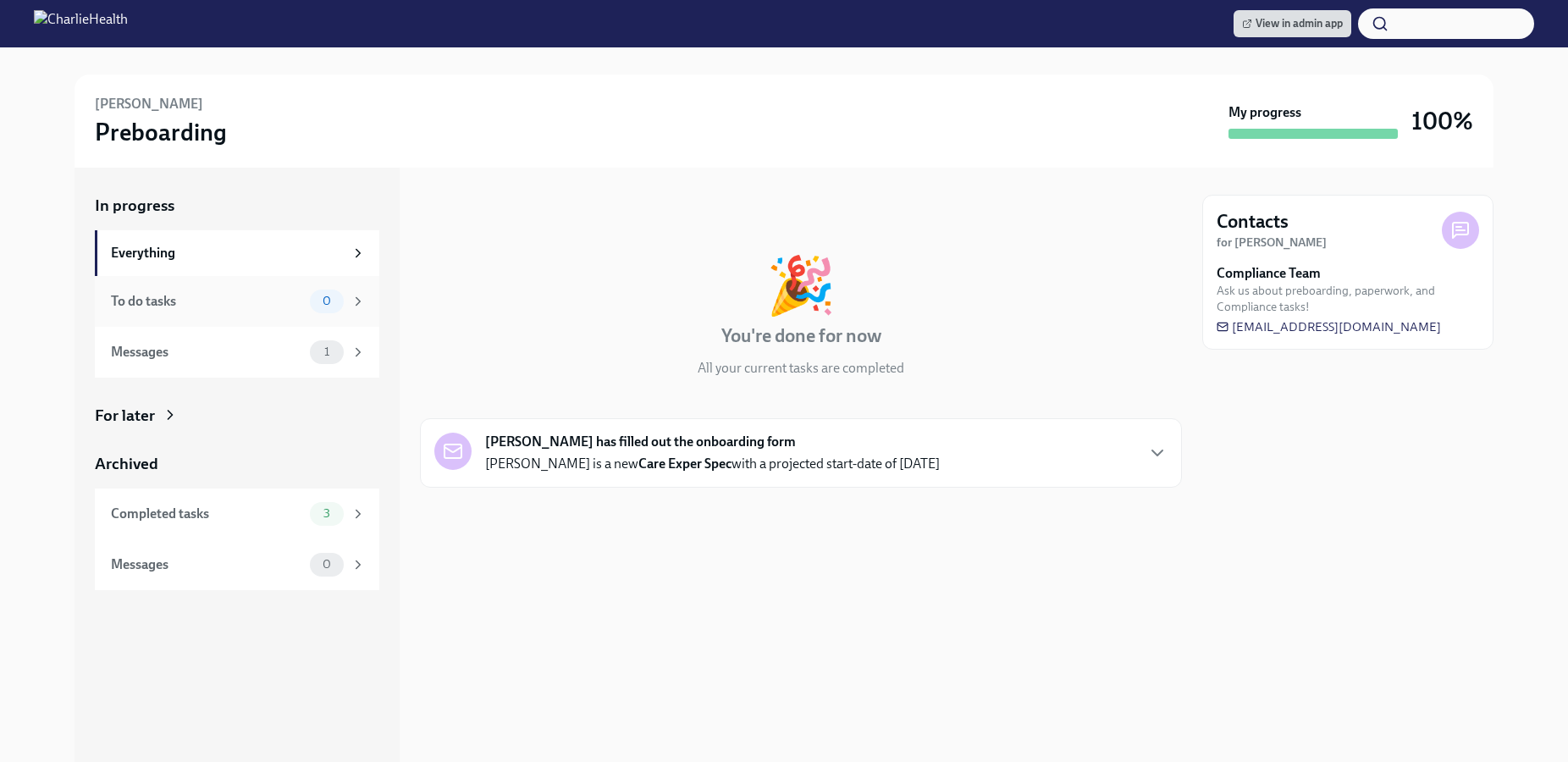
click at [342, 309] on div "0" at bounding box center [337, 301] width 56 height 24
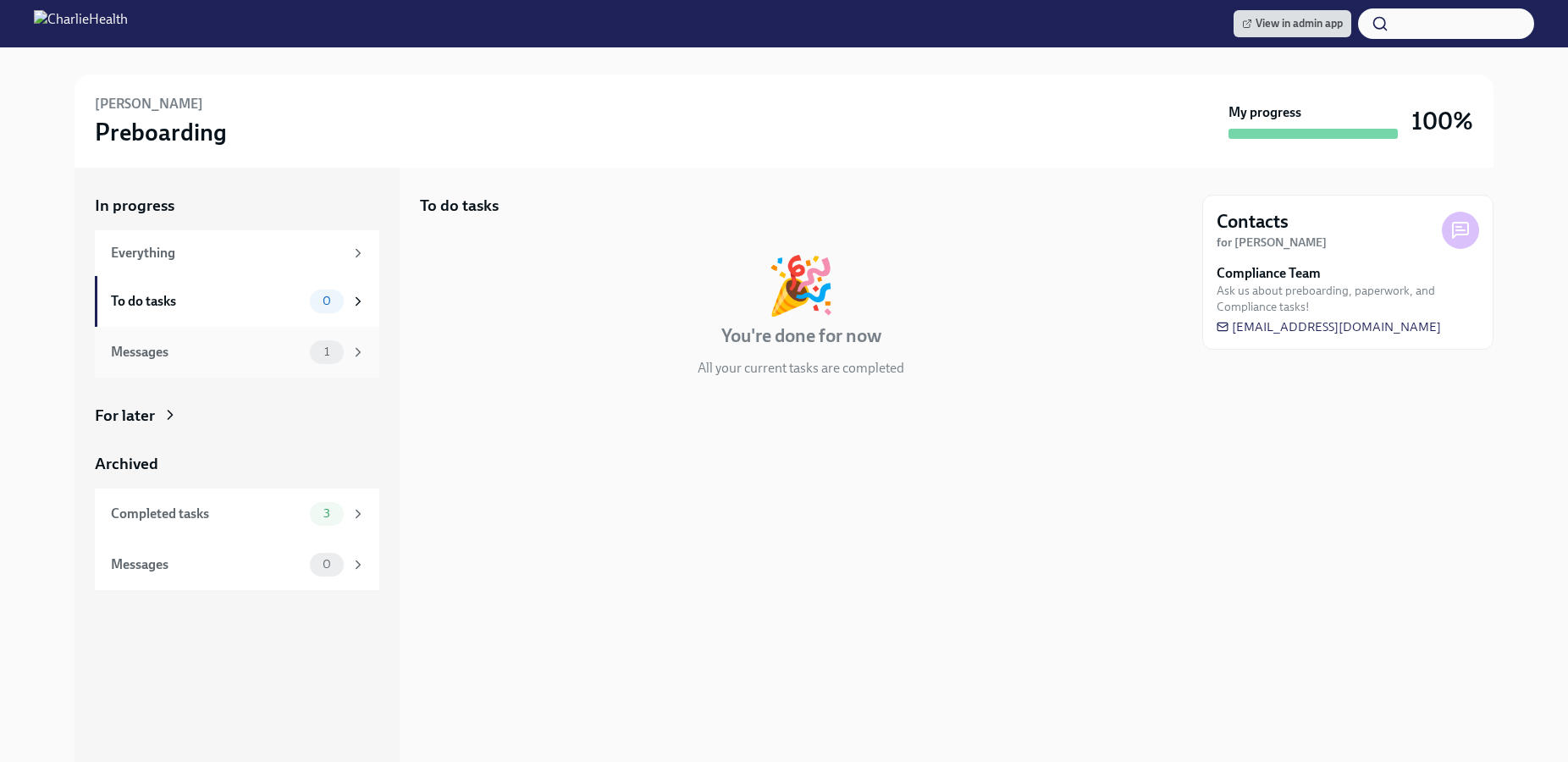
click at [295, 351] on div "Messages" at bounding box center [206, 352] width 193 height 18
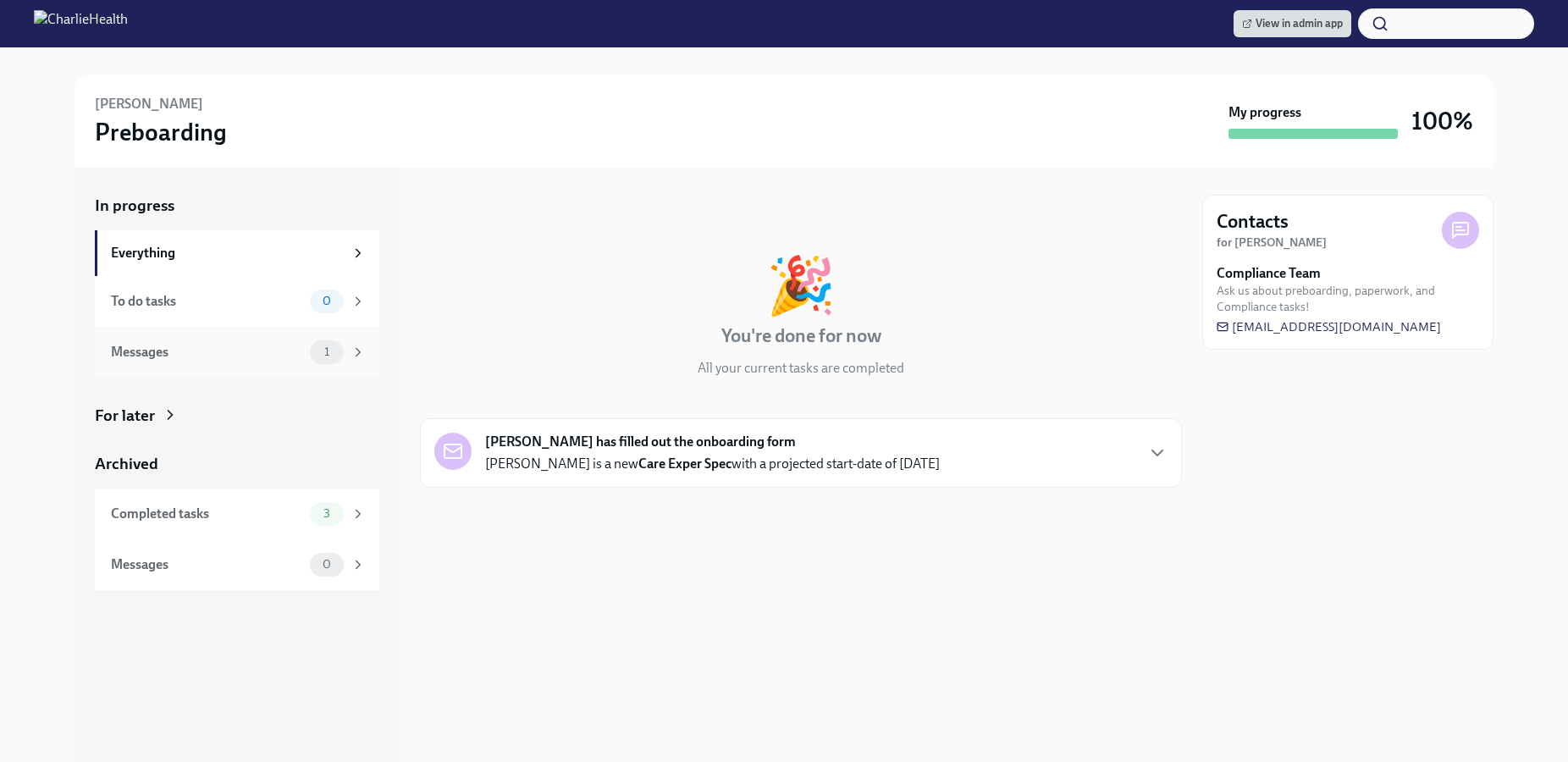
click at [252, 343] on div "Messages" at bounding box center [206, 352] width 193 height 18
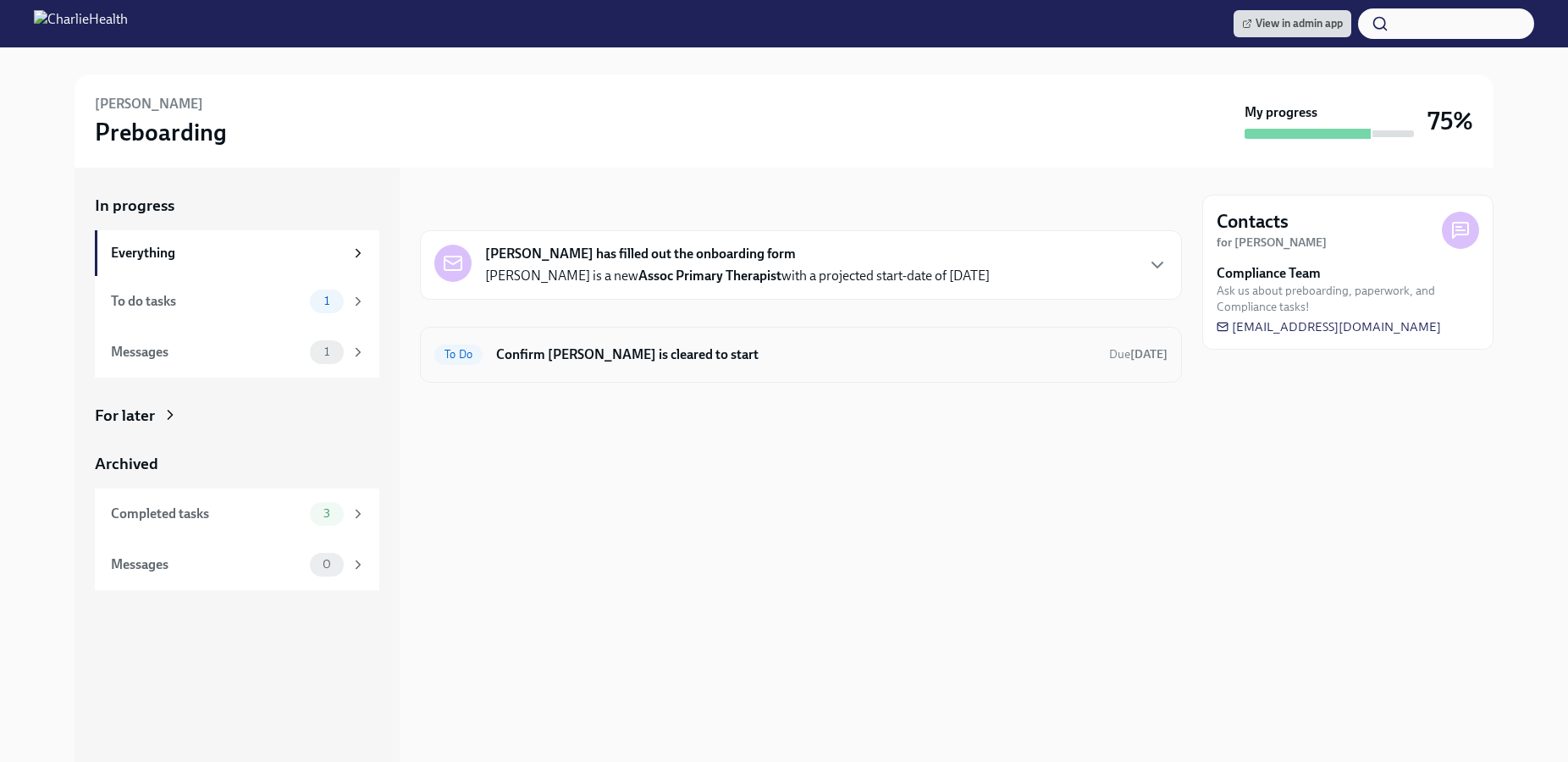
click at [852, 356] on h6 "Confirm Lyndsay Stone is cleared to start" at bounding box center [796, 355] width 600 height 18
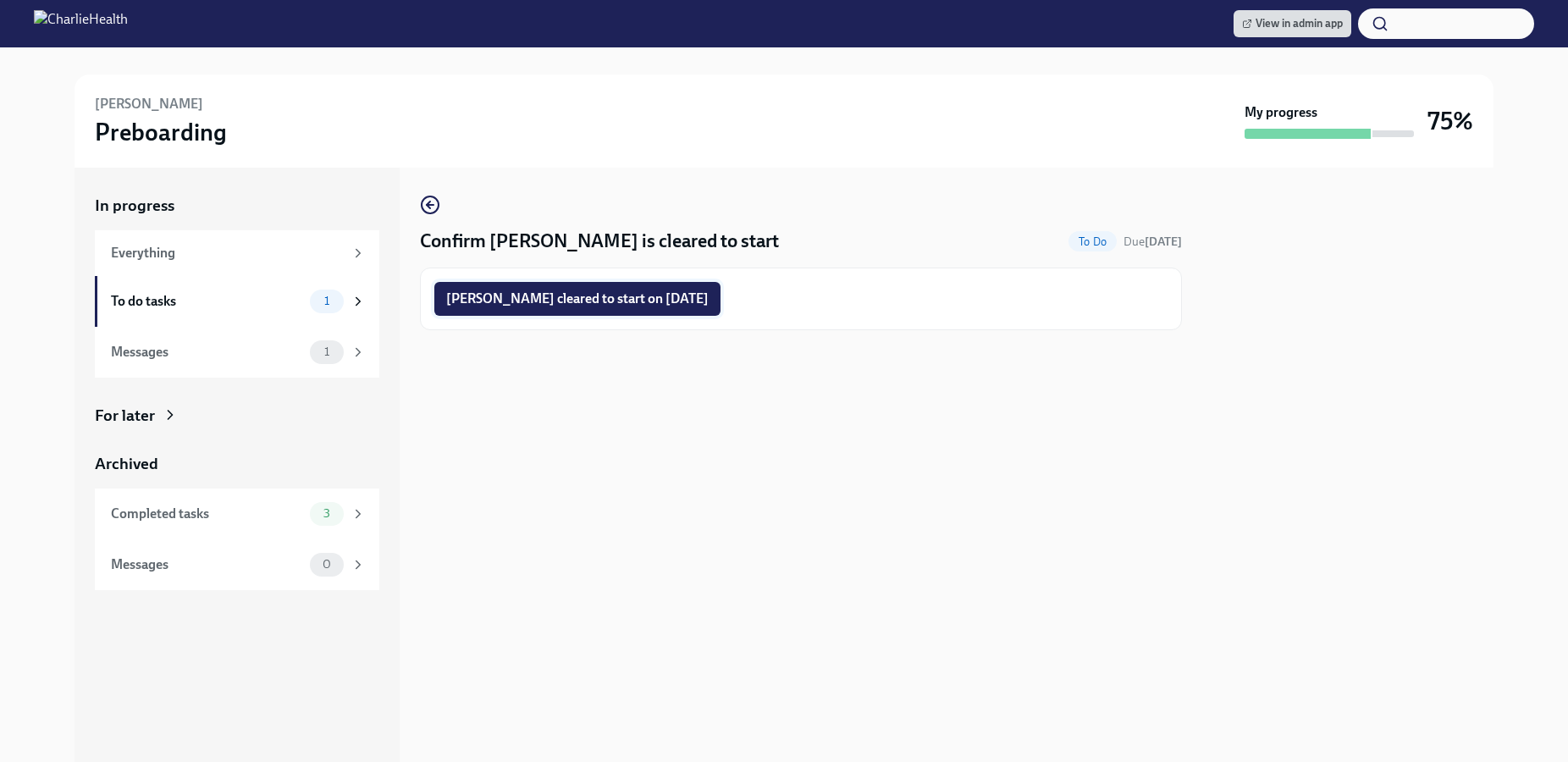
click at [689, 300] on span "Lyndsay Stone cleared to start on 09/08/2025" at bounding box center [577, 299] width 263 height 17
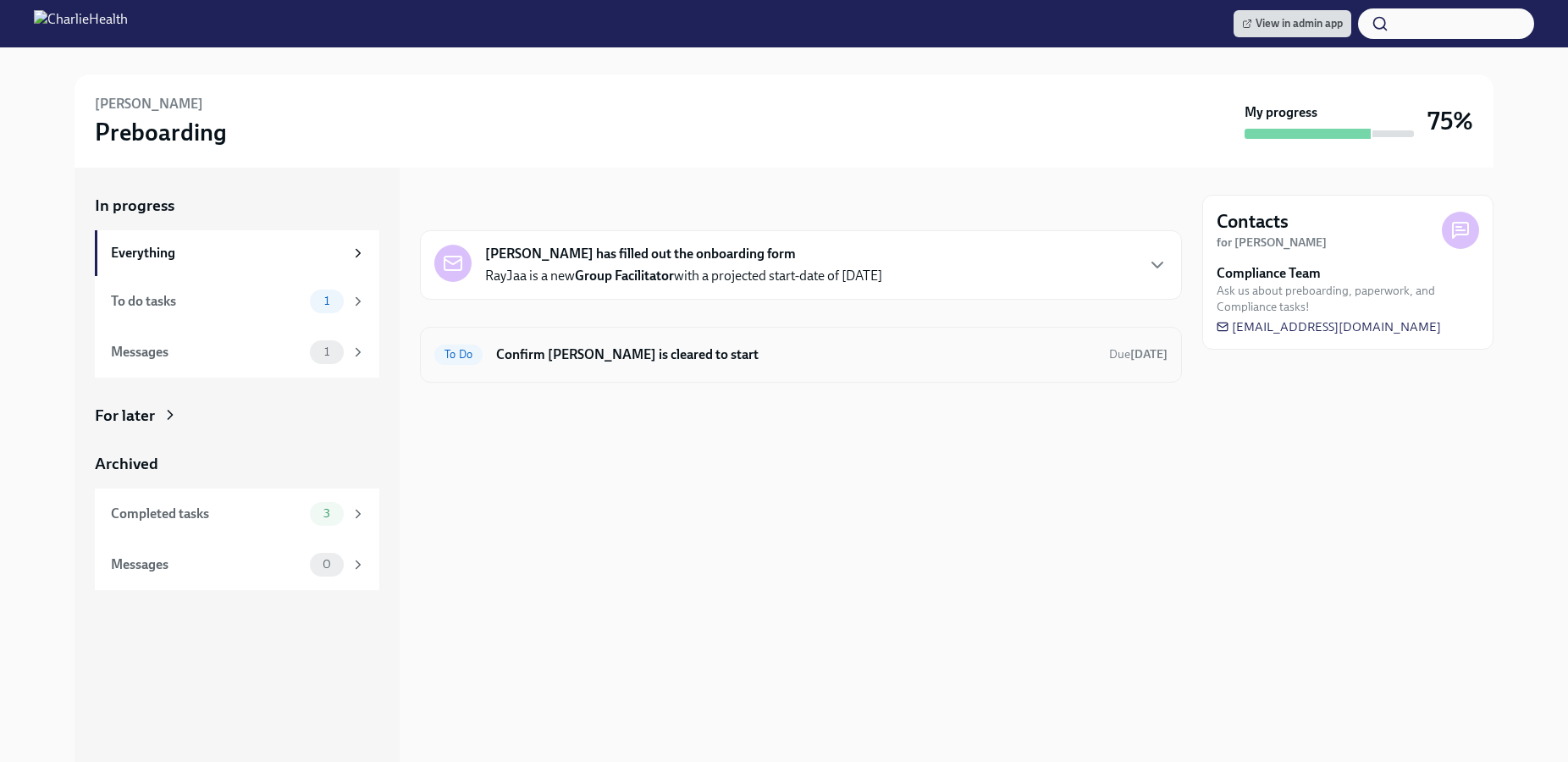
click at [802, 366] on div "To Do Confirm [PERSON_NAME] is cleared to start Due [DATE]" at bounding box center [802, 354] width 733 height 27
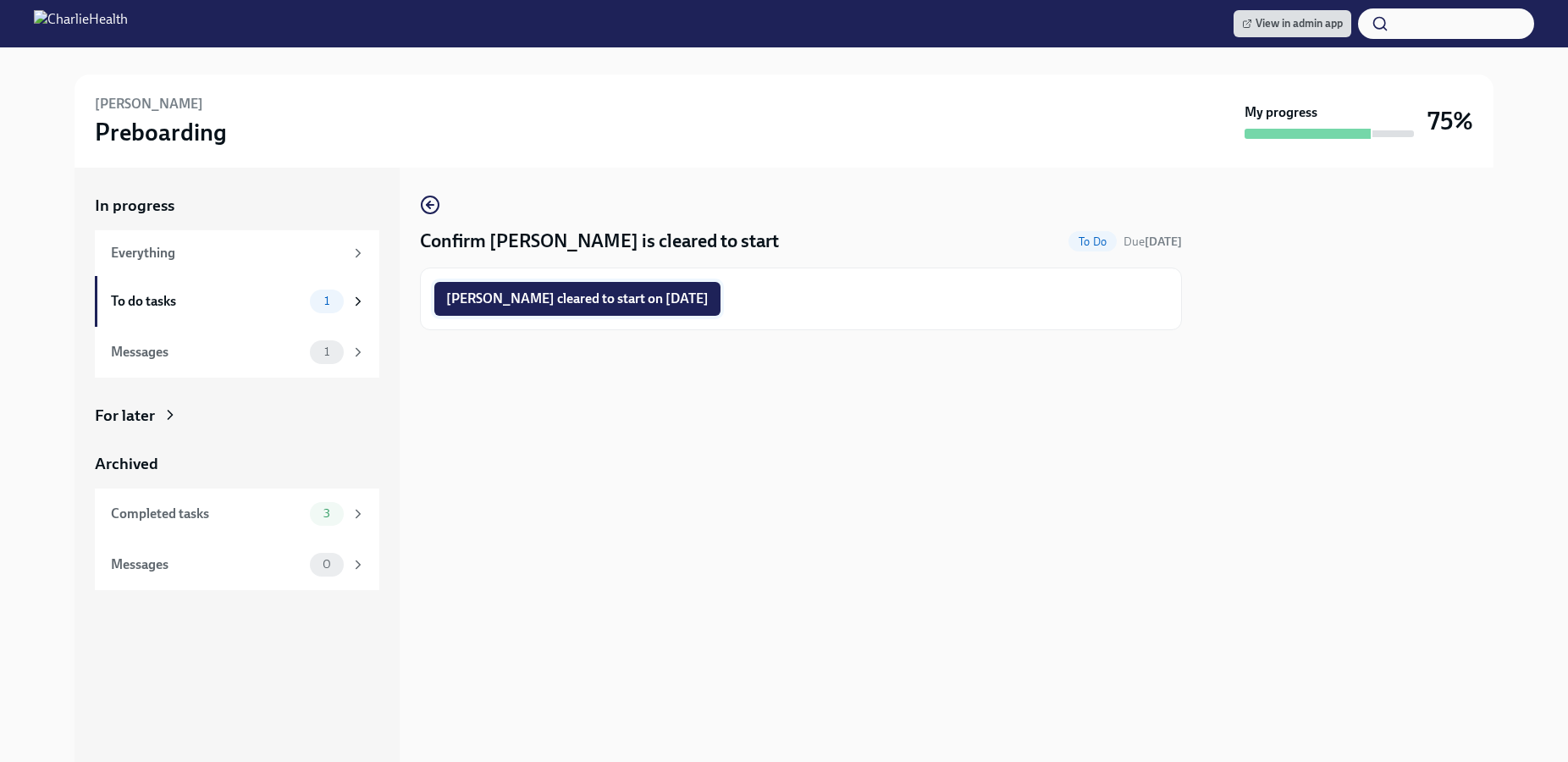
click at [690, 300] on span "[PERSON_NAME] cleared to start on [DATE]" at bounding box center [577, 299] width 263 height 17
